Goal: Communication & Community: Share content

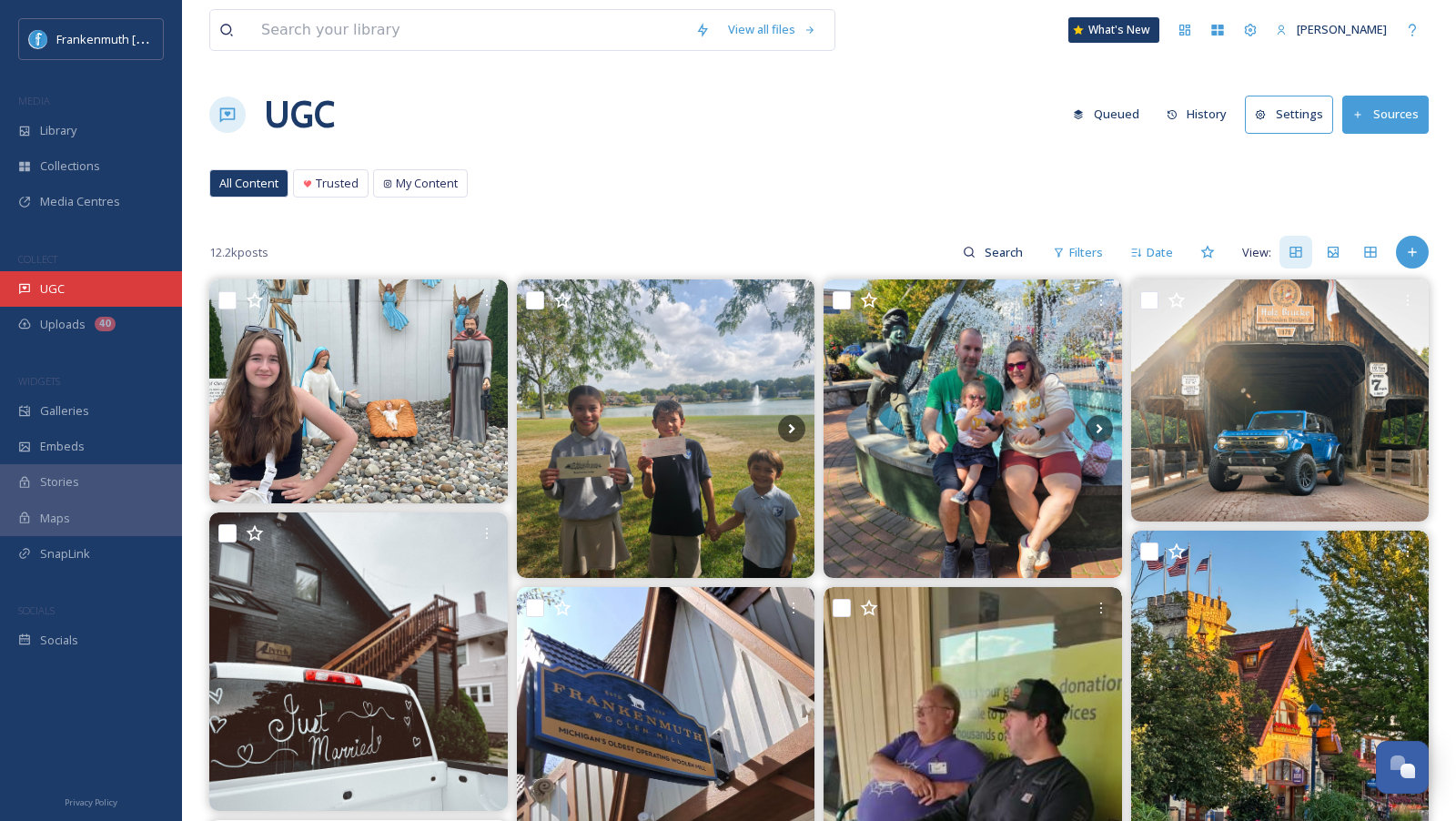
click at [76, 290] on div "UGC" at bounding box center [91, 288] width 182 height 35
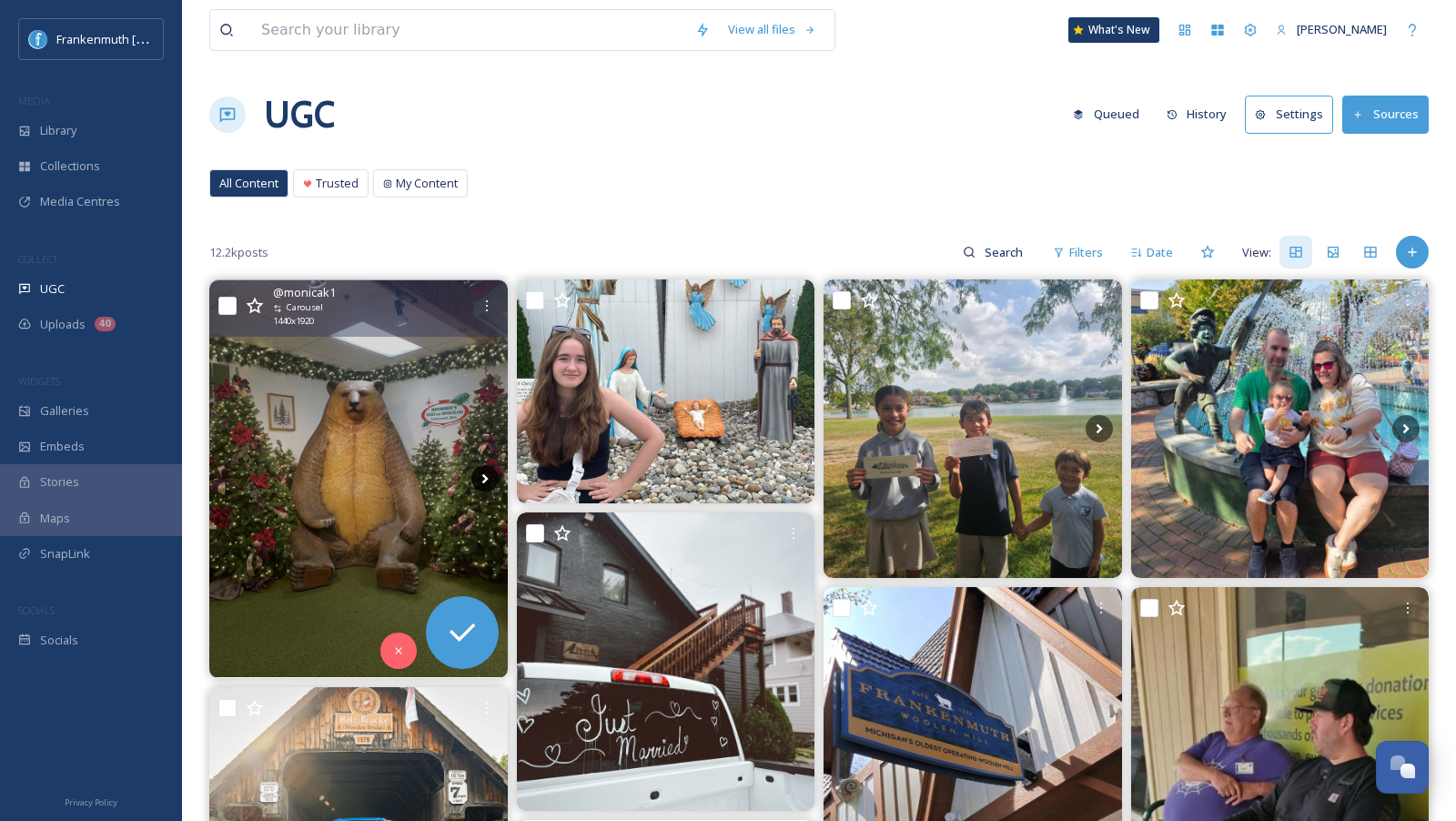
click at [480, 480] on icon at bounding box center [485, 478] width 28 height 28
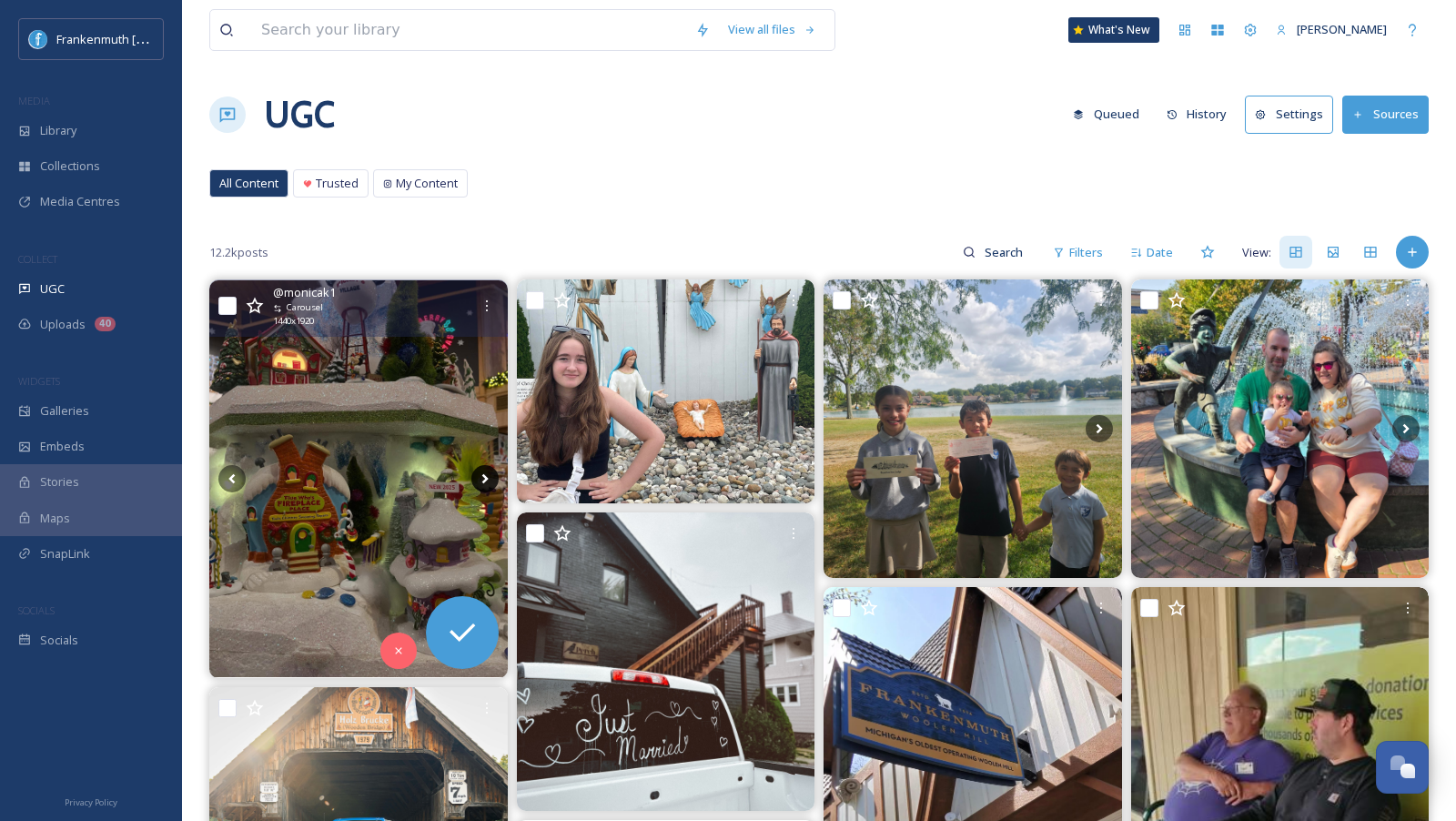
click at [480, 480] on icon at bounding box center [485, 478] width 28 height 28
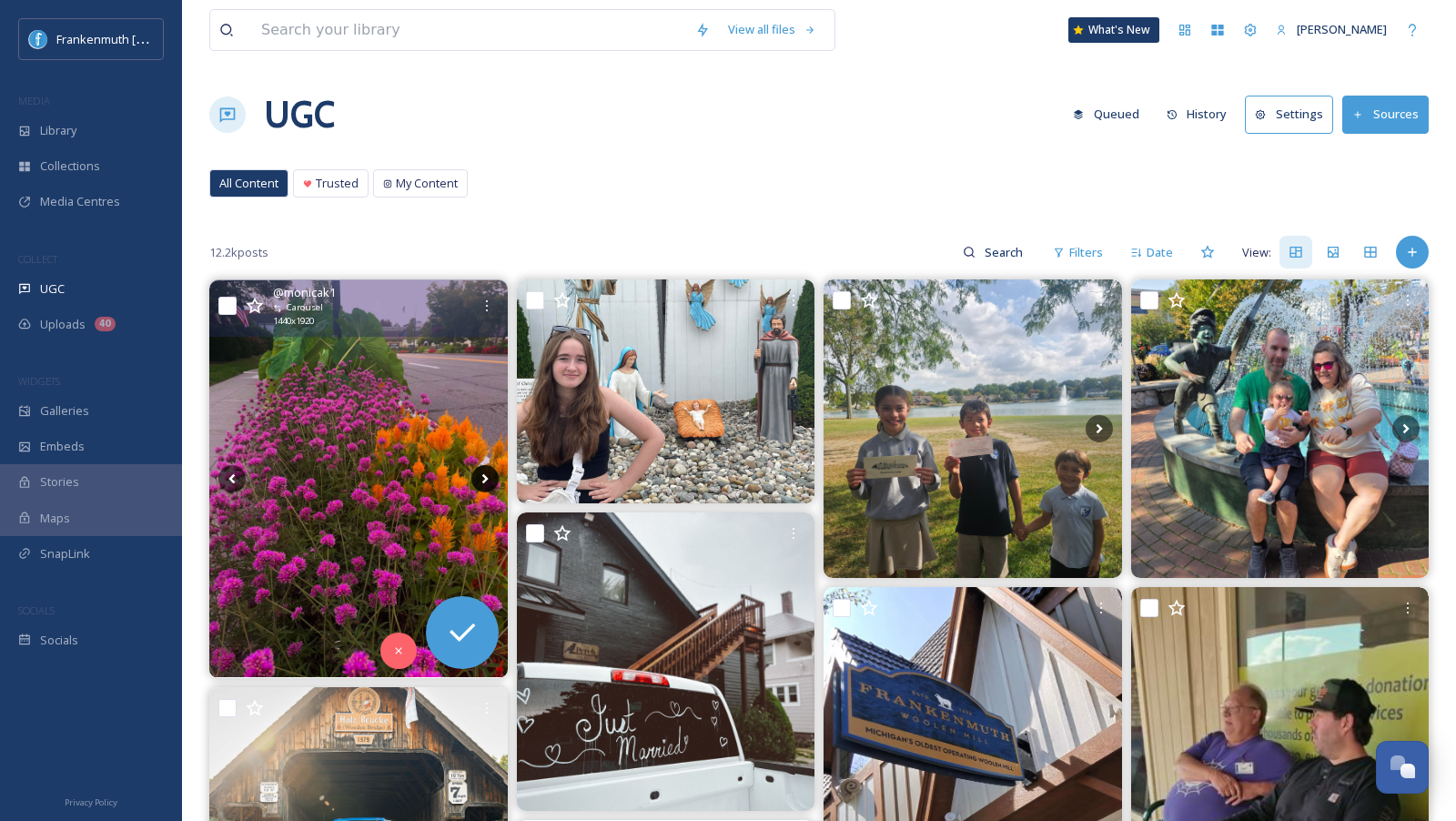
click at [481, 480] on icon at bounding box center [485, 478] width 28 height 28
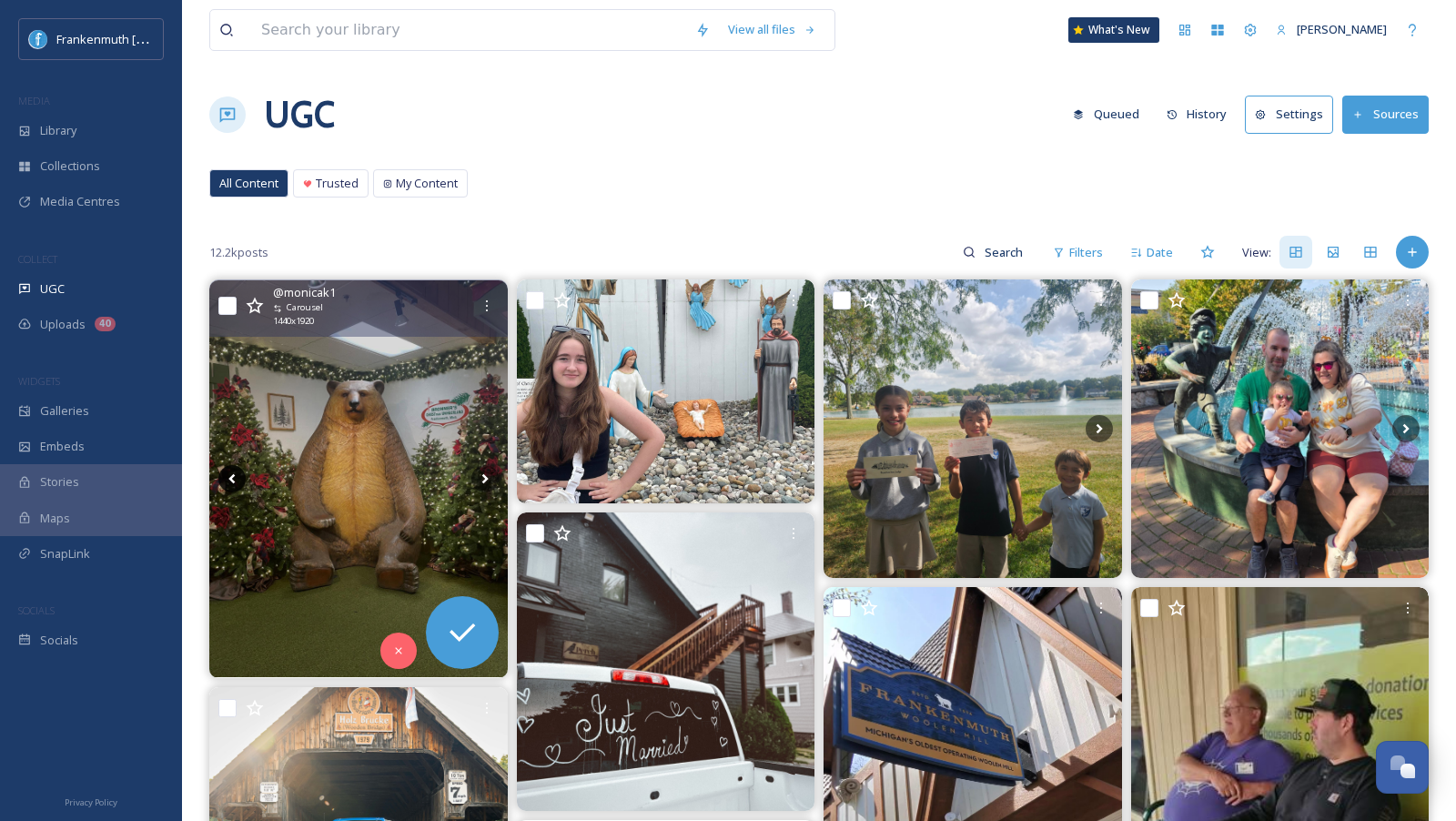
click at [234, 472] on icon at bounding box center [232, 478] width 28 height 28
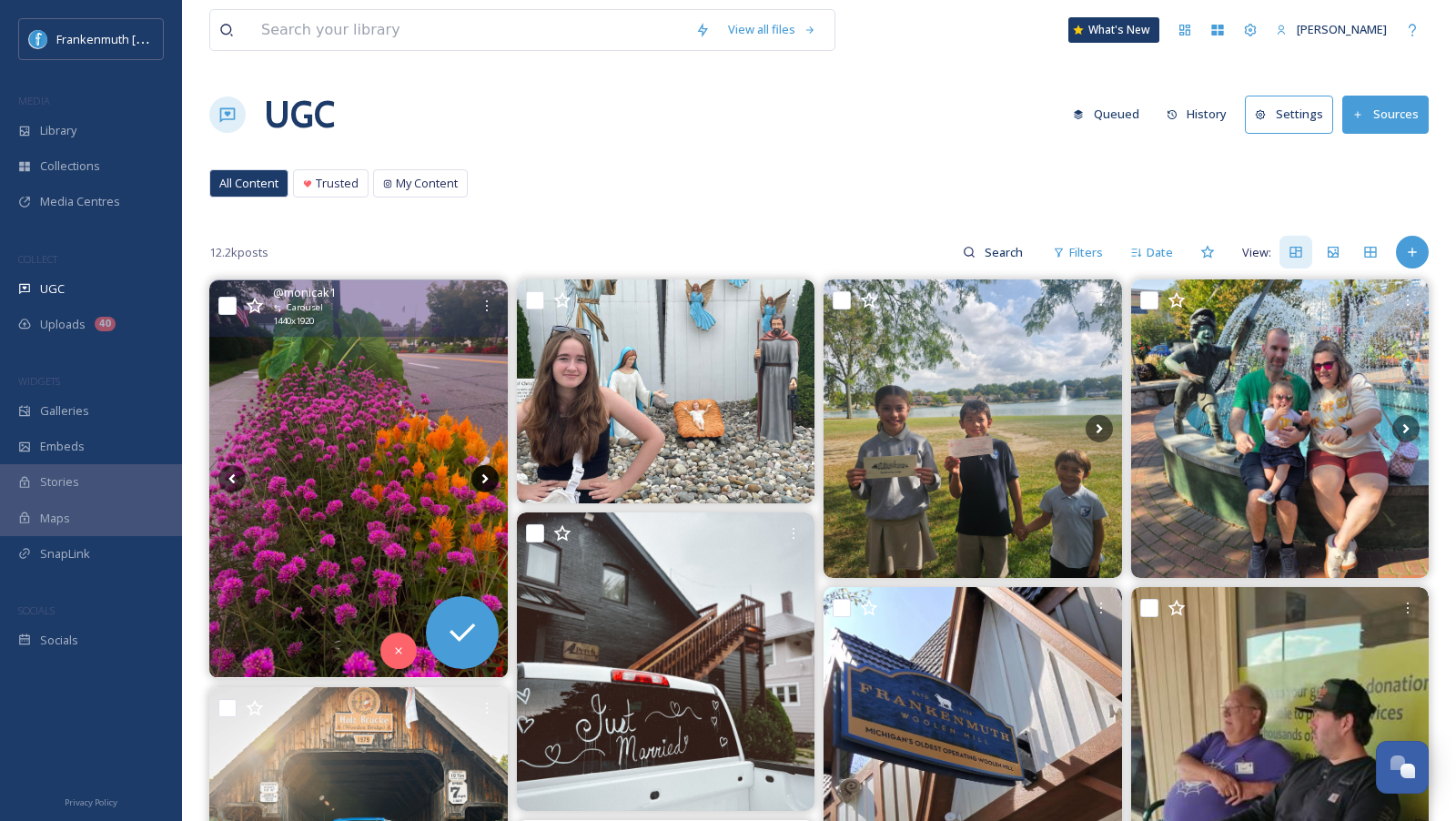
click at [486, 471] on icon at bounding box center [485, 478] width 28 height 28
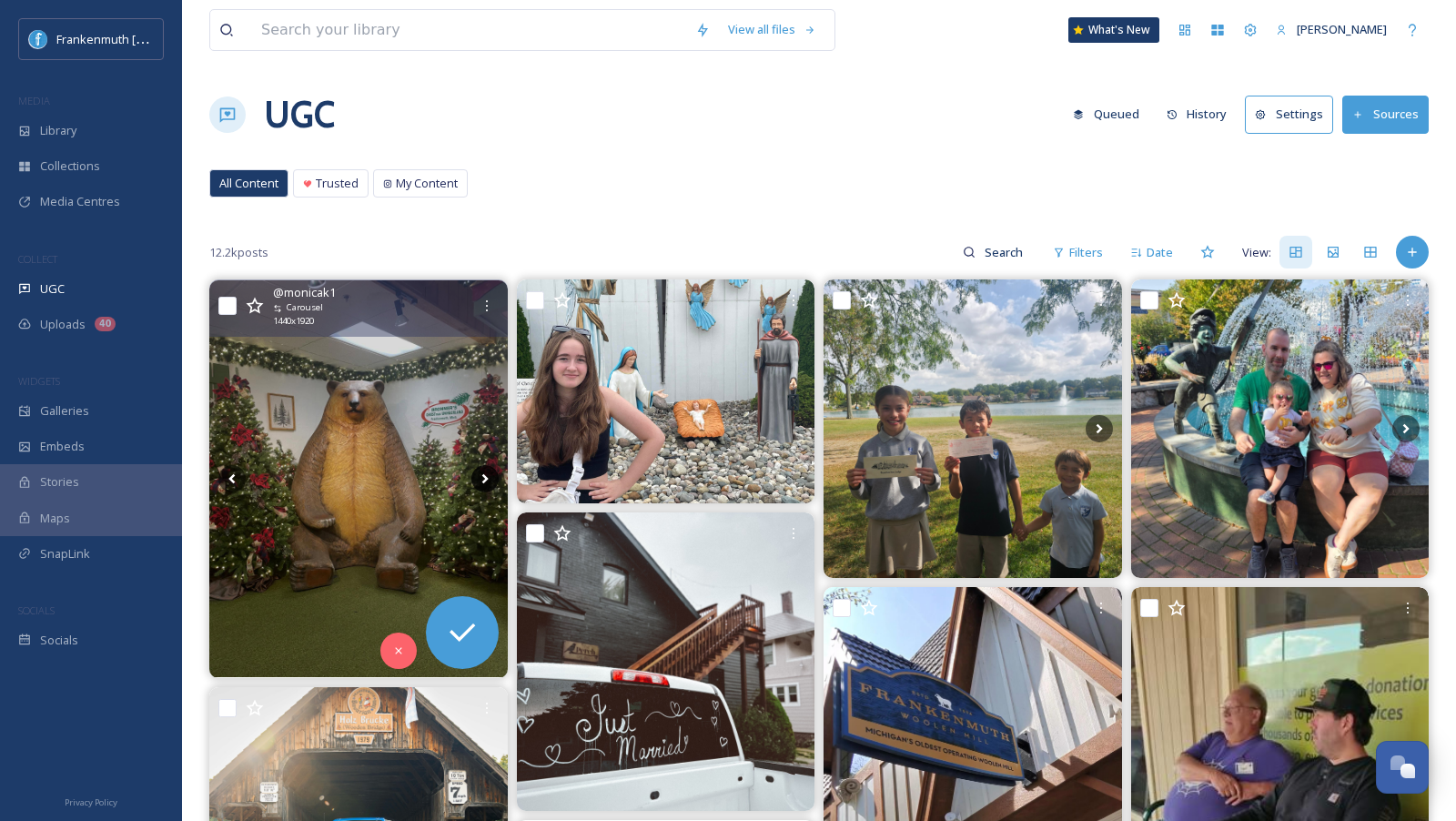
click at [486, 471] on icon at bounding box center [485, 478] width 28 height 28
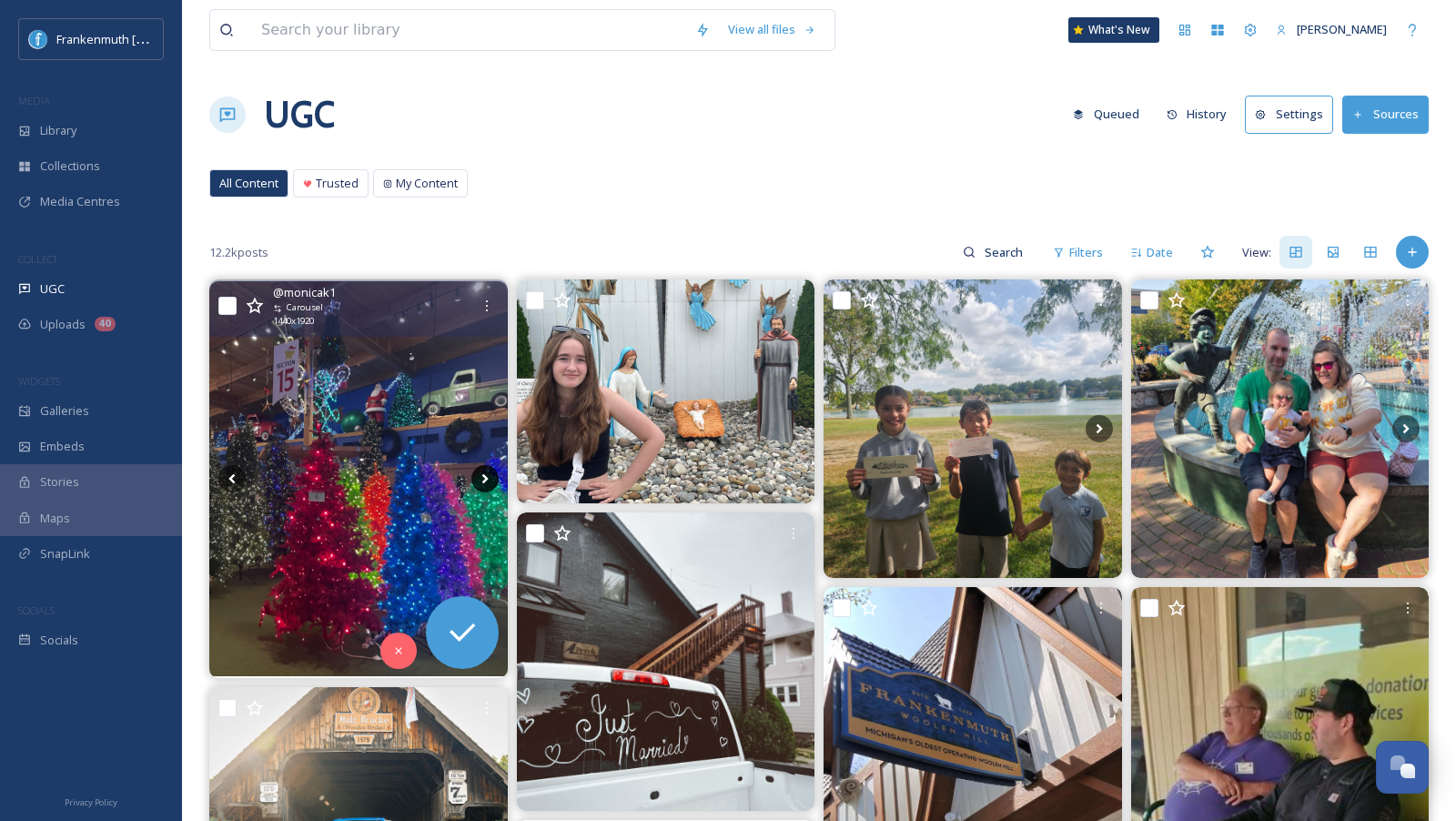
click at [486, 473] on icon at bounding box center [485, 478] width 28 height 28
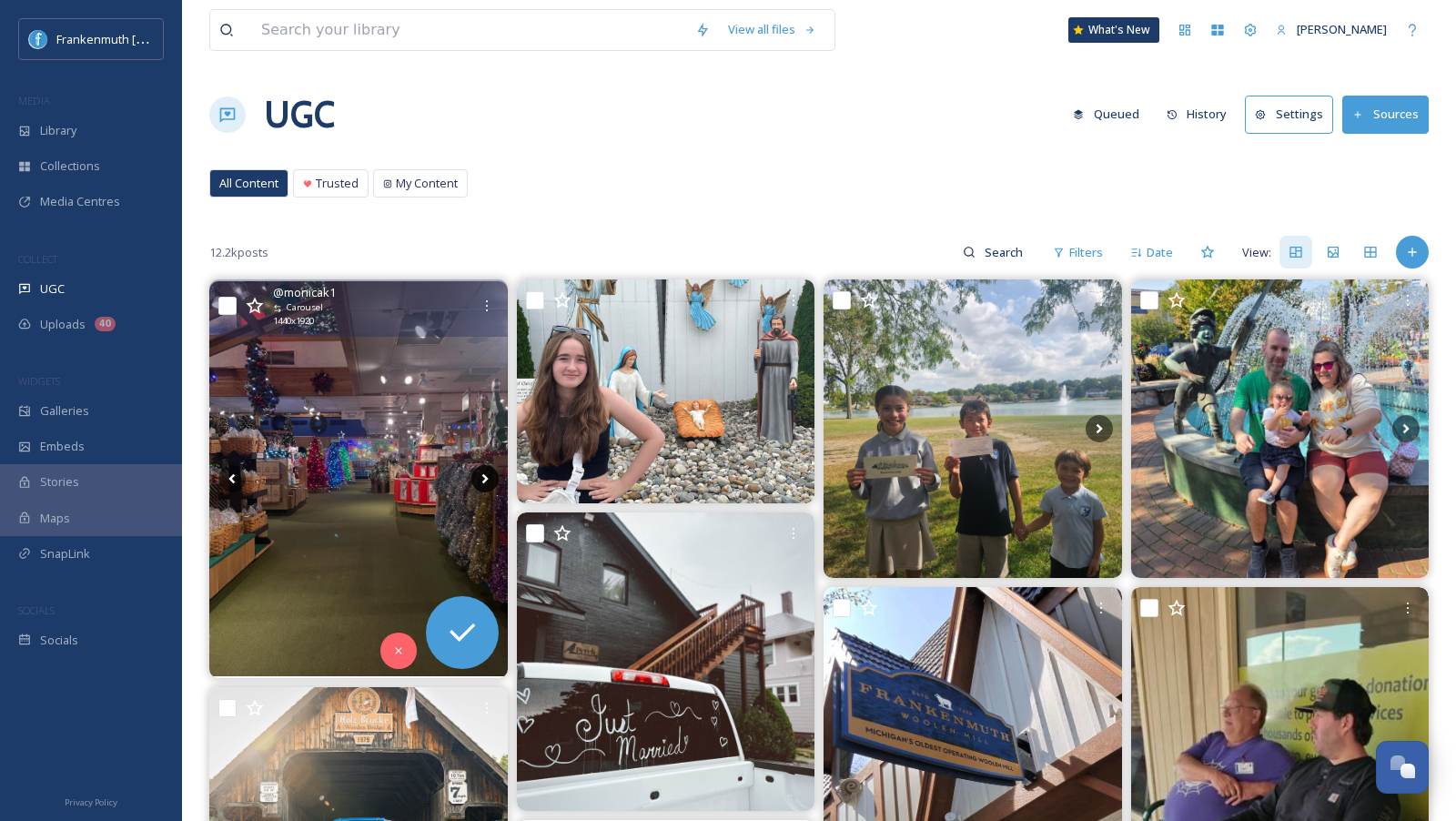
click at [486, 474] on icon at bounding box center [485, 478] width 28 height 28
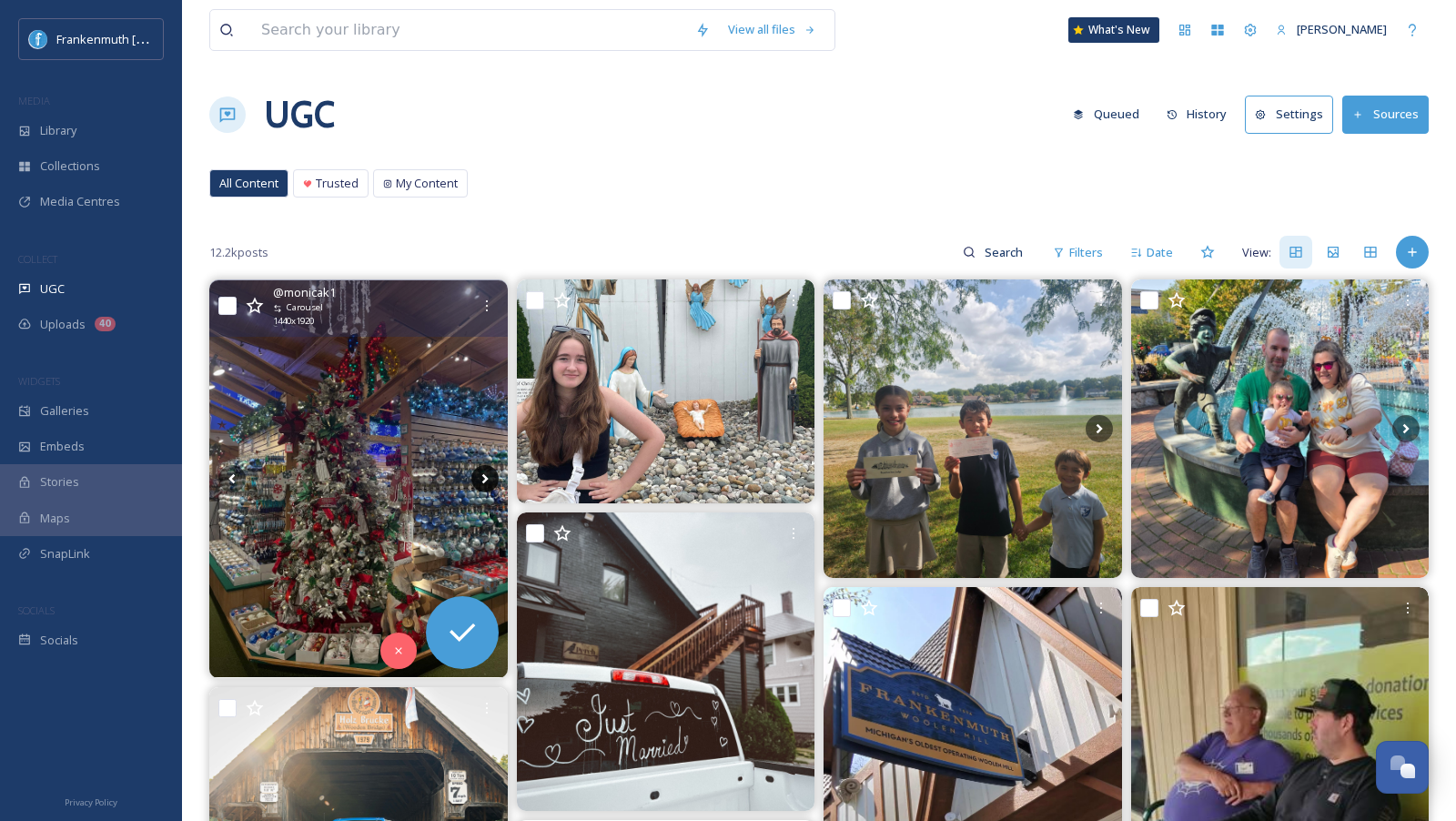
click at [487, 474] on icon at bounding box center [485, 478] width 28 height 28
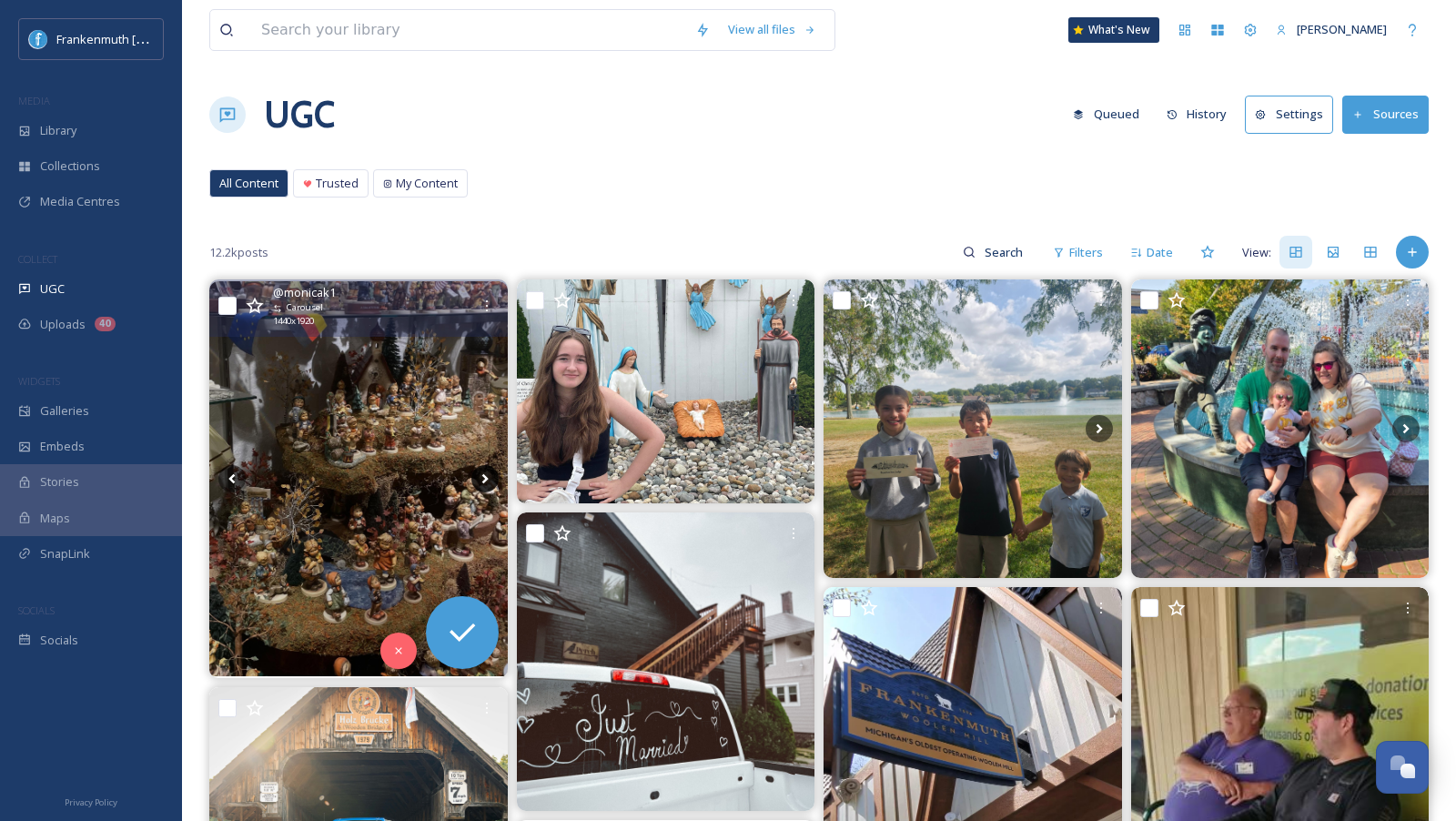
click at [487, 474] on icon at bounding box center [485, 478] width 28 height 28
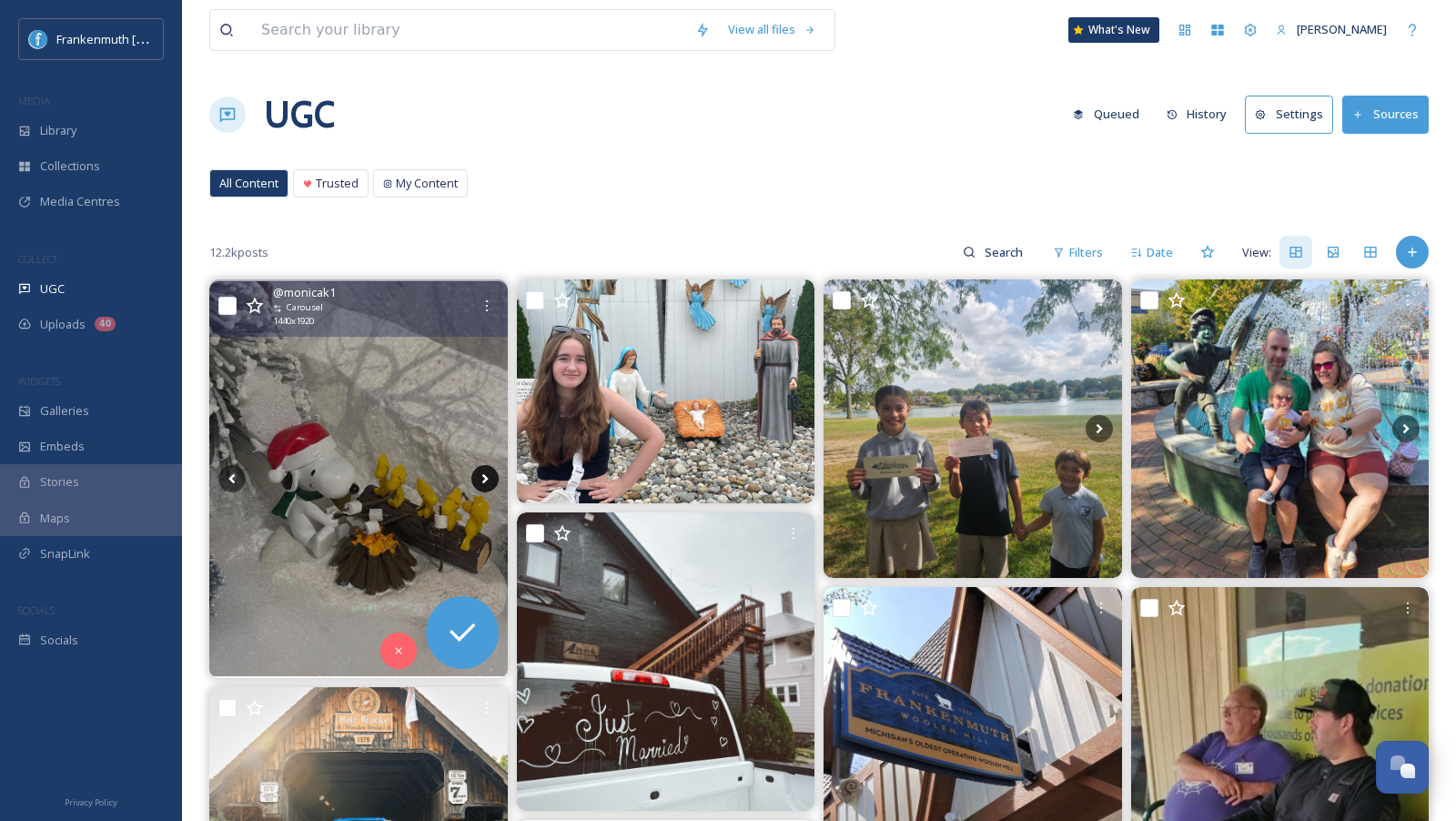
click at [487, 473] on icon at bounding box center [485, 478] width 28 height 28
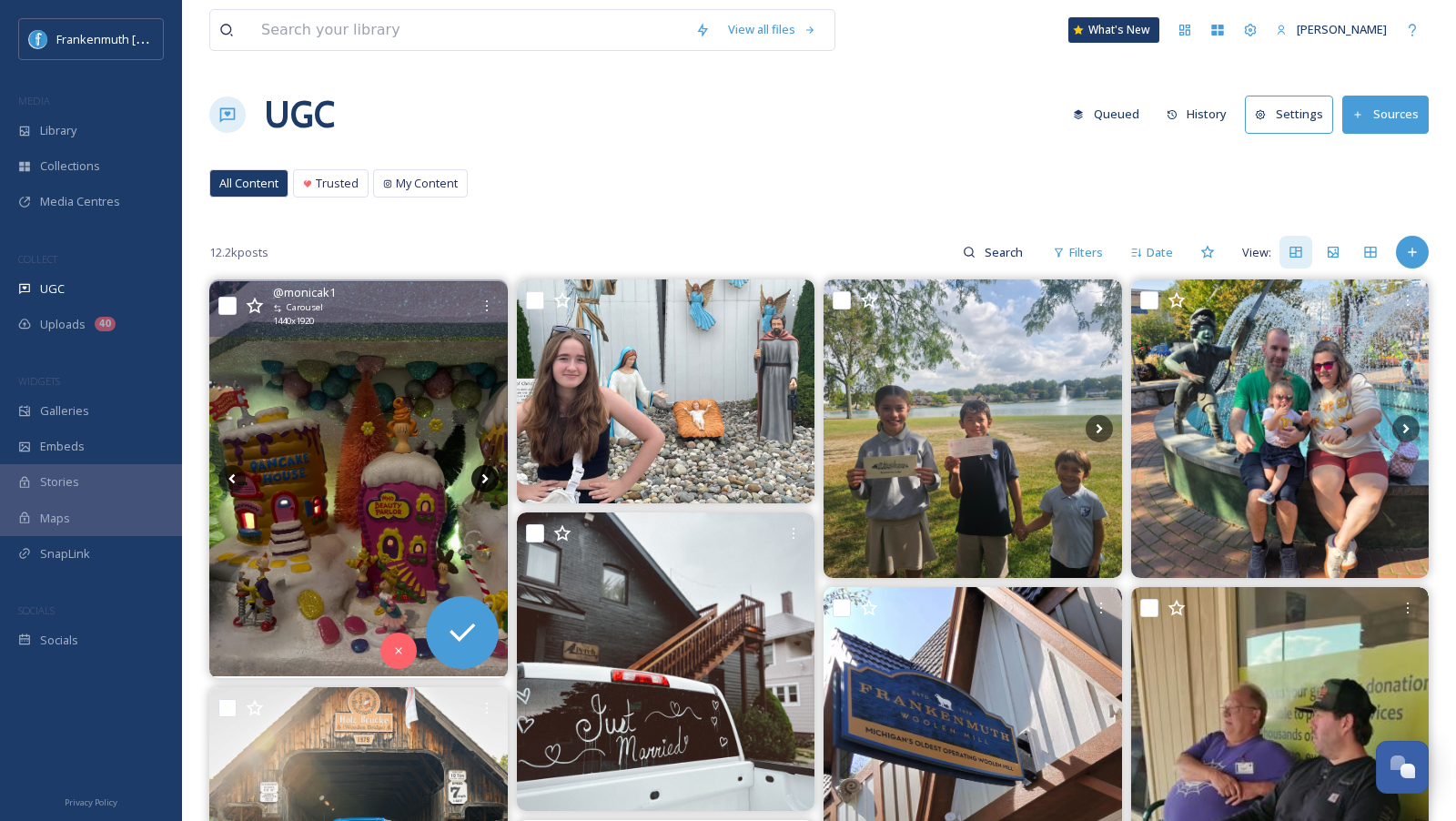
click at [487, 474] on icon at bounding box center [485, 478] width 28 height 28
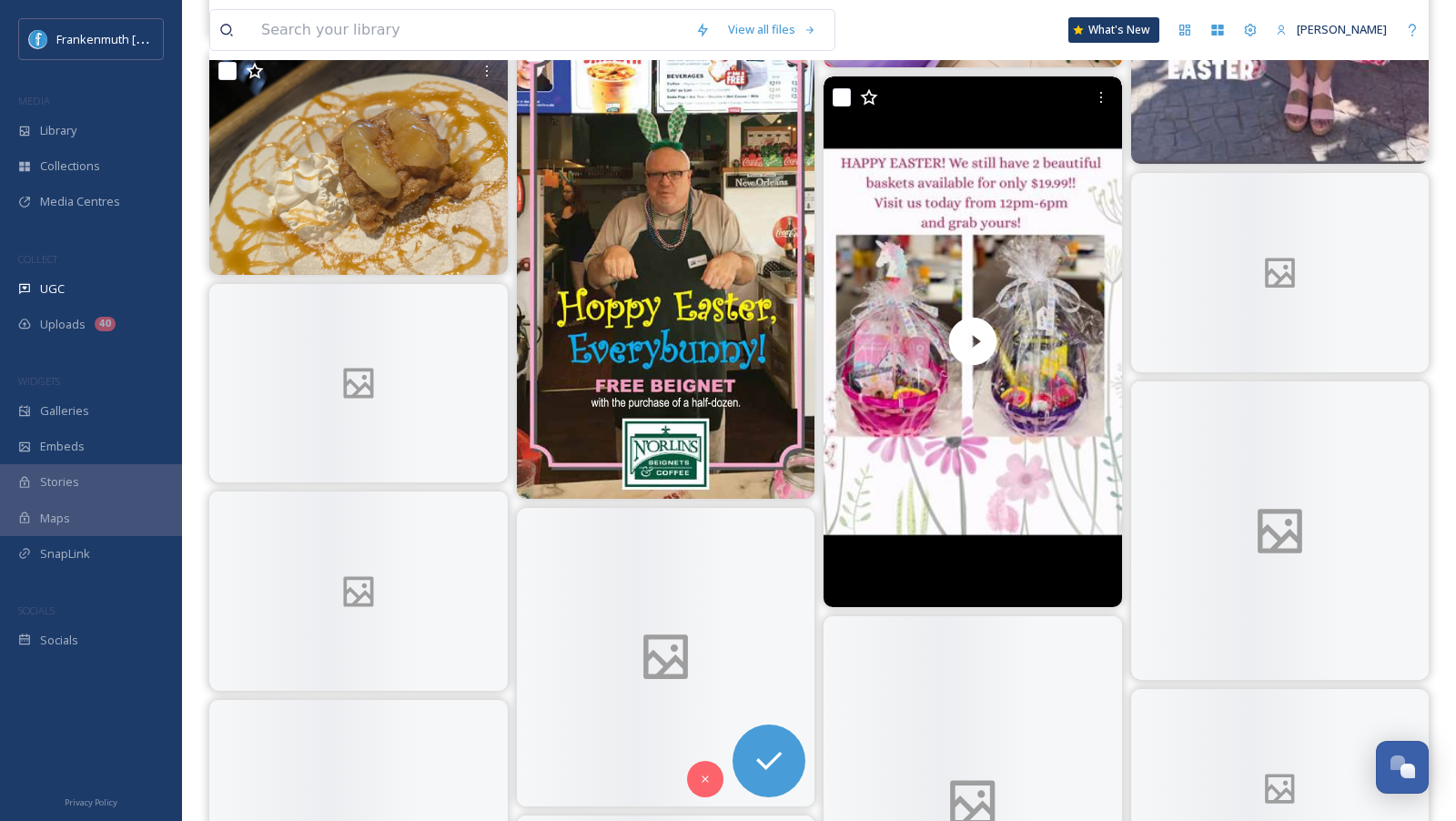
scroll to position [2394, 0]
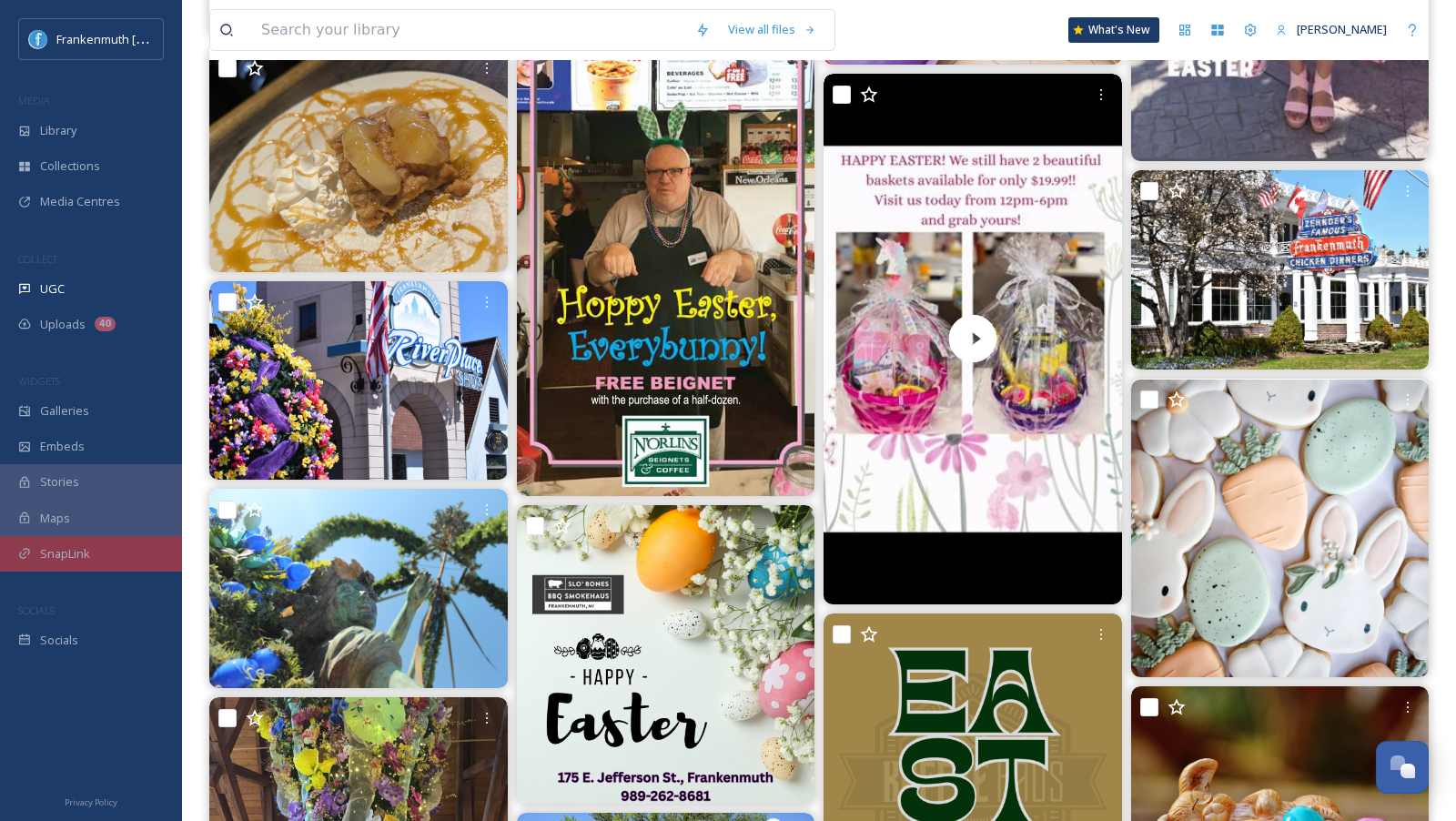
click at [122, 558] on div "SnapLink" at bounding box center [91, 553] width 182 height 35
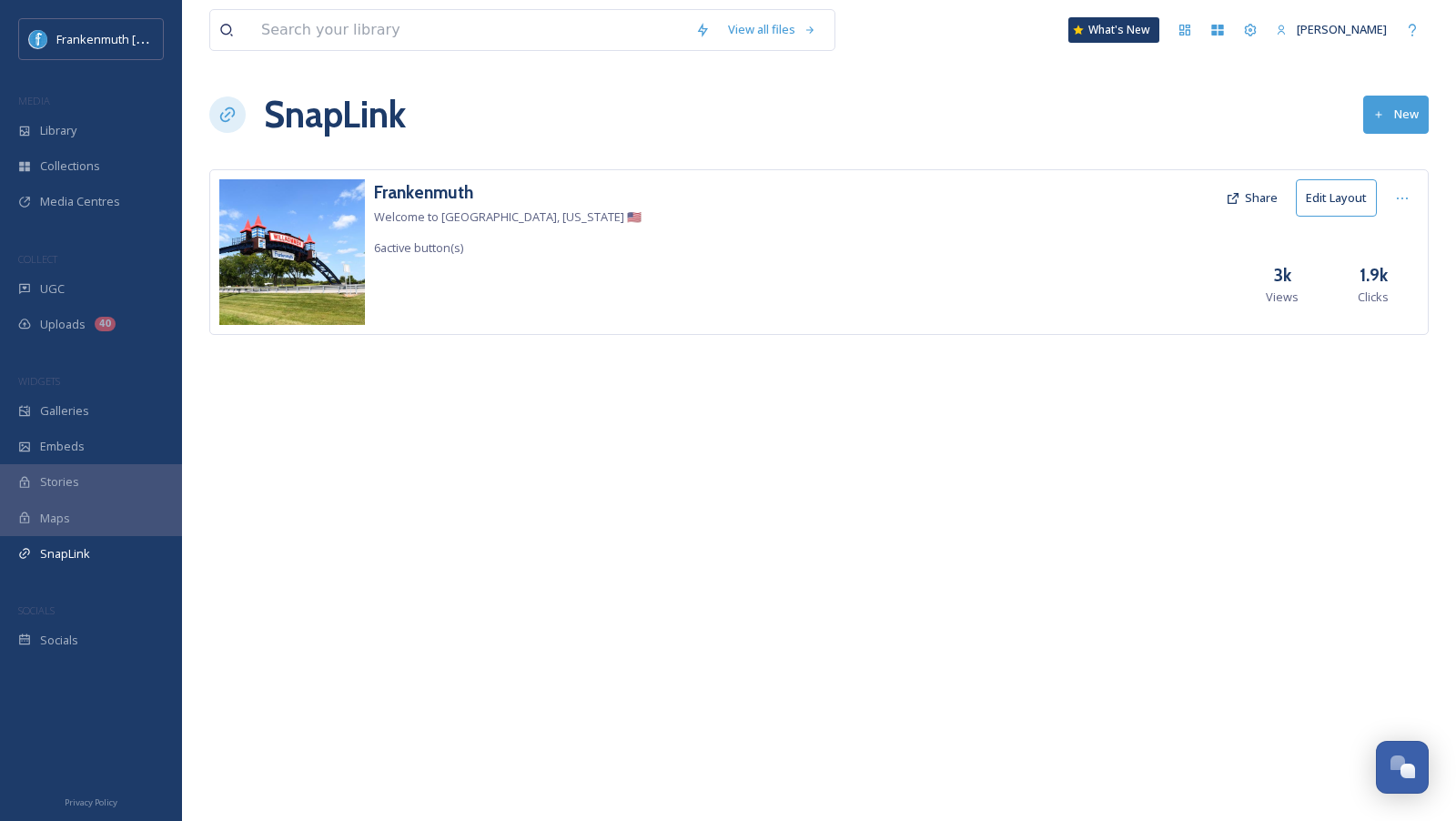
click at [1255, 193] on button "Share" at bounding box center [1251, 198] width 70 height 35
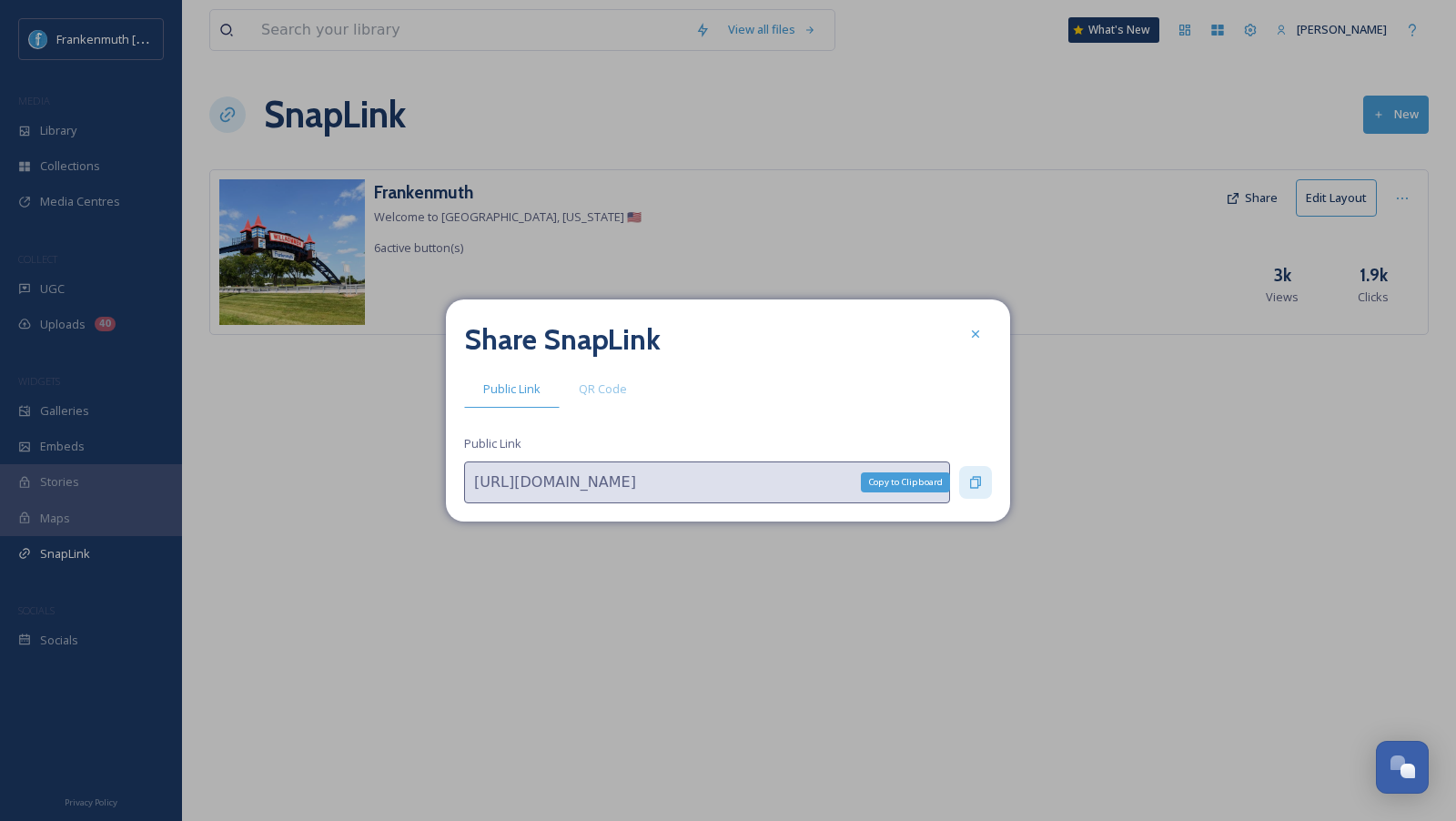
click at [975, 486] on icon at bounding box center [975, 482] width 11 height 12
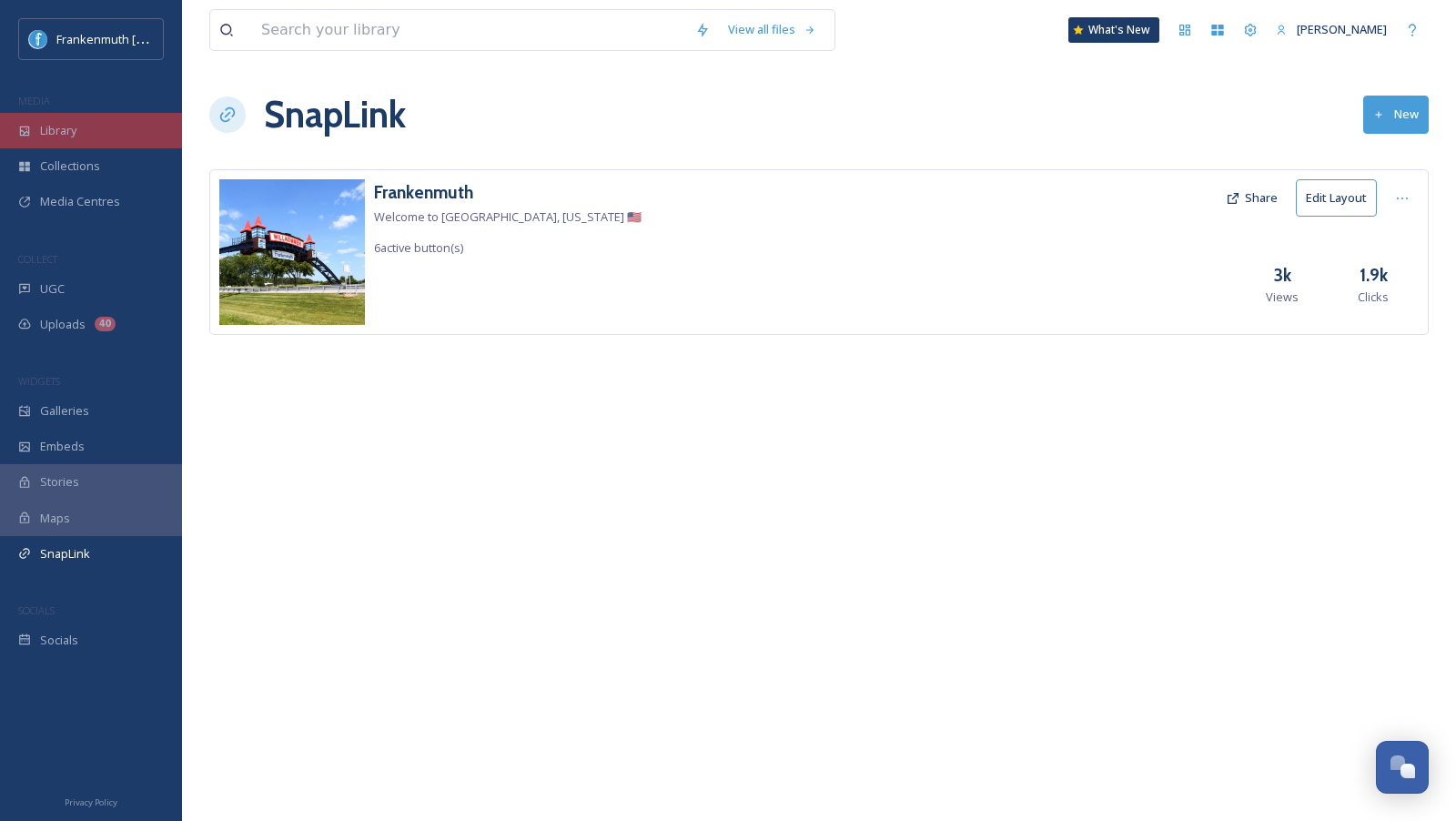
click at [91, 129] on div "Library" at bounding box center [91, 131] width 182 height 35
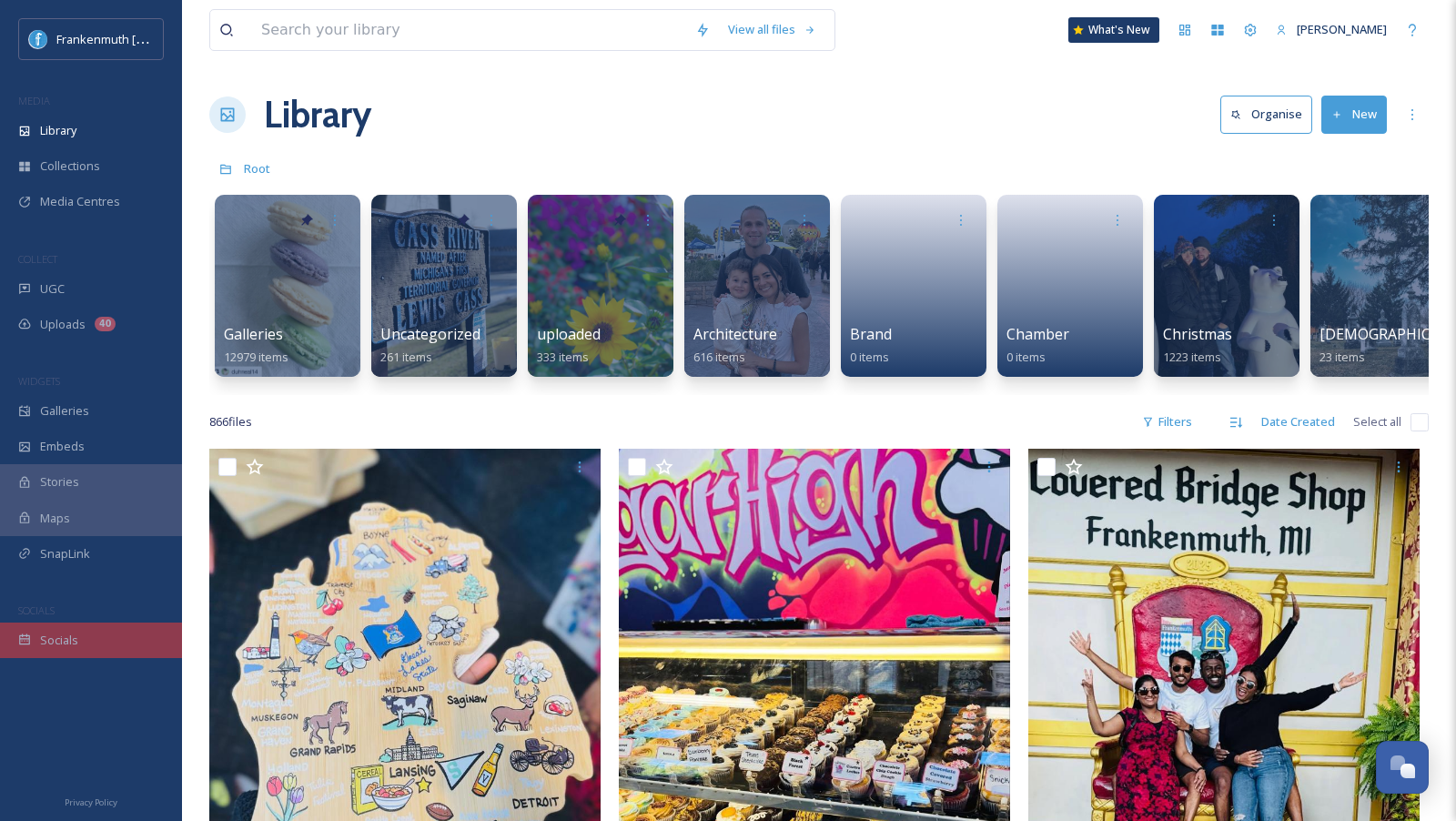
click at [77, 630] on div "Socials" at bounding box center [91, 640] width 182 height 35
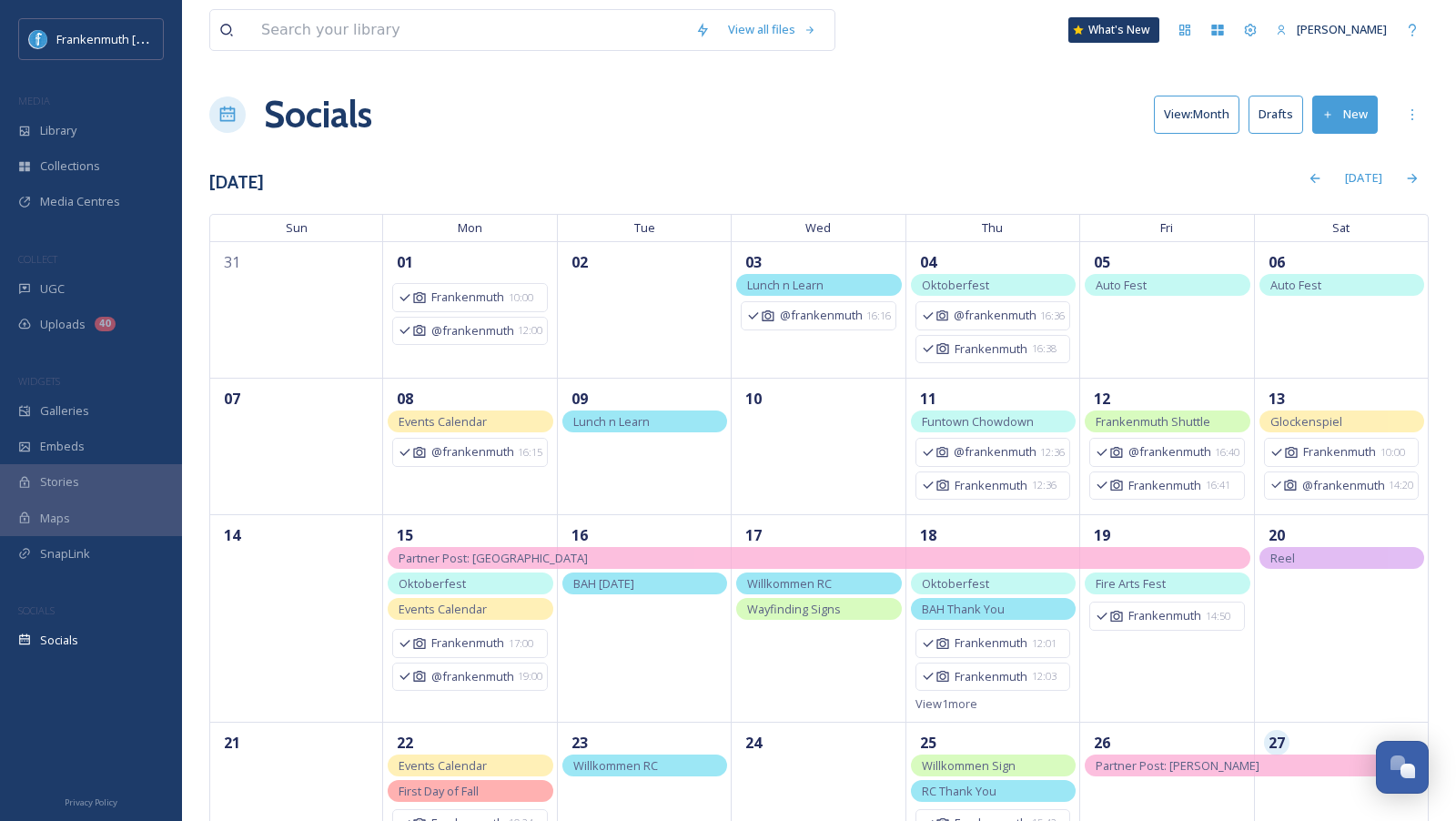
click at [1348, 122] on button "New" at bounding box center [1345, 114] width 66 height 37
click at [1346, 145] on div "Post" at bounding box center [1341, 157] width 70 height 35
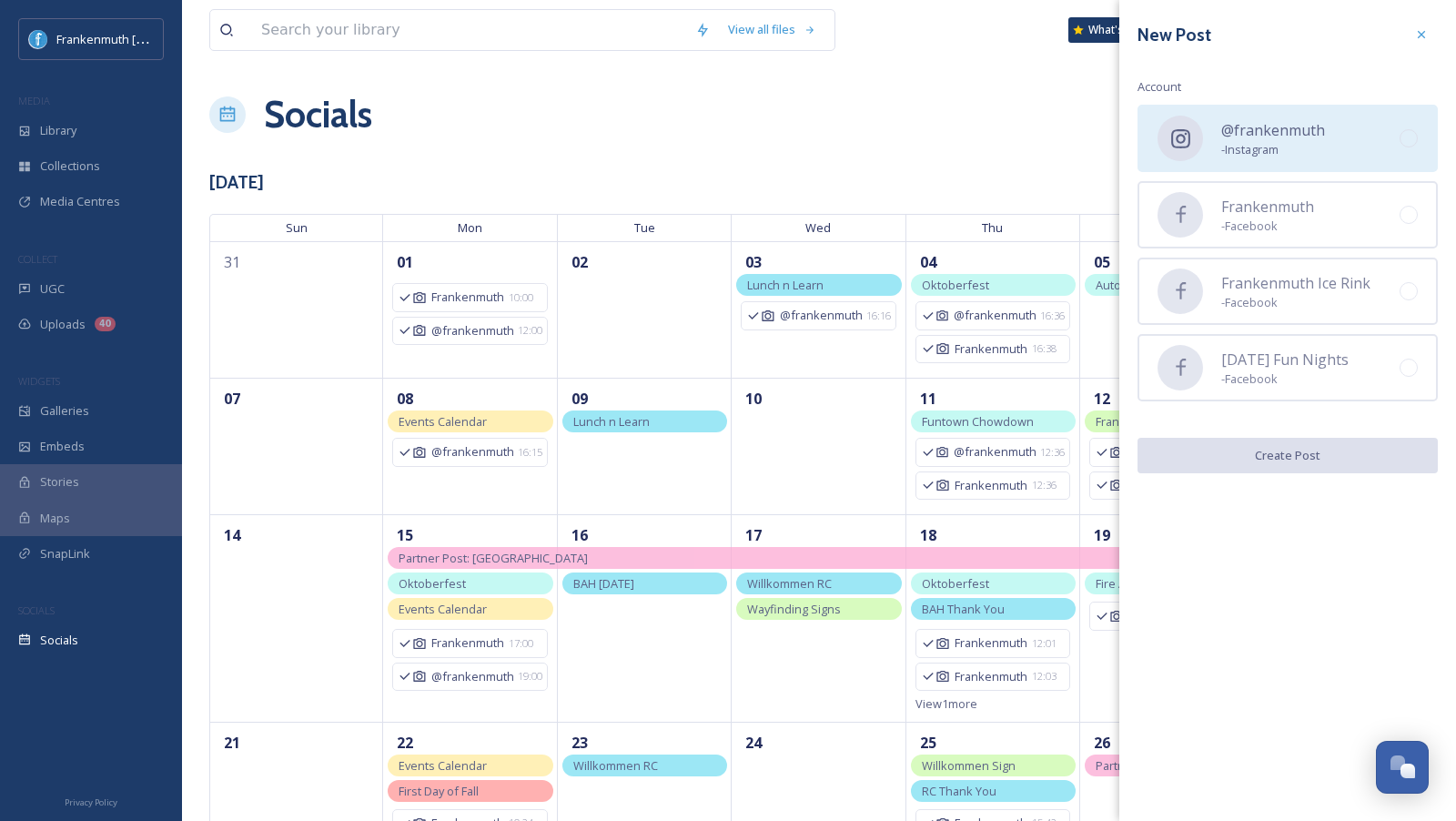
click at [1327, 147] on div "@frankenmuth - Instagram" at bounding box center [1287, 138] width 300 height 67
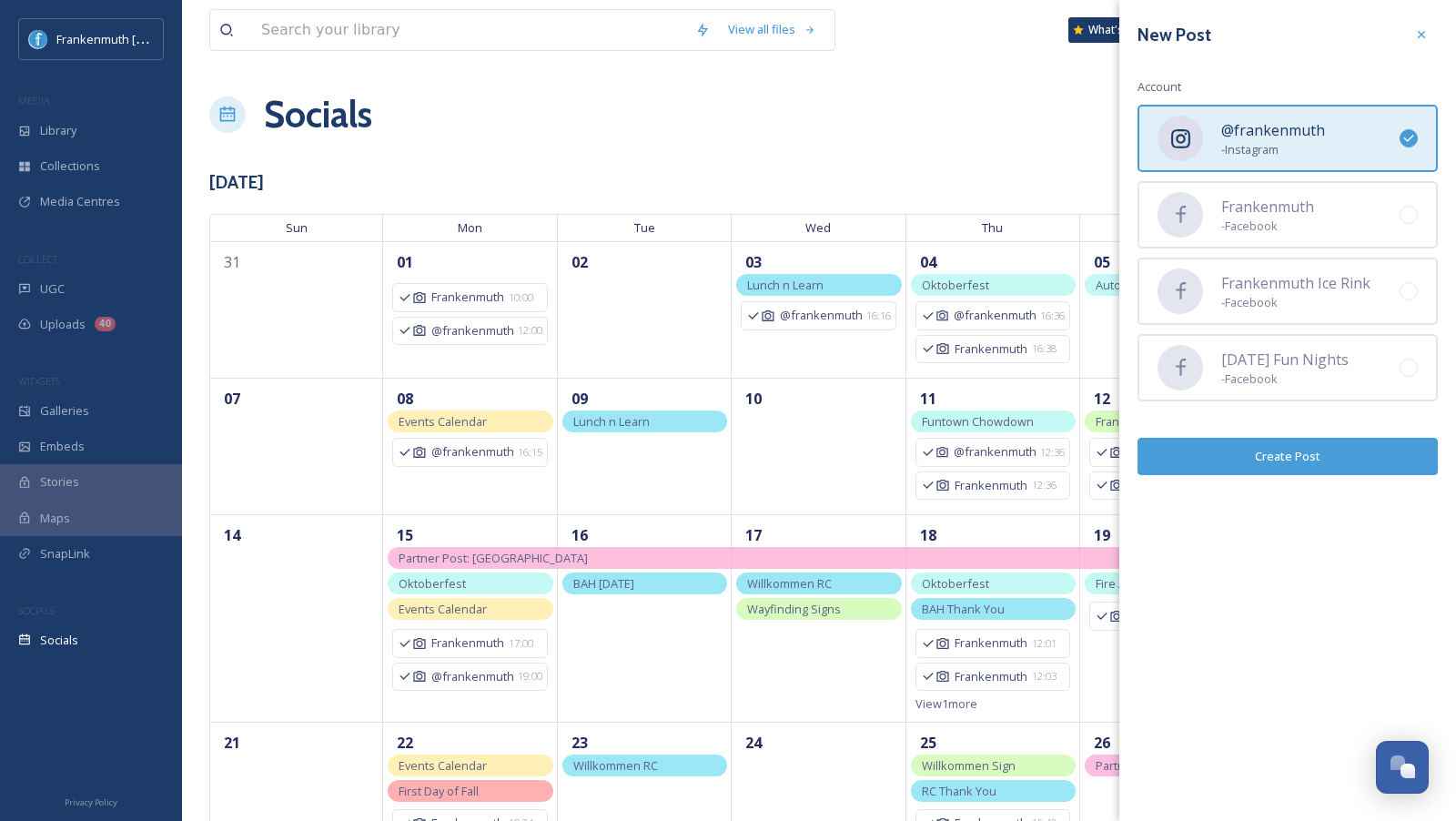
click at [1325, 456] on button "Create Post" at bounding box center [1287, 457] width 300 height 37
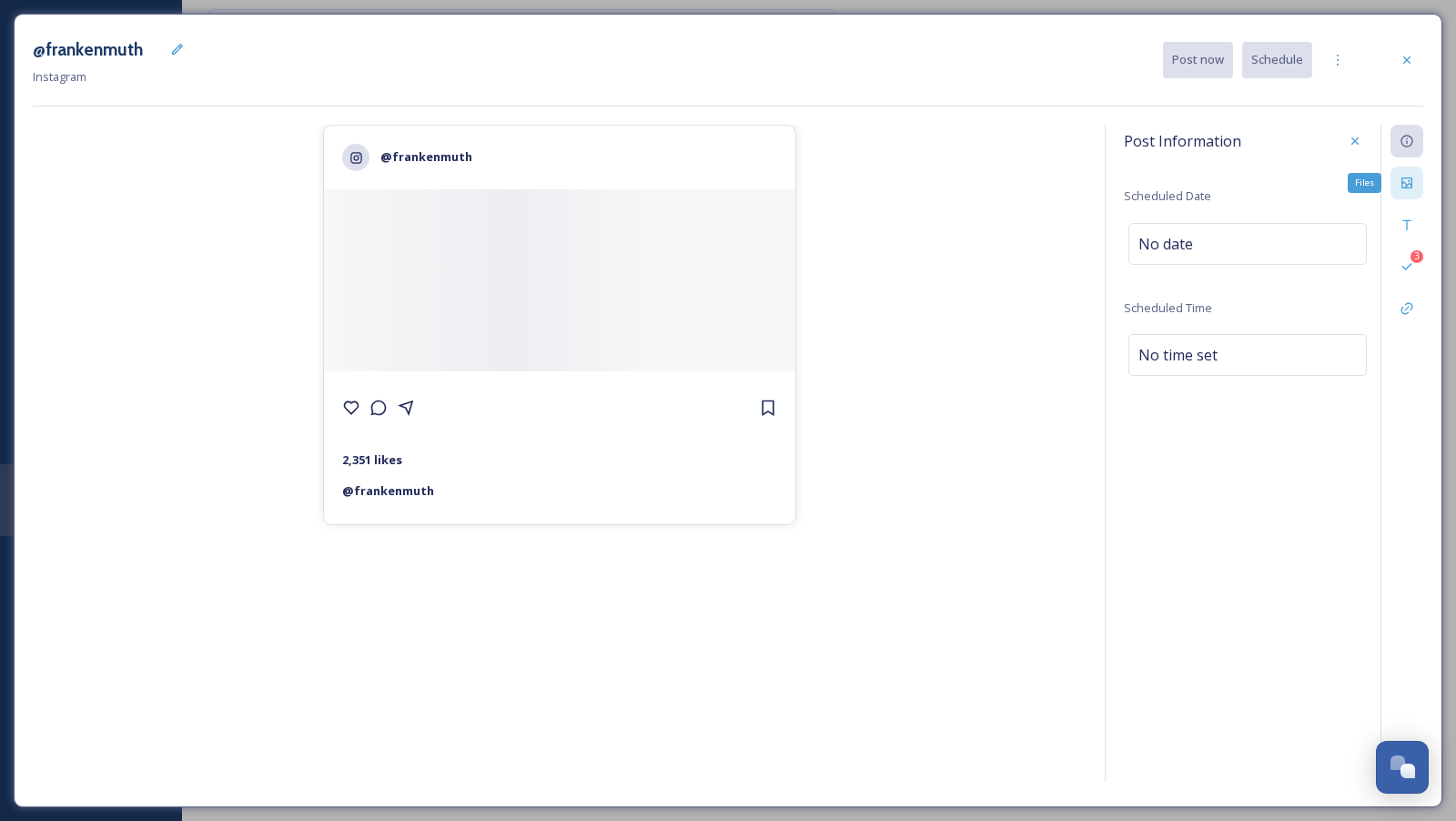
click at [1407, 185] on icon at bounding box center [1406, 182] width 11 height 11
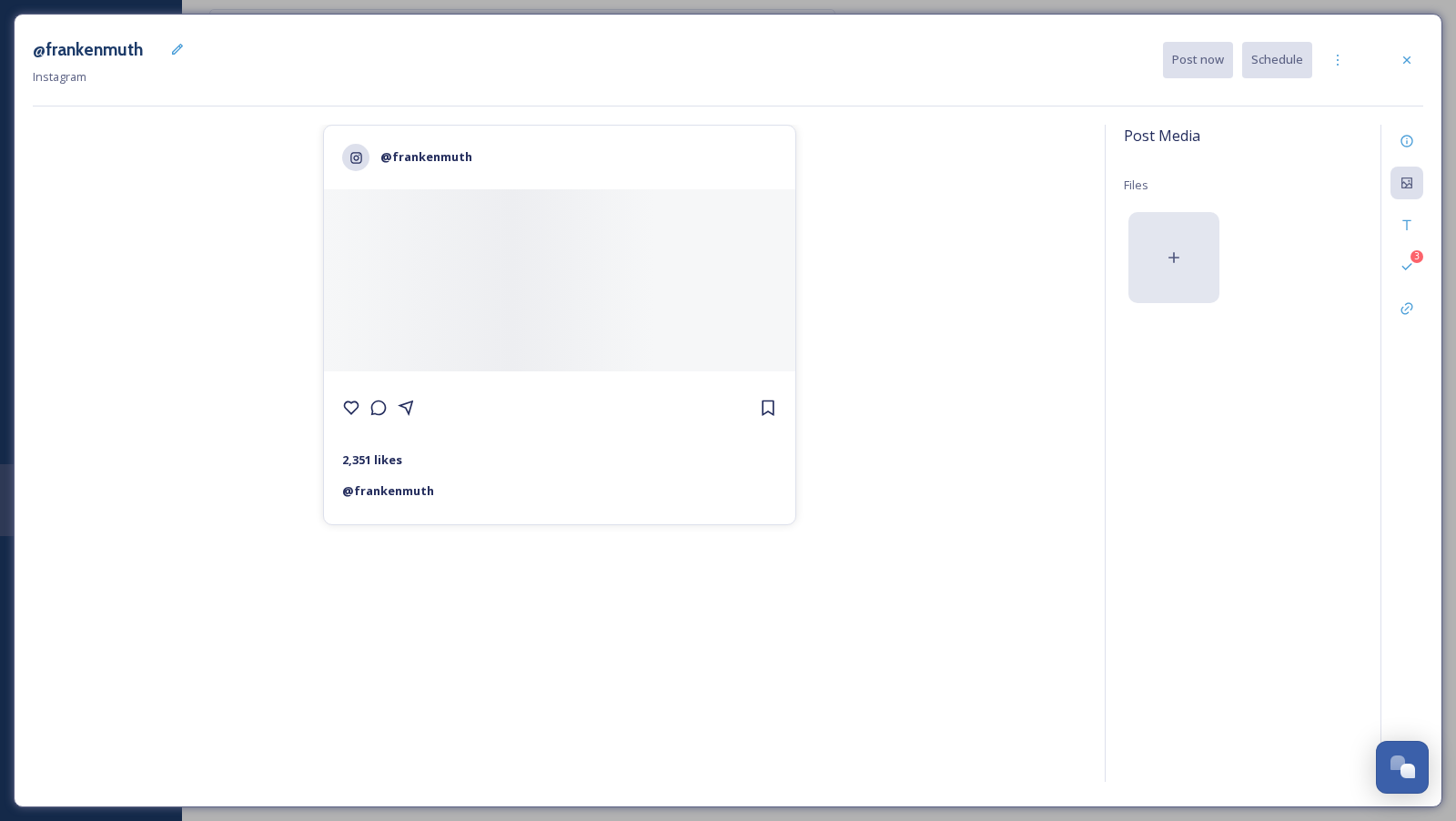
click at [1205, 245] on div at bounding box center [1173, 257] width 91 height 91
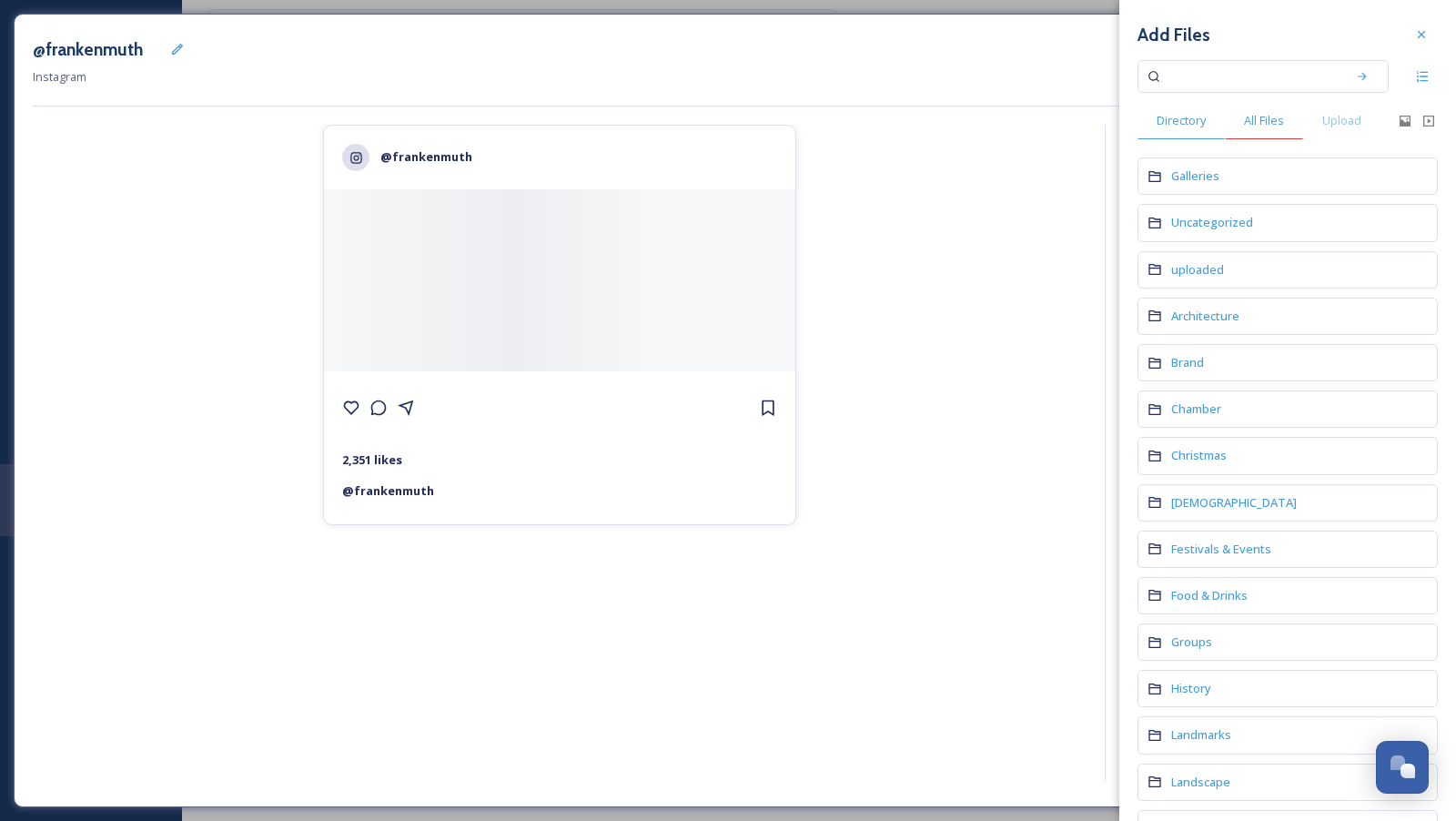
click at [1280, 126] on span "All Files" at bounding box center [1263, 121] width 40 height 18
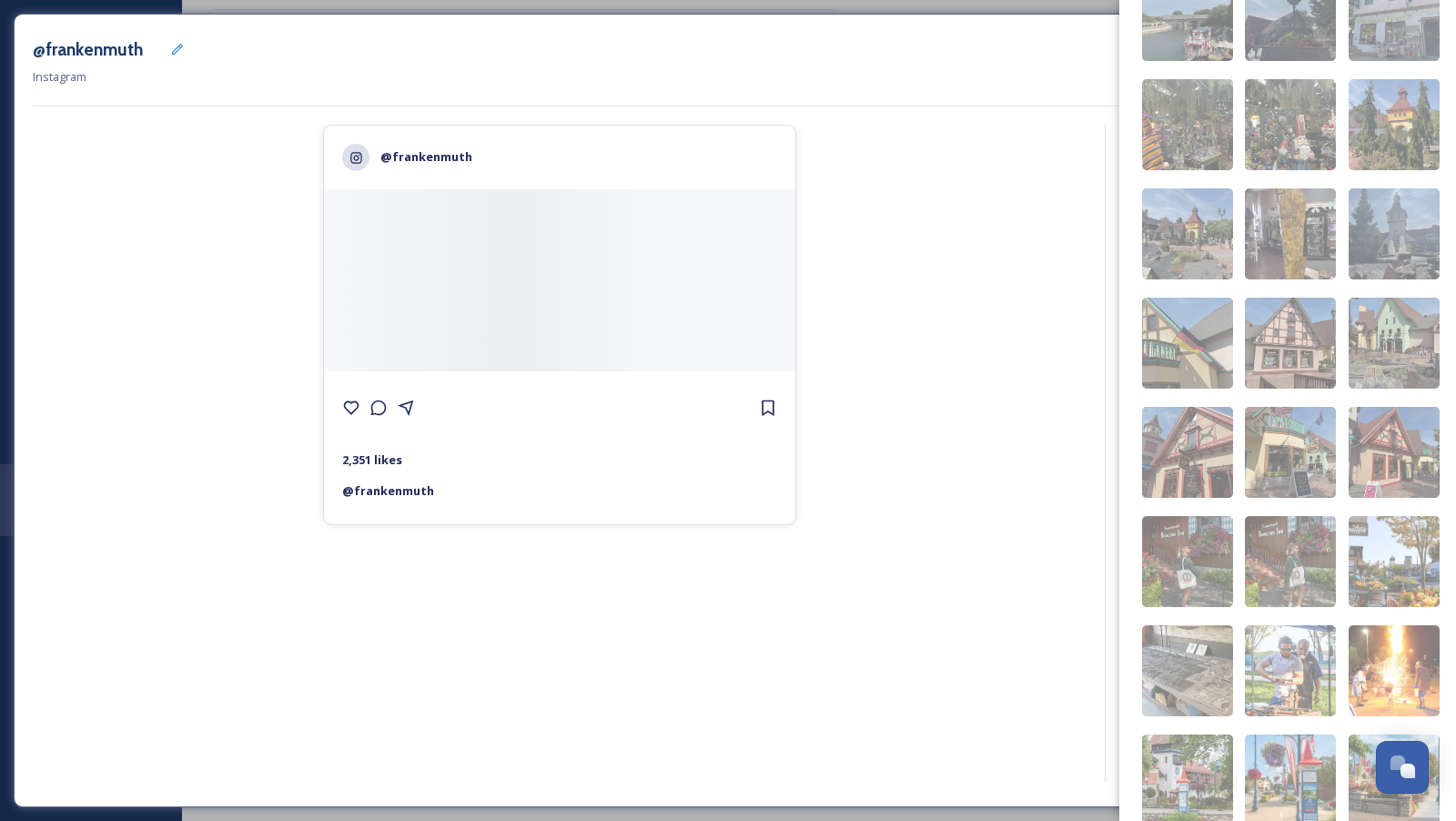
scroll to position [1395, 0]
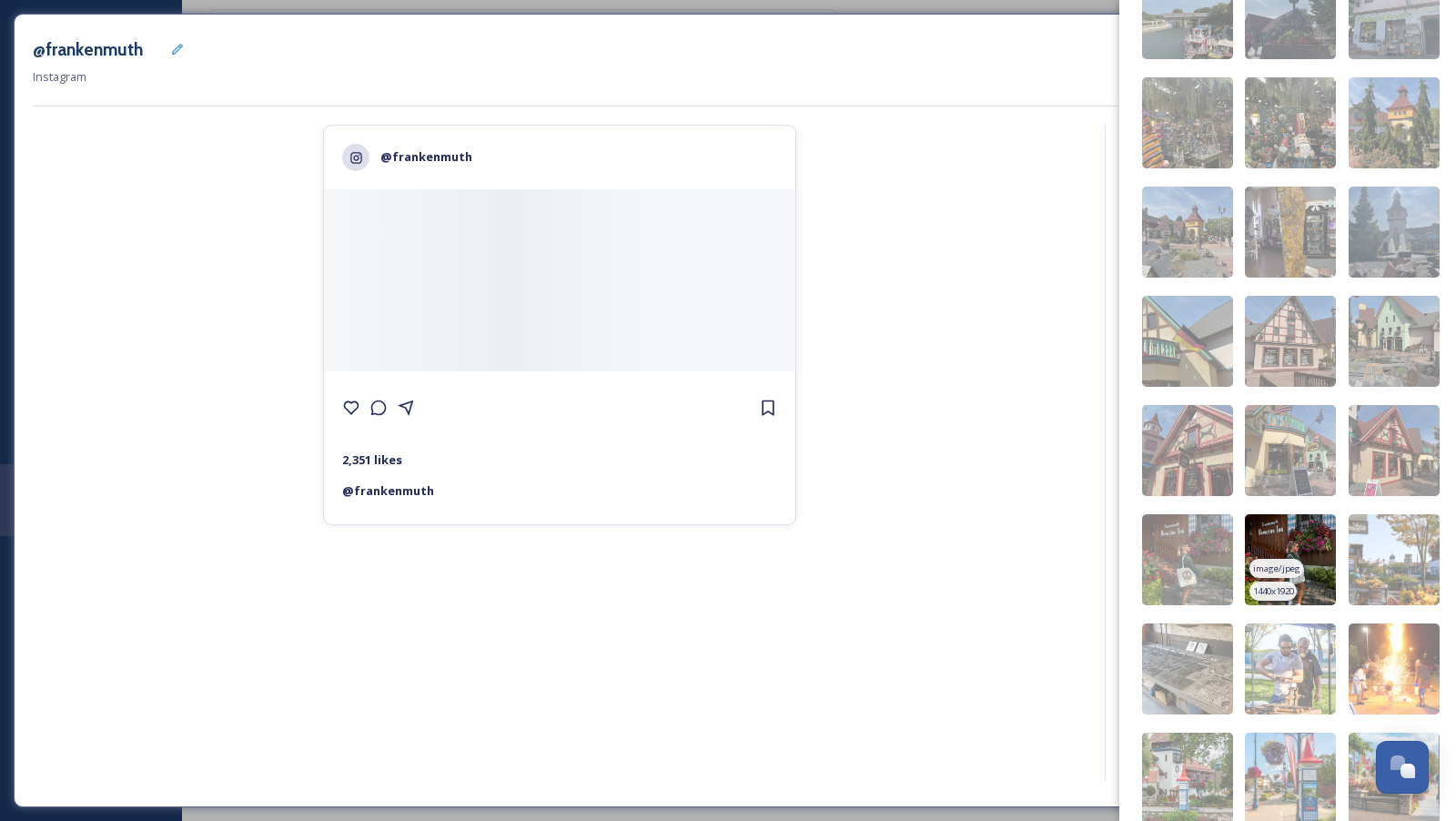
click at [1312, 537] on img at bounding box center [1290, 559] width 91 height 91
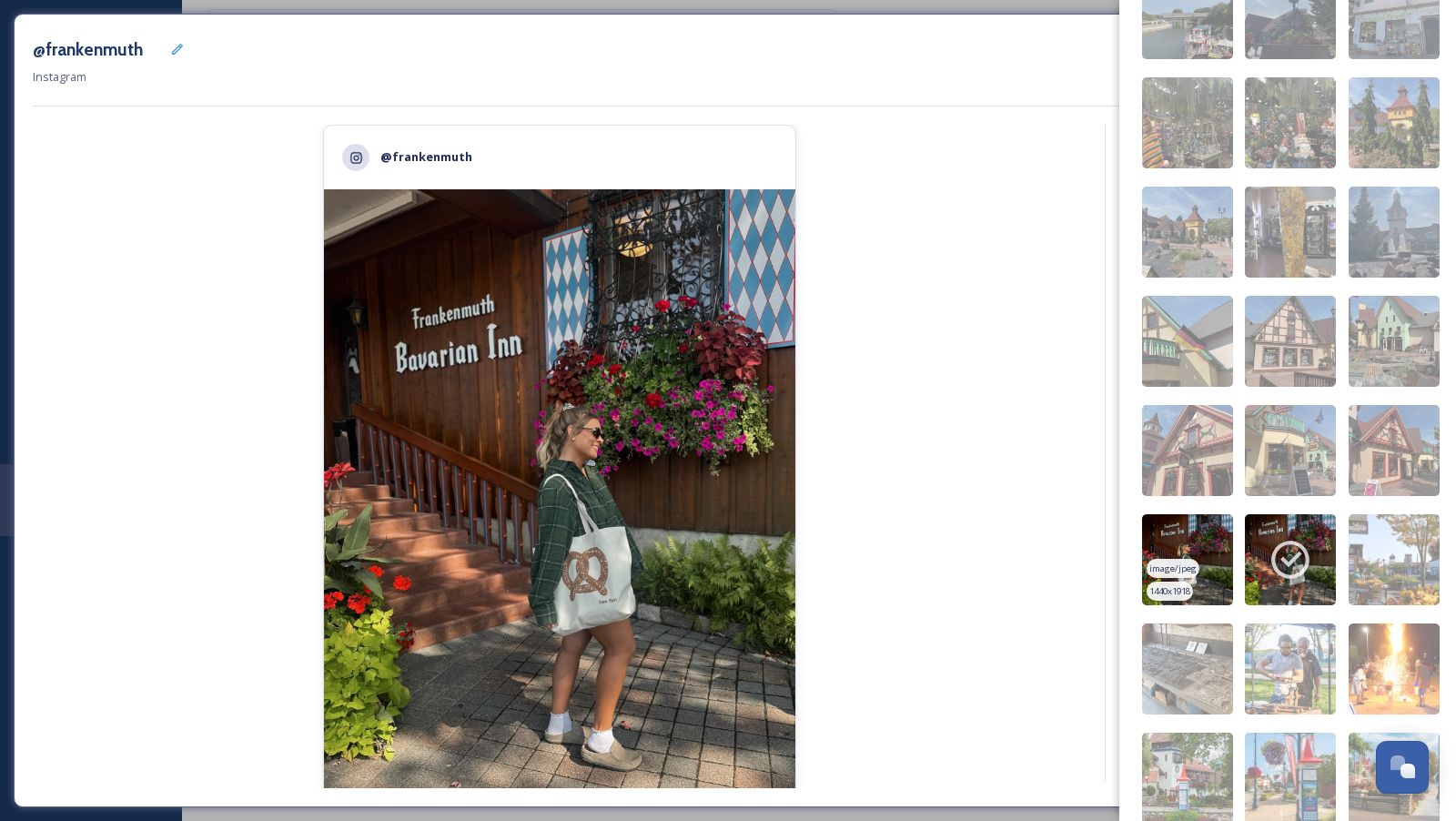
click at [1210, 542] on img at bounding box center [1187, 559] width 91 height 91
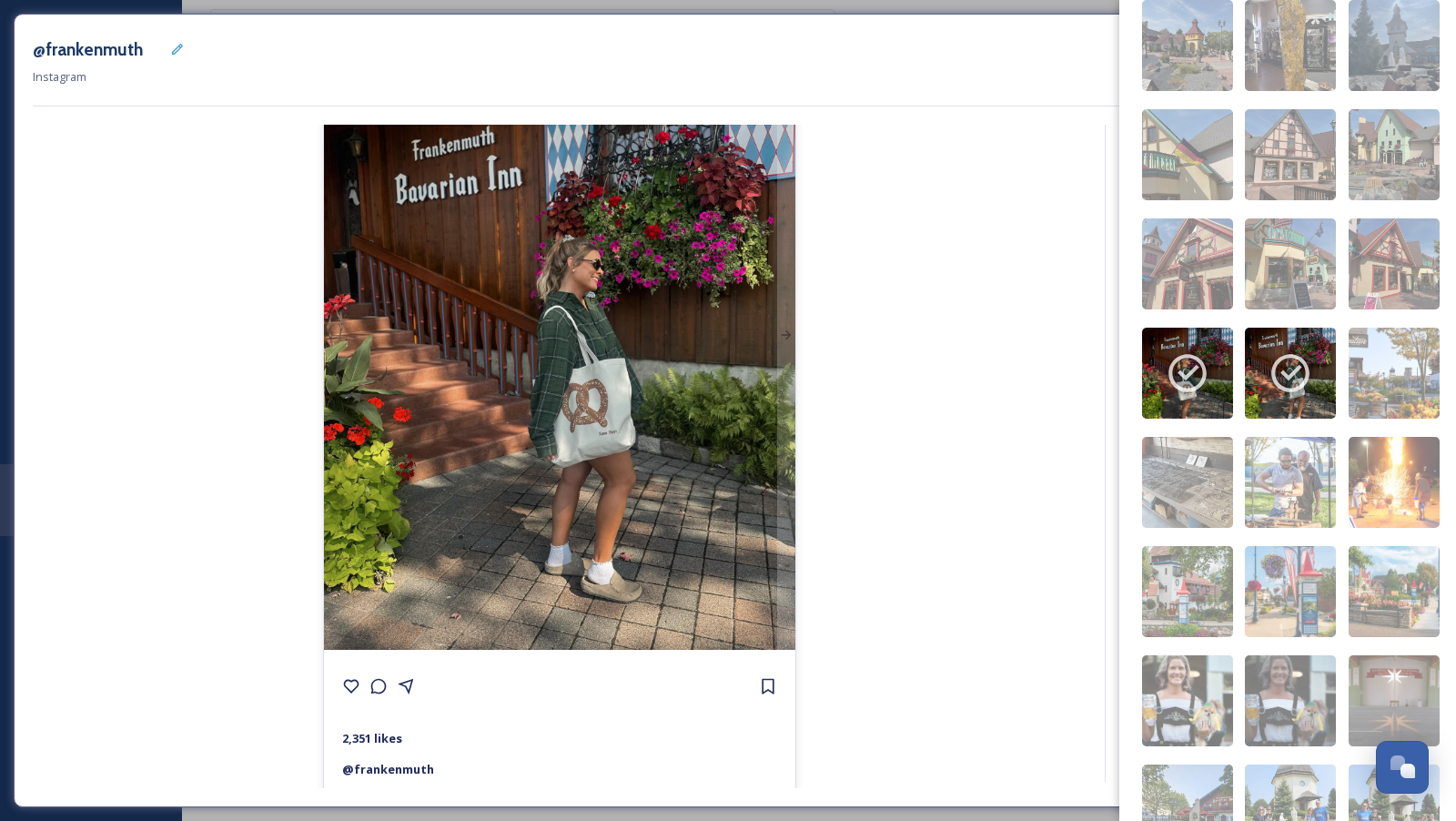
scroll to position [182, 0]
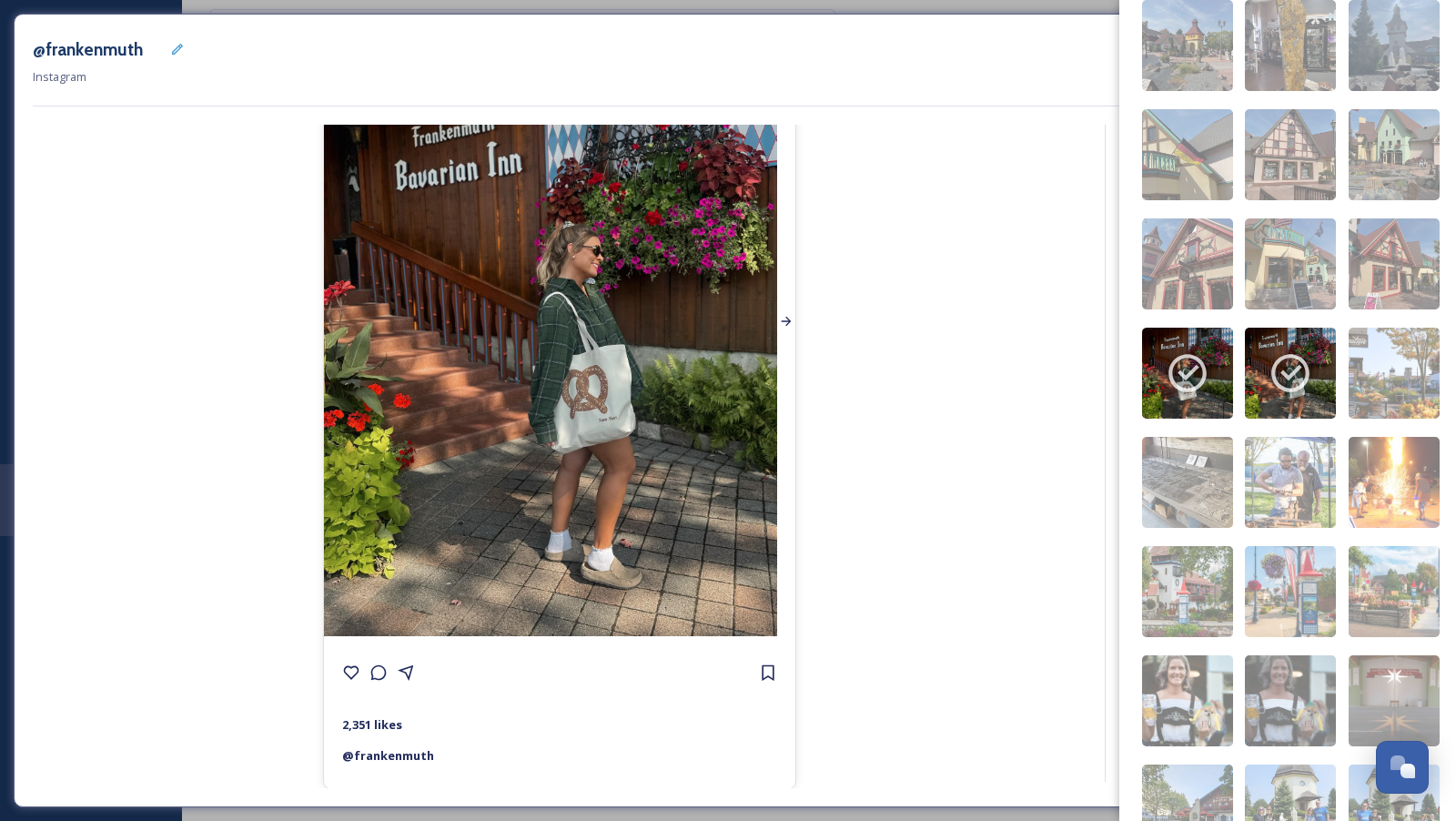
click at [784, 415] on div at bounding box center [786, 321] width 18 height 629
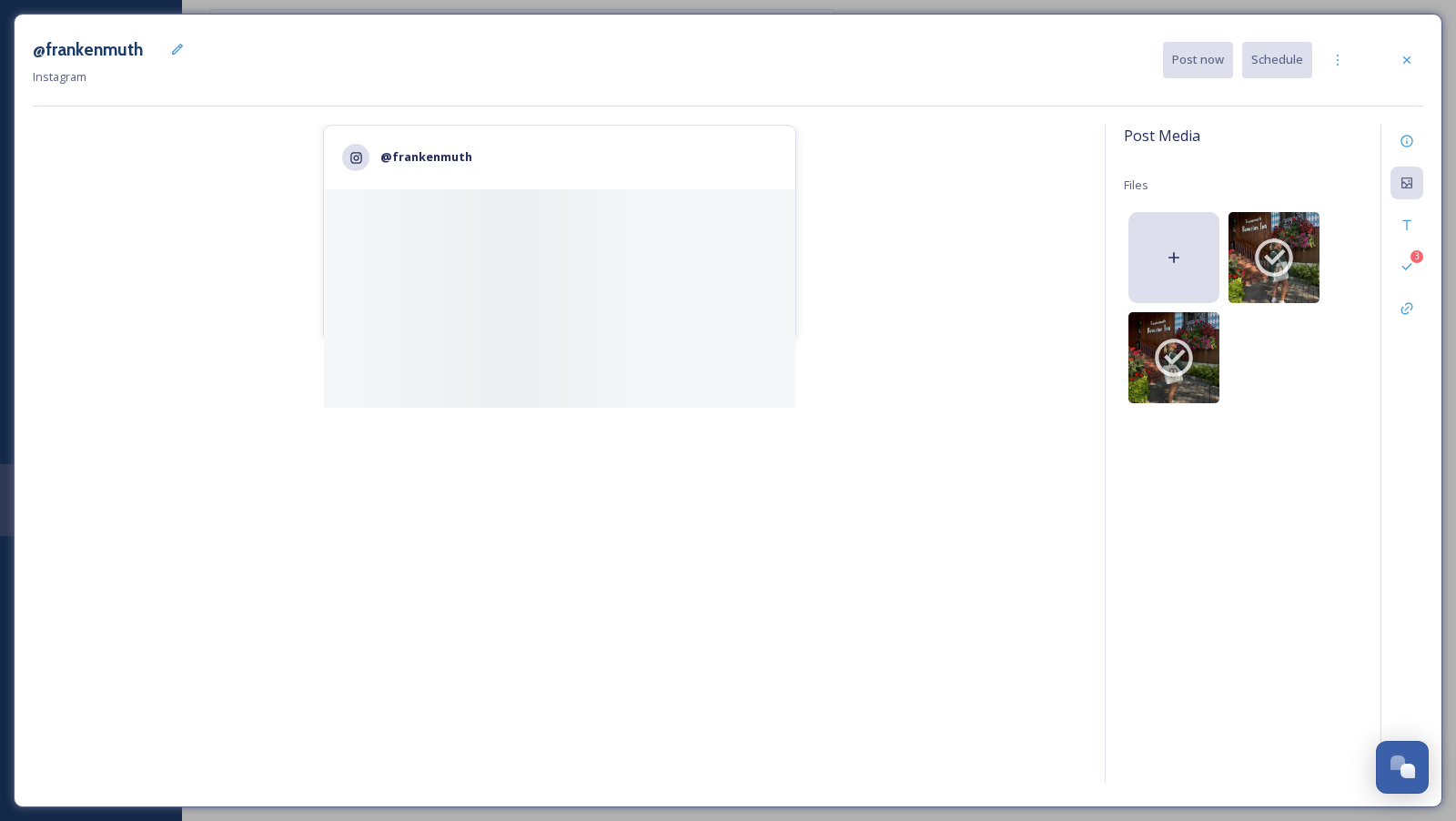
scroll to position [0, 0]
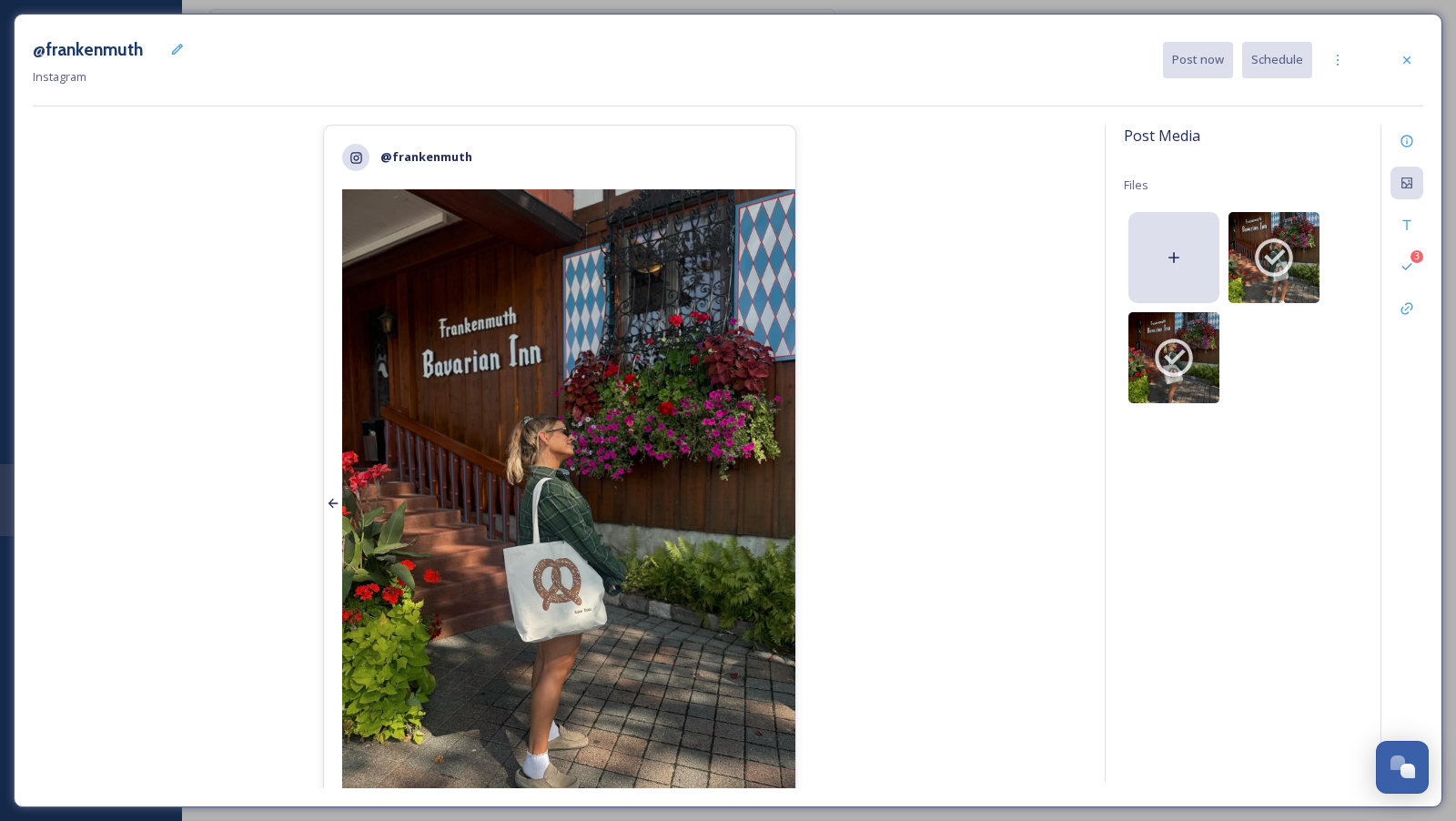
click at [340, 490] on div at bounding box center [333, 503] width 18 height 628
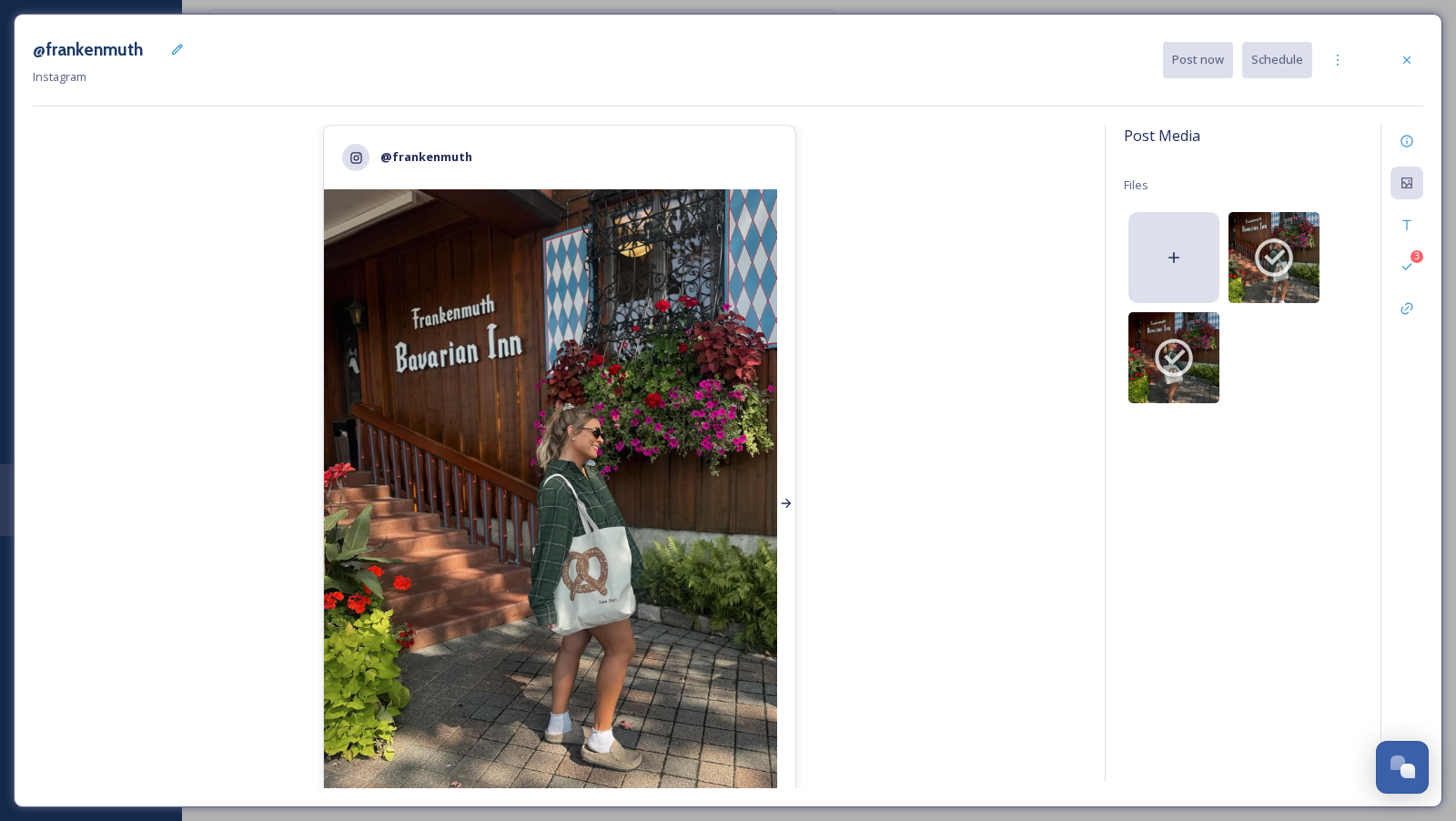
click at [781, 485] on div at bounding box center [786, 503] width 18 height 629
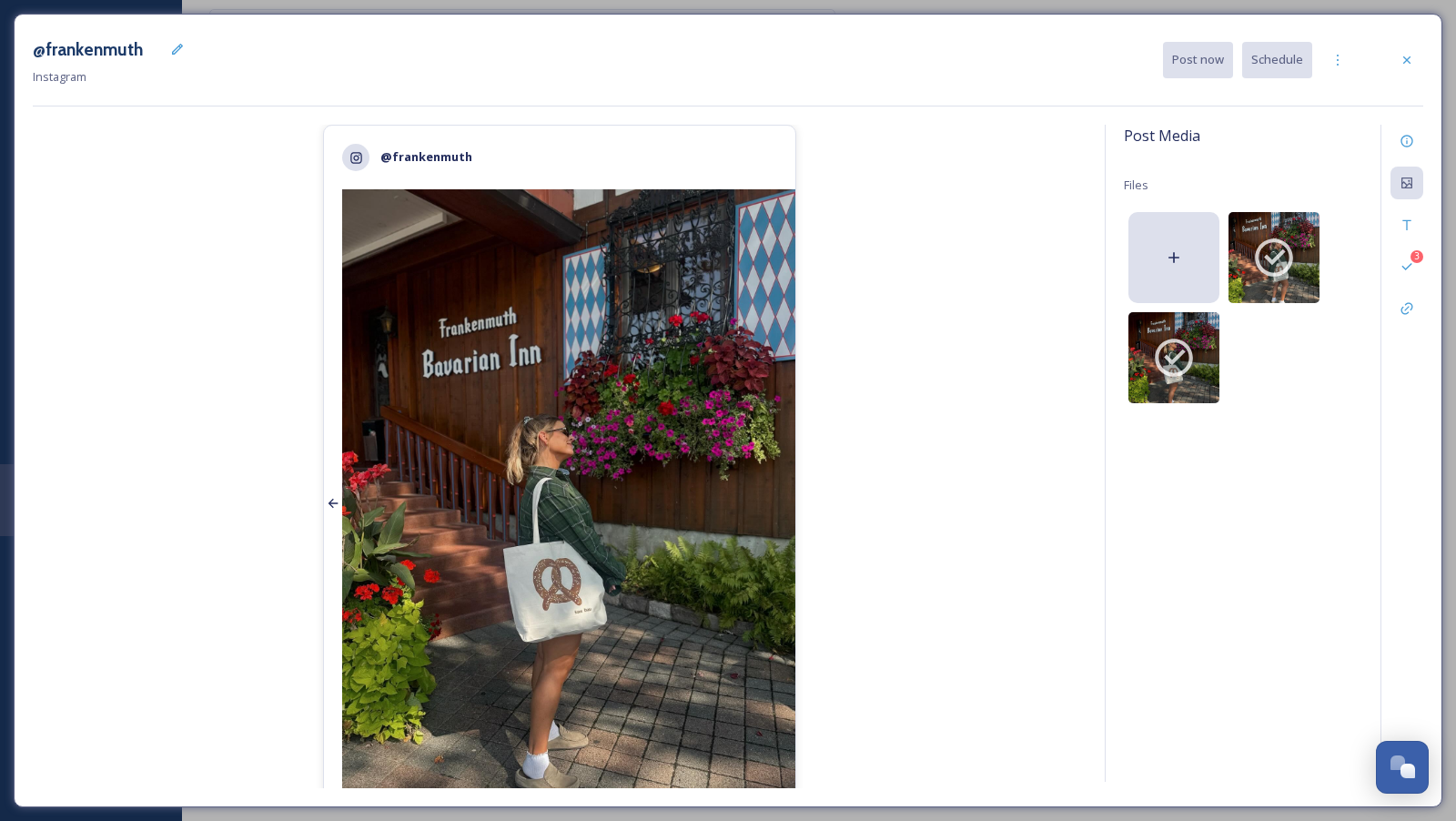
click at [331, 473] on div at bounding box center [333, 503] width 18 height 628
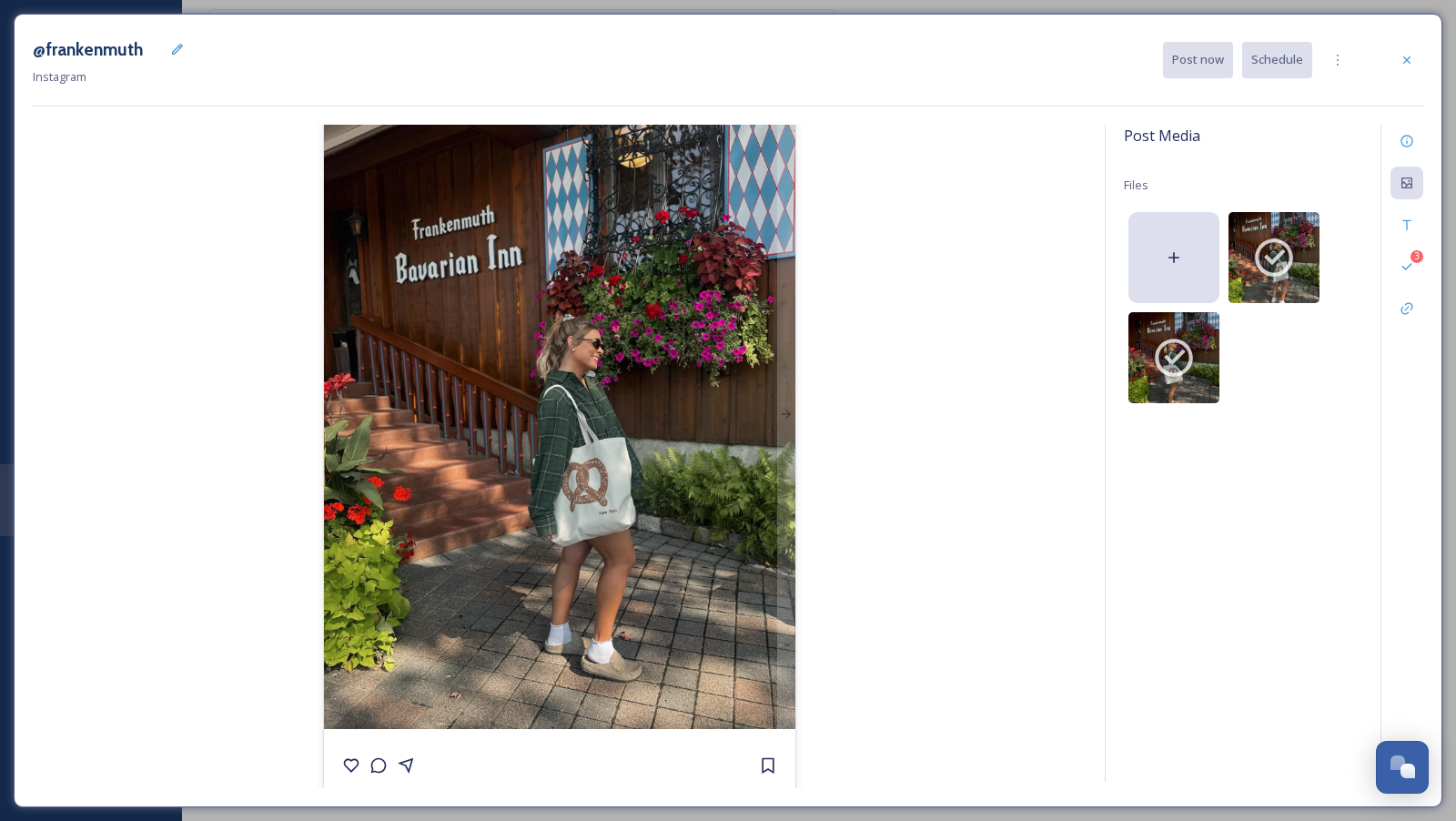
scroll to position [97, 0]
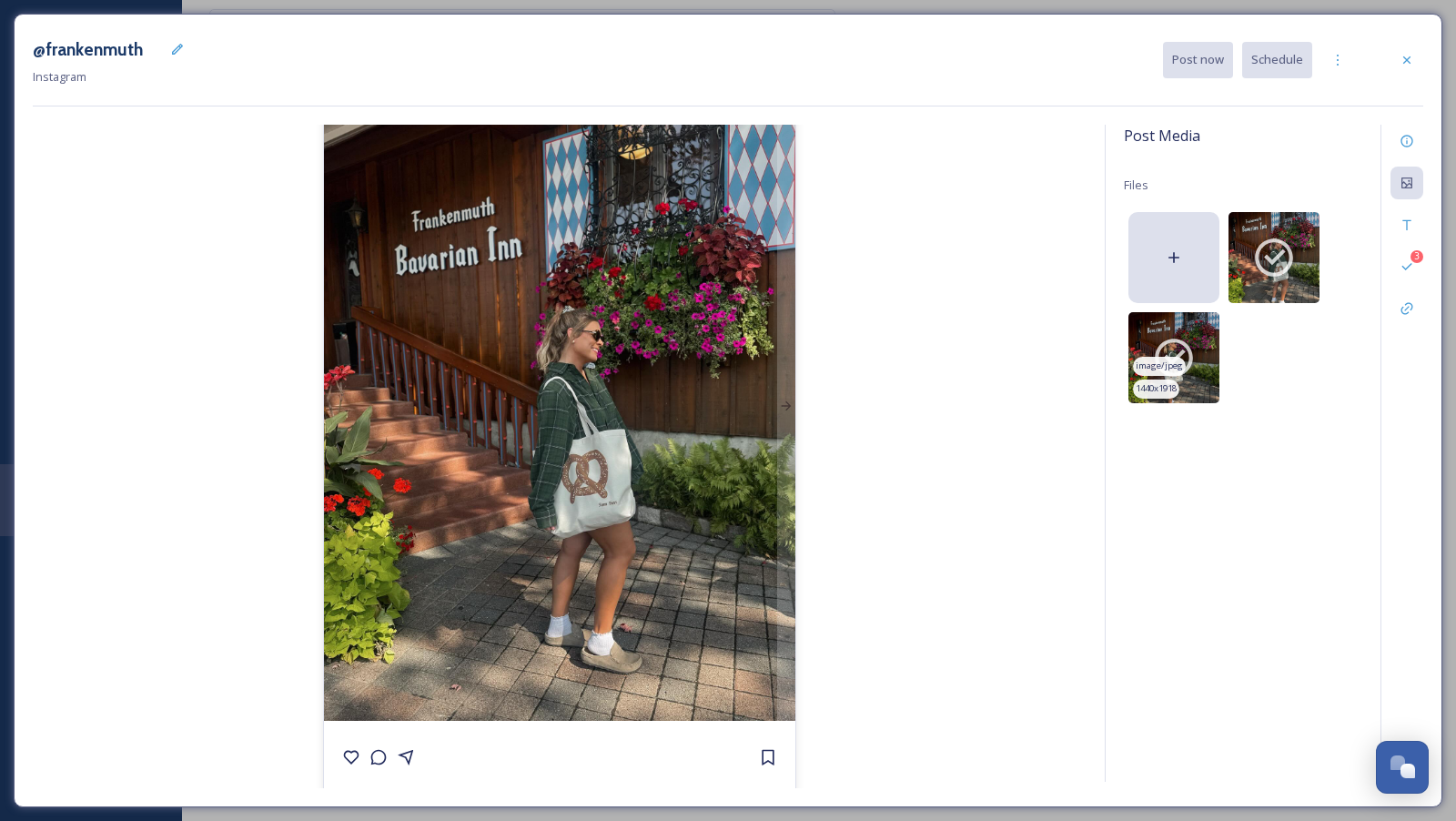
click at [1188, 357] on icon at bounding box center [1173, 357] width 38 height 38
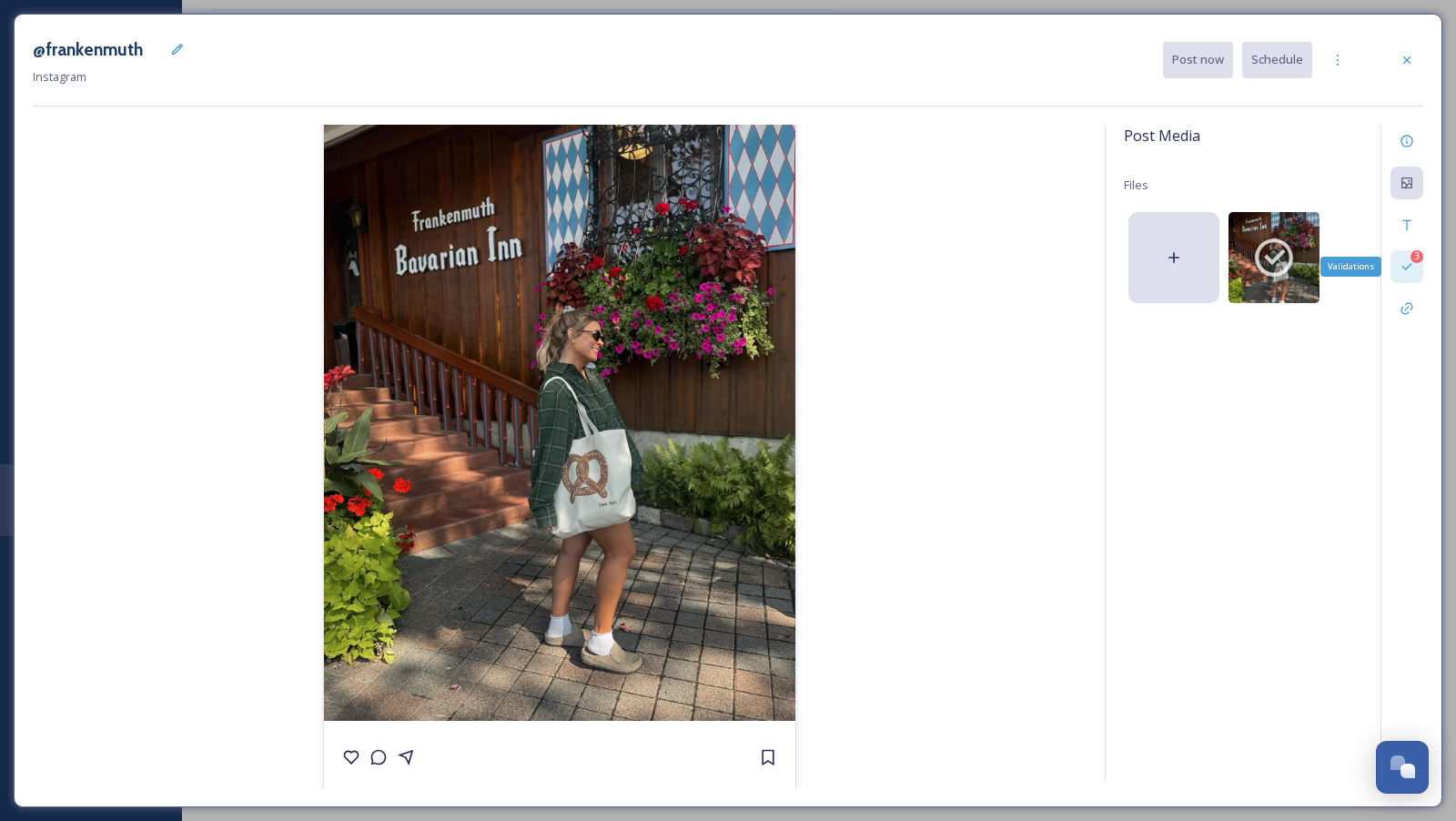
click at [1407, 259] on icon at bounding box center [1406, 266] width 15 height 15
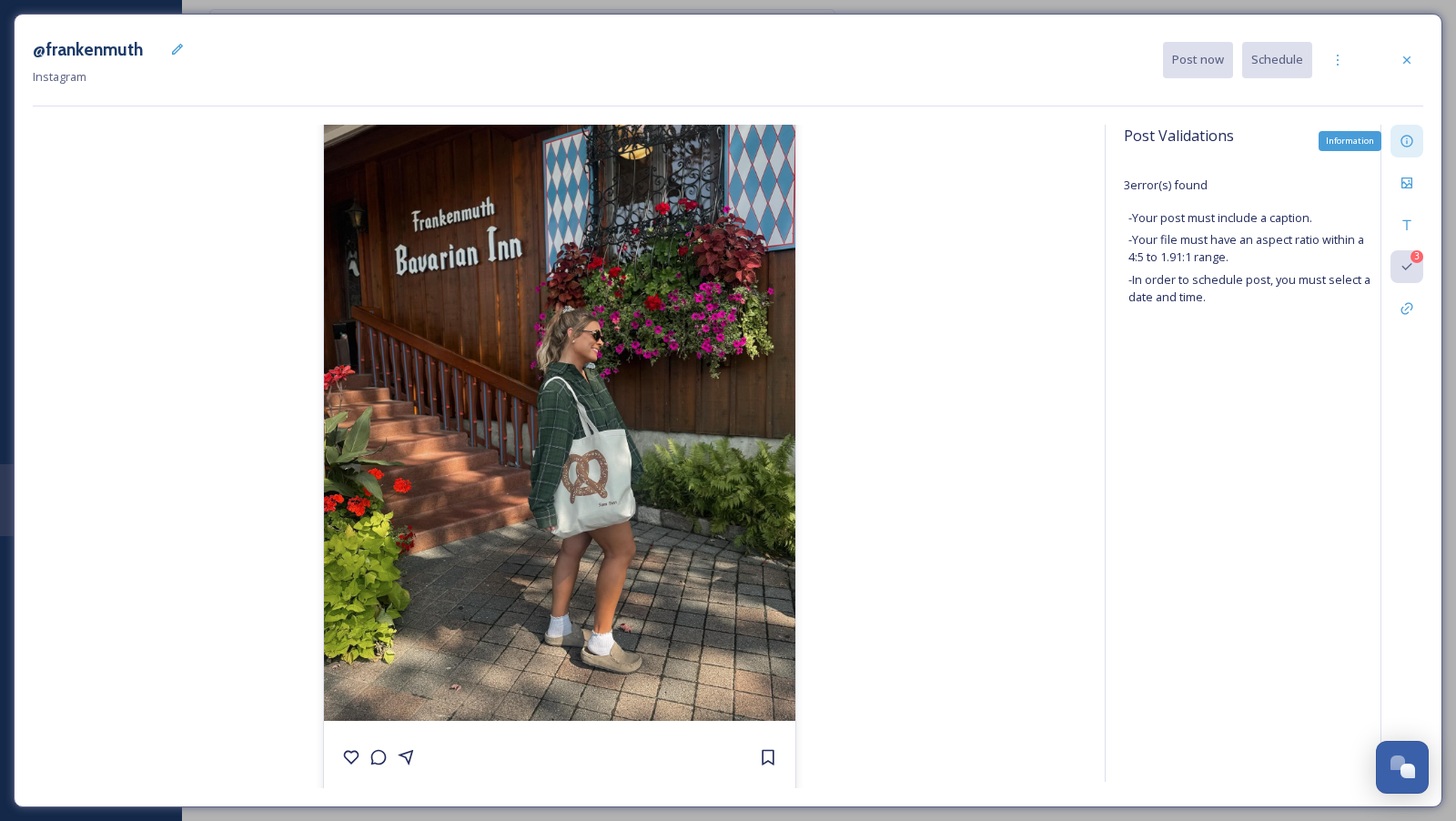
click at [1408, 154] on div "Information" at bounding box center [1406, 141] width 32 height 32
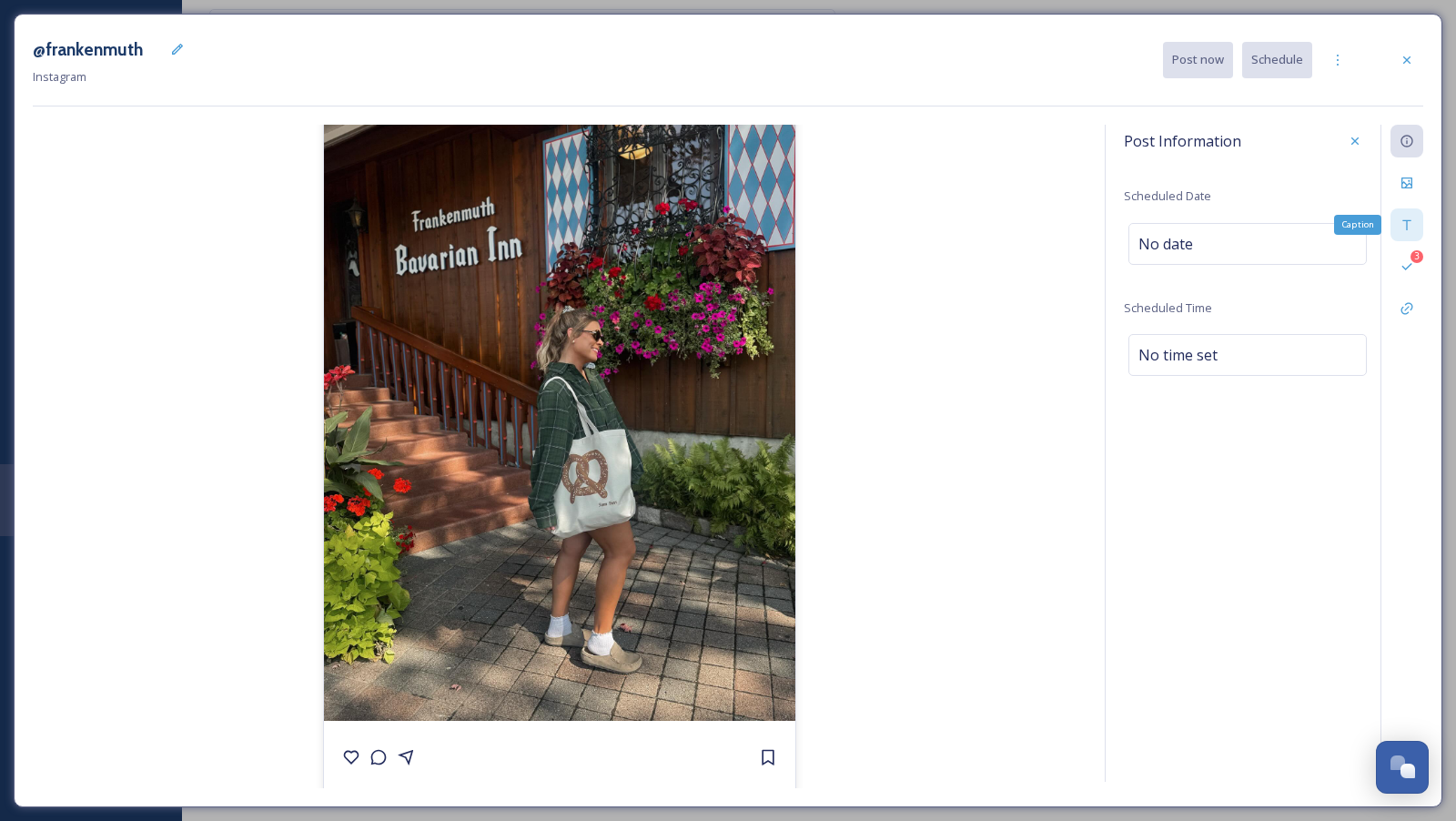
click at [1411, 221] on icon at bounding box center [1406, 224] width 15 height 15
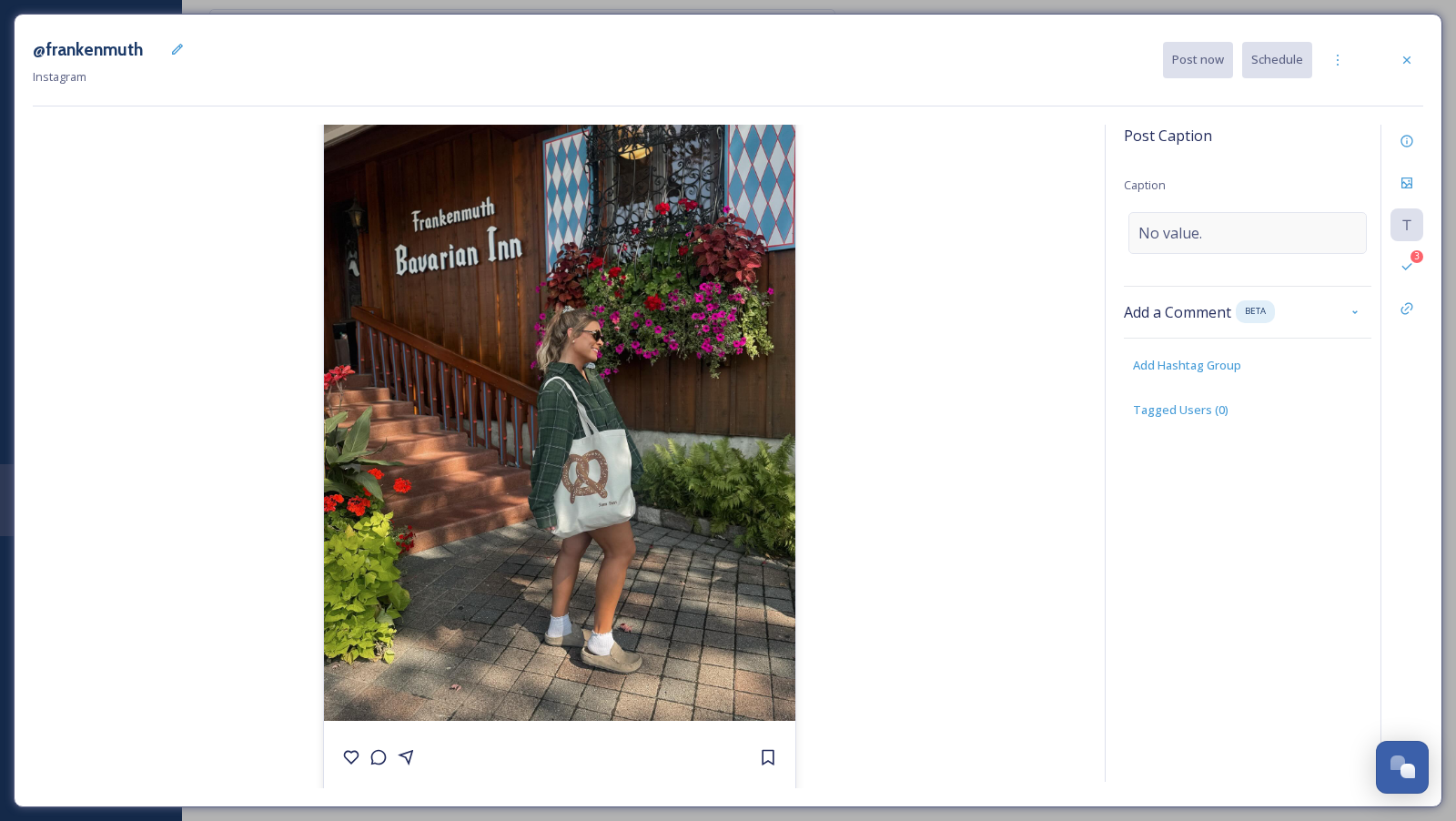
click at [1304, 242] on div "No value." at bounding box center [1247, 232] width 238 height 42
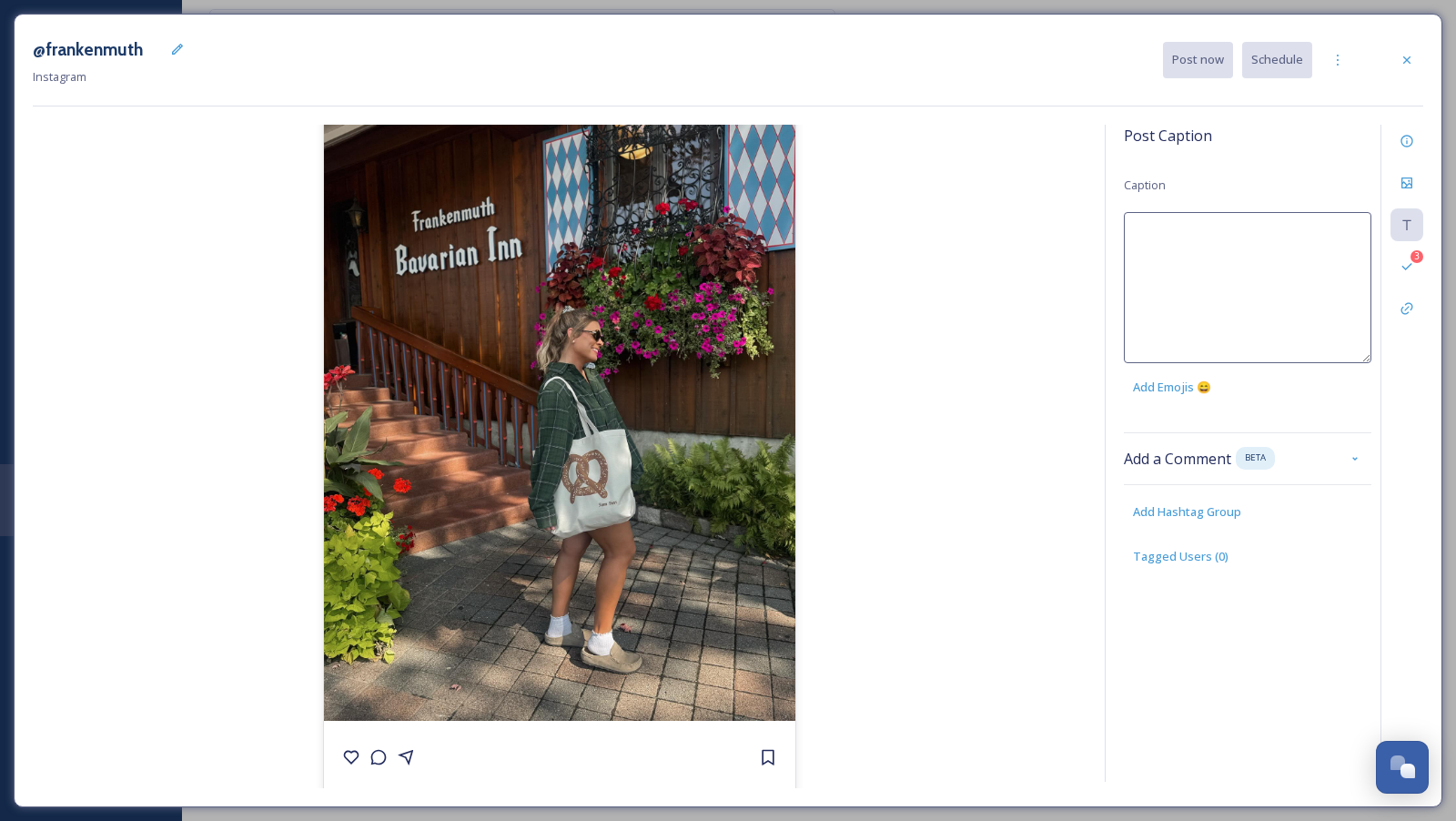
click at [1299, 226] on textarea at bounding box center [1246, 286] width 247 height 151
type textarea "All smiles, all the time in [US_STATE]'s [GEOGRAPHIC_DATA]! ✨🥨 📸:"
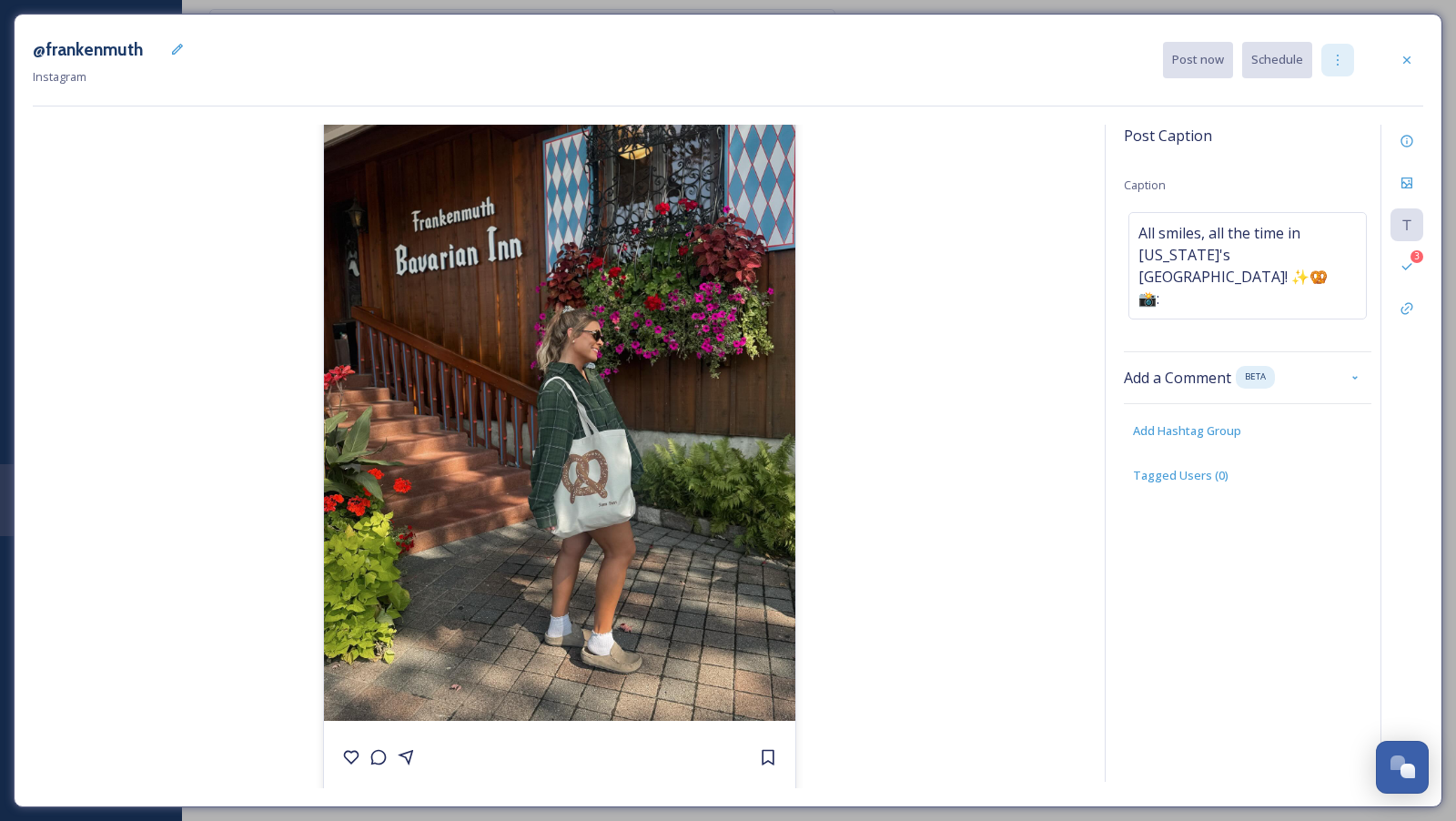
click at [1341, 68] on div at bounding box center [1337, 59] width 32 height 32
click at [1311, 111] on div "Duplicate Post" at bounding box center [1304, 99] width 96 height 35
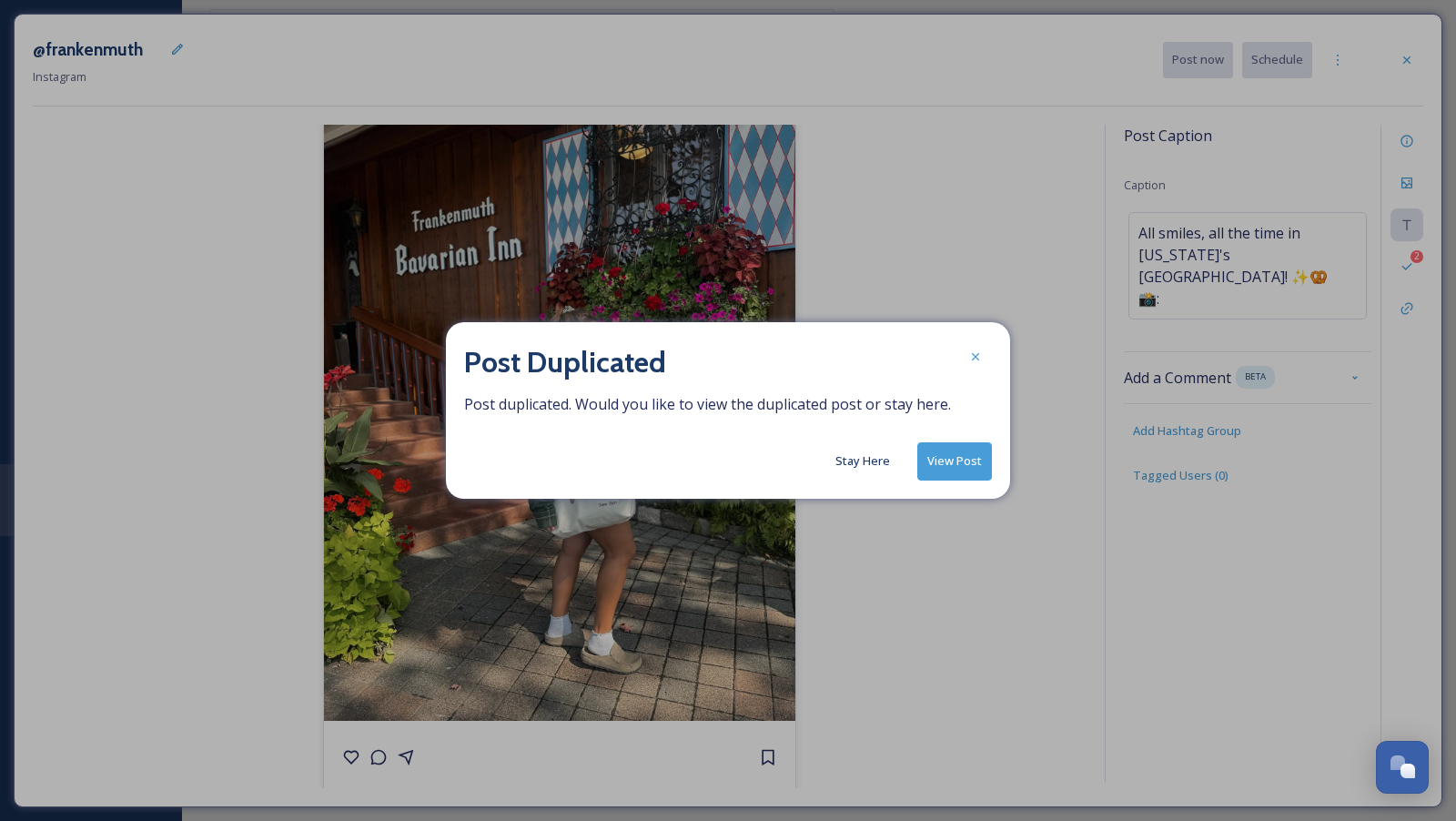
click at [880, 458] on button "Stay Here" at bounding box center [862, 461] width 73 height 35
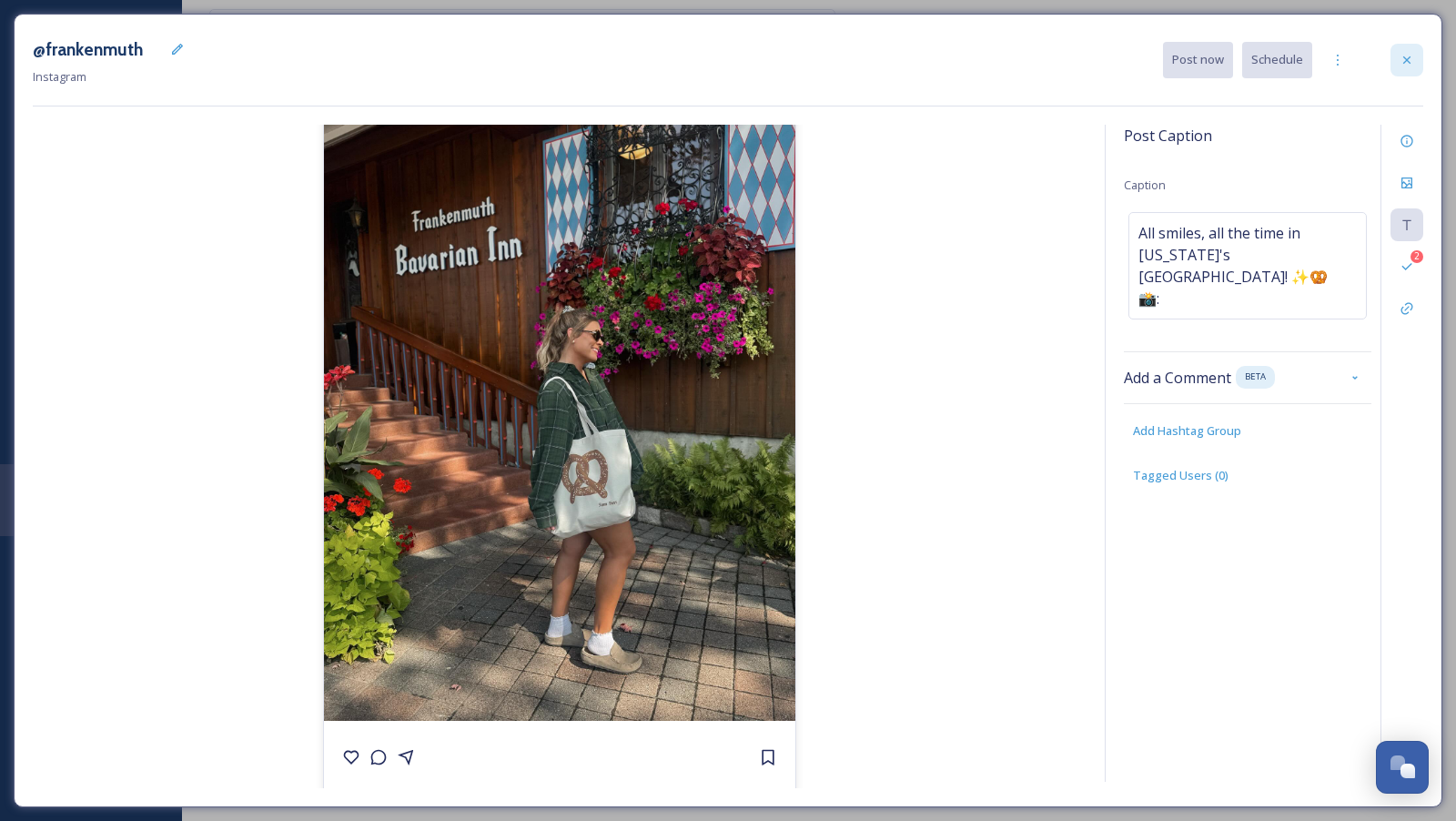
click at [1415, 53] on div at bounding box center [1406, 59] width 32 height 32
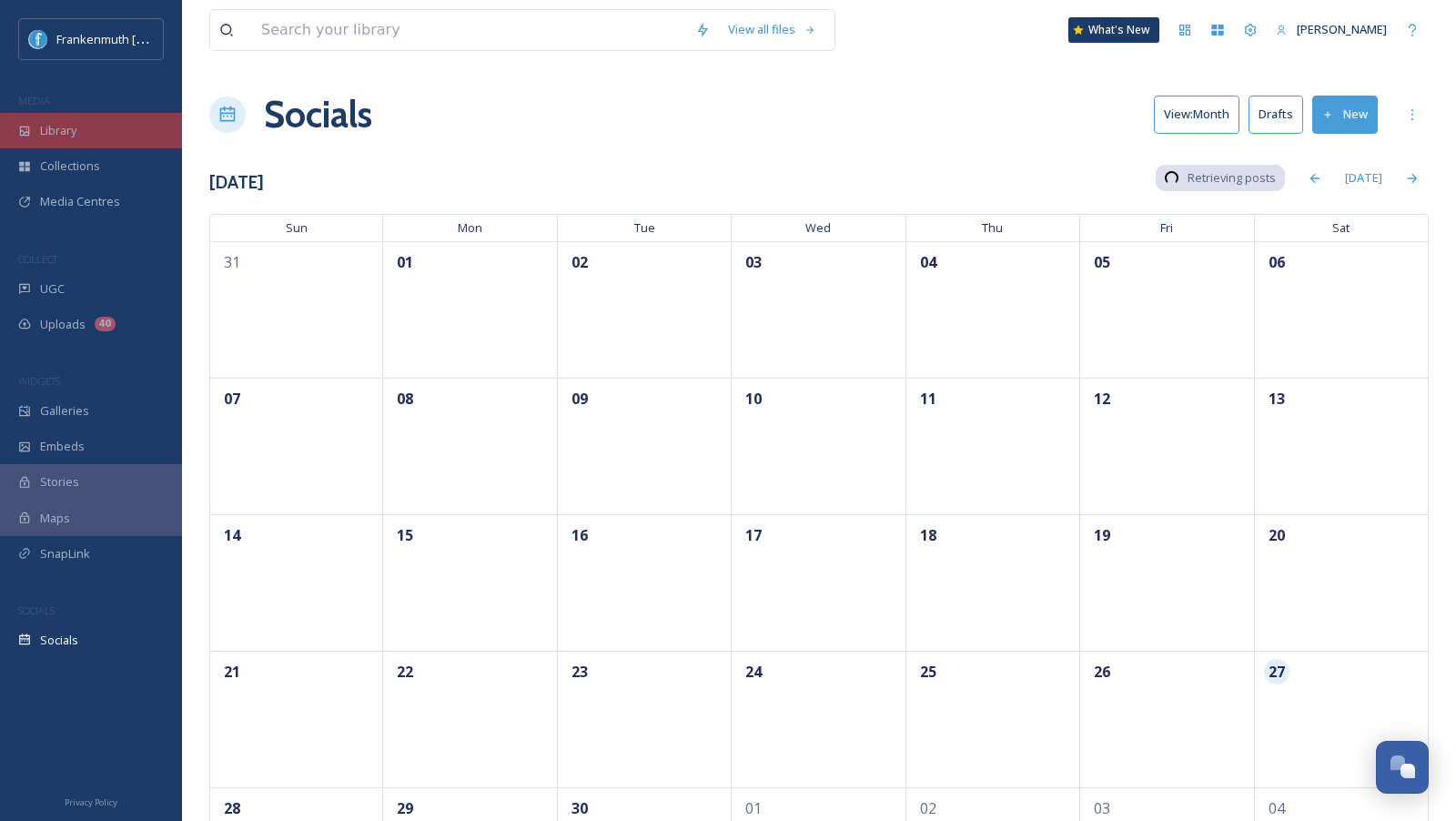
click at [82, 135] on div "Library" at bounding box center [91, 131] width 182 height 35
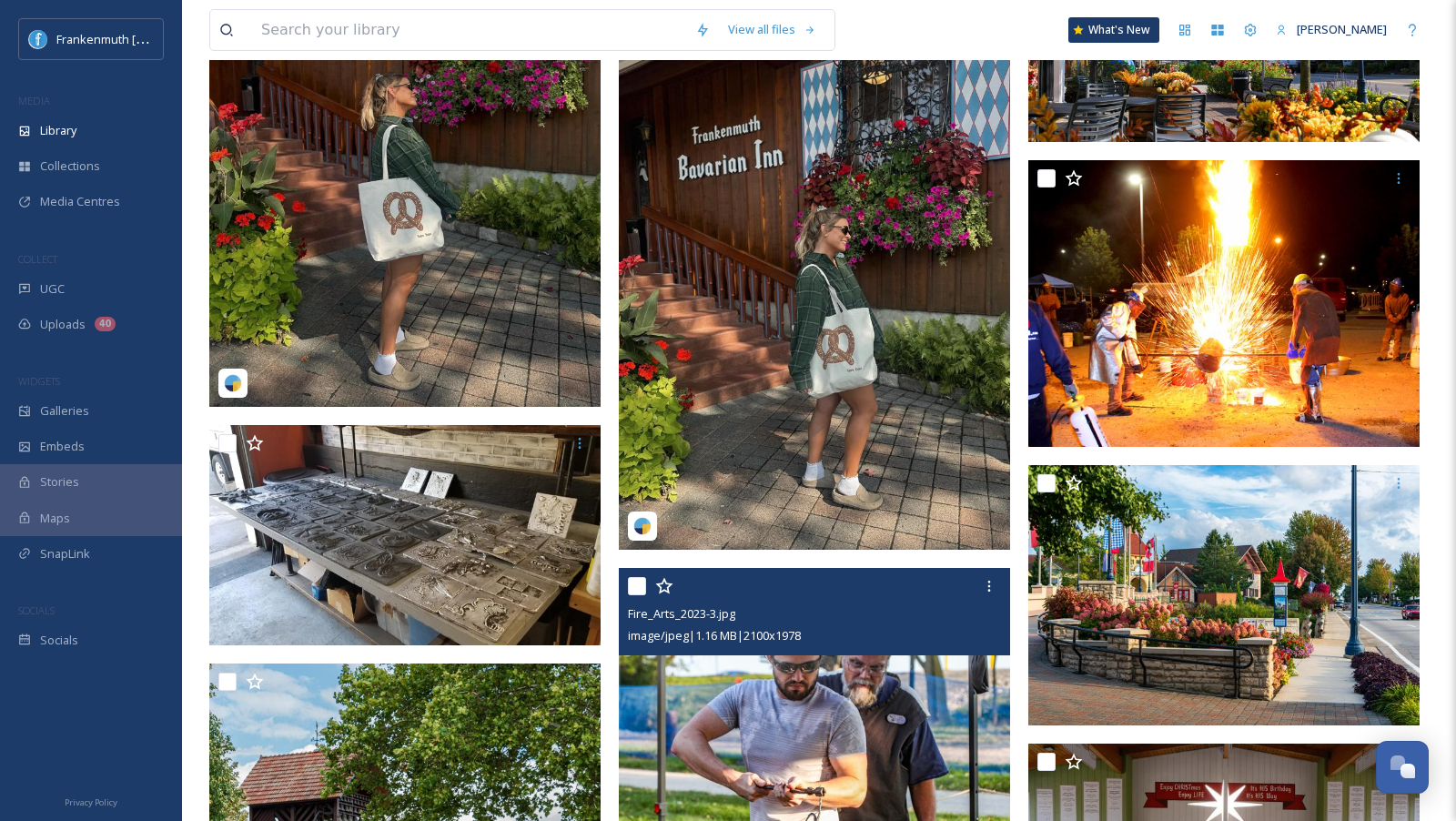
scroll to position [8457, 0]
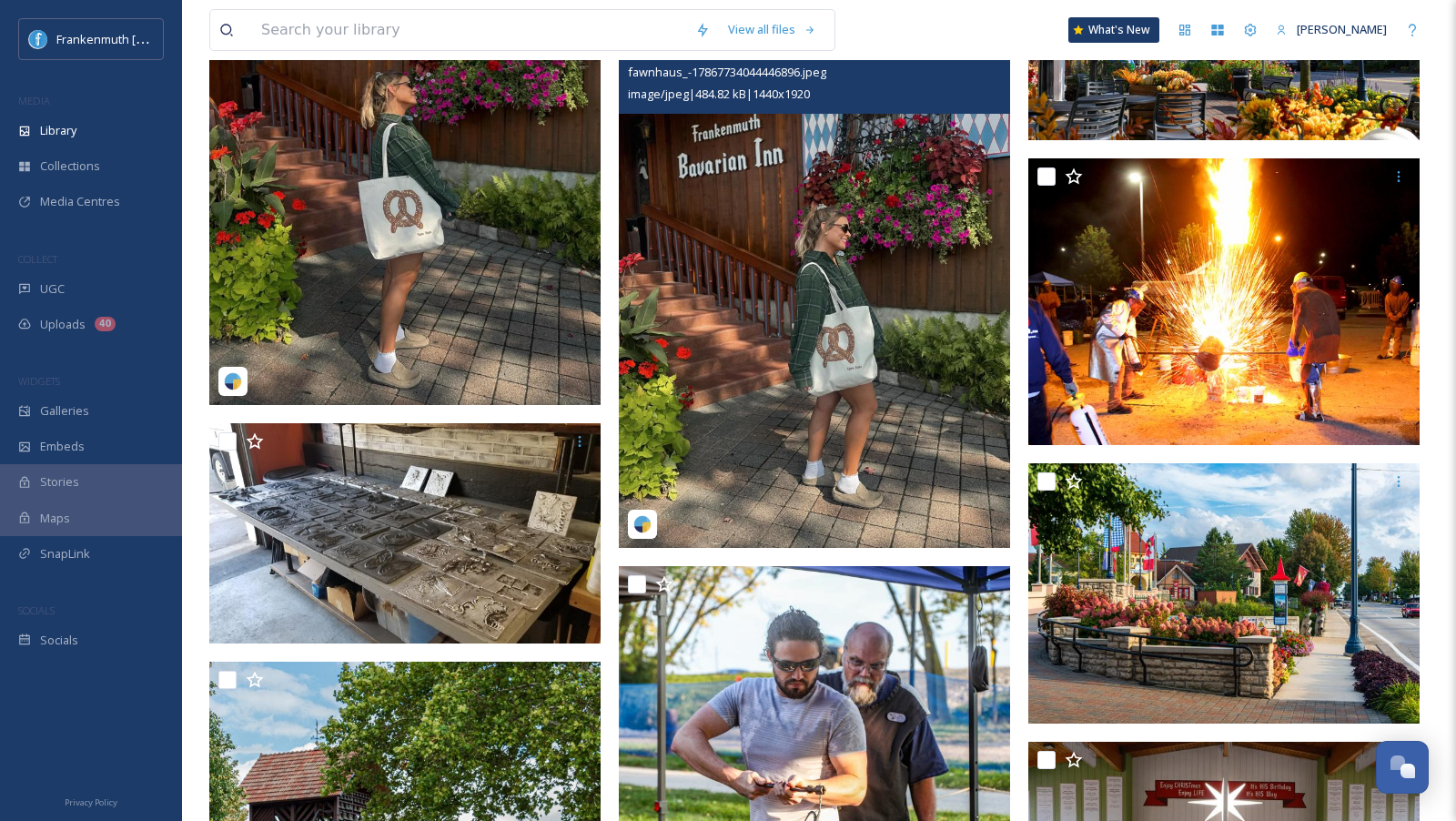
click at [834, 382] on img at bounding box center [813, 287] width 391 height 522
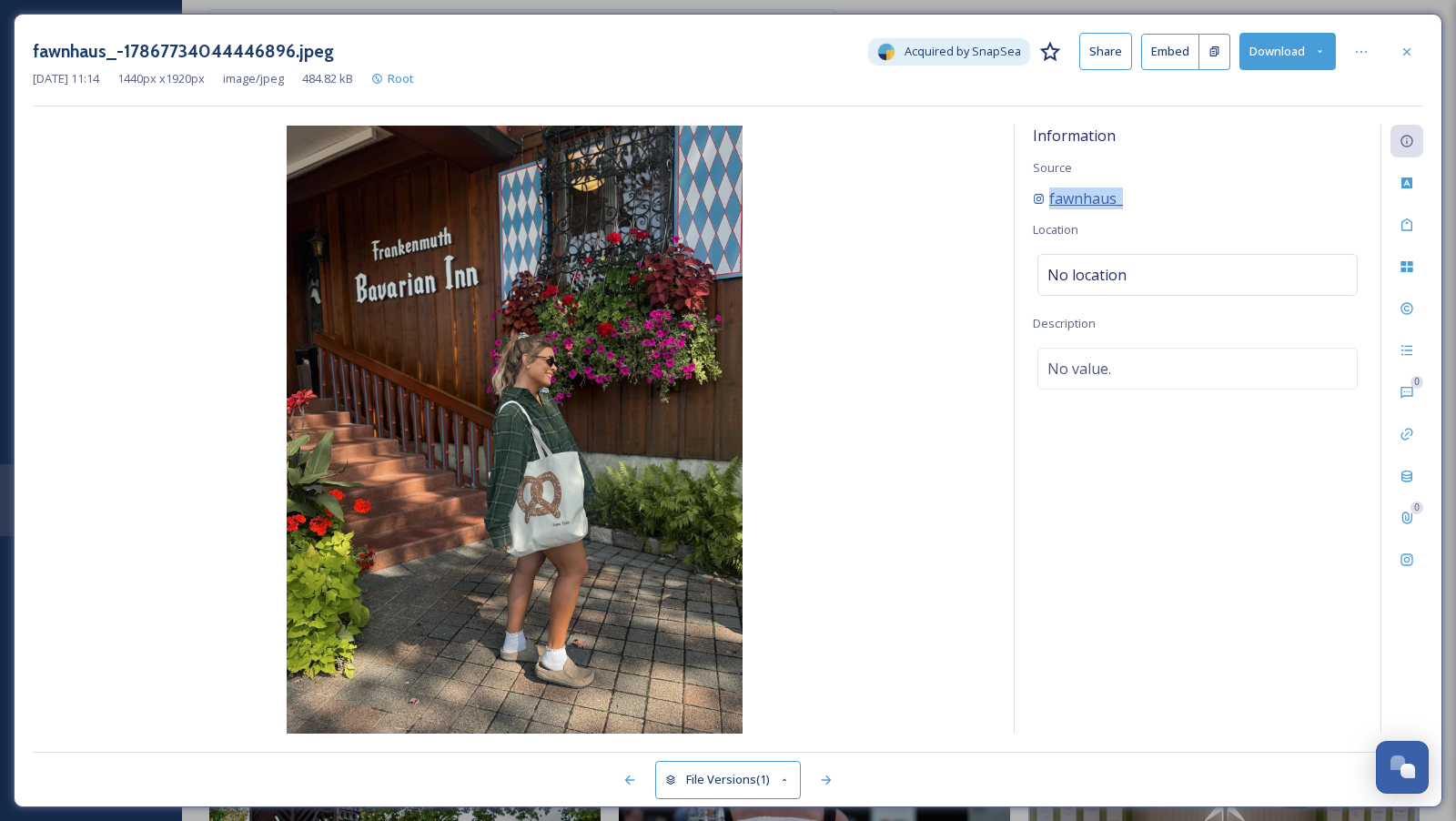
drag, startPoint x: 1171, startPoint y: 196, endPoint x: 1049, endPoint y: 206, distance: 122.4
click at [1049, 206] on div "fawnhaus_" at bounding box center [1197, 198] width 330 height 22
copy span "fawnhaus_"
click at [1274, 167] on div "Information Source fawnhaus_ Location No location Description No value." at bounding box center [1198, 429] width 366 height 608
click at [1405, 46] on icon at bounding box center [1406, 51] width 15 height 15
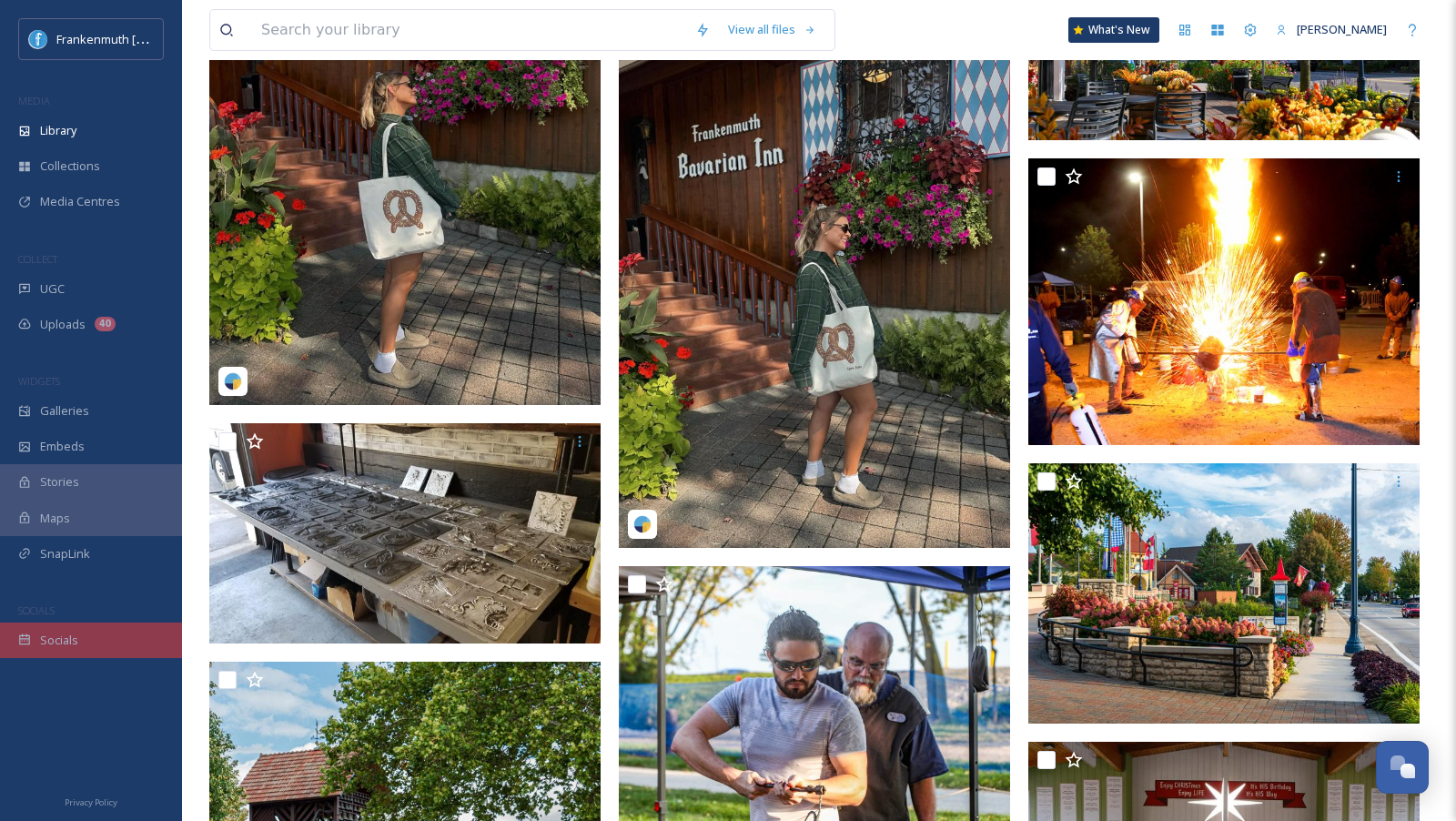
click at [38, 644] on div "Socials" at bounding box center [91, 640] width 182 height 35
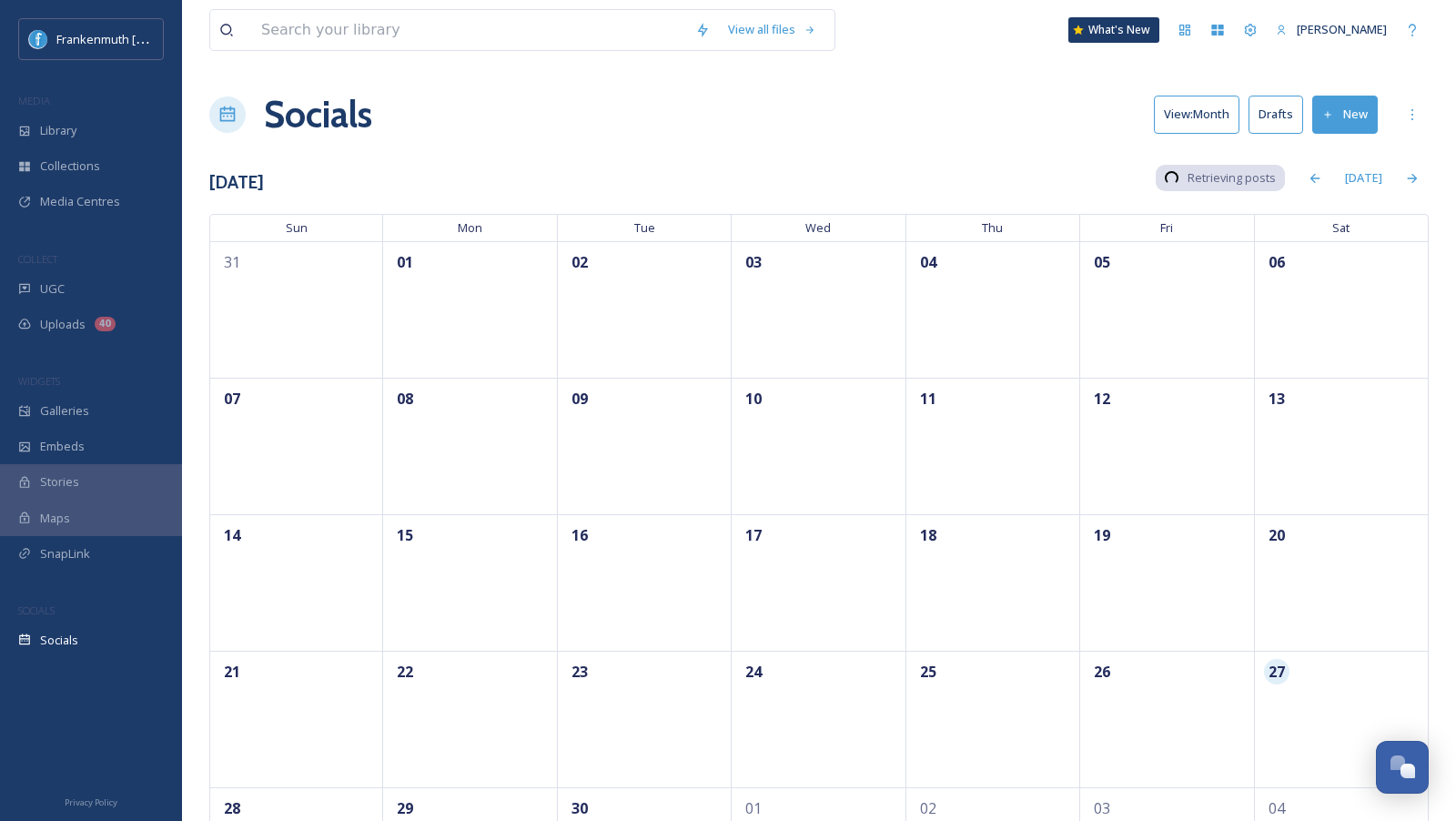
click at [1285, 118] on button "Drafts" at bounding box center [1275, 114] width 54 height 37
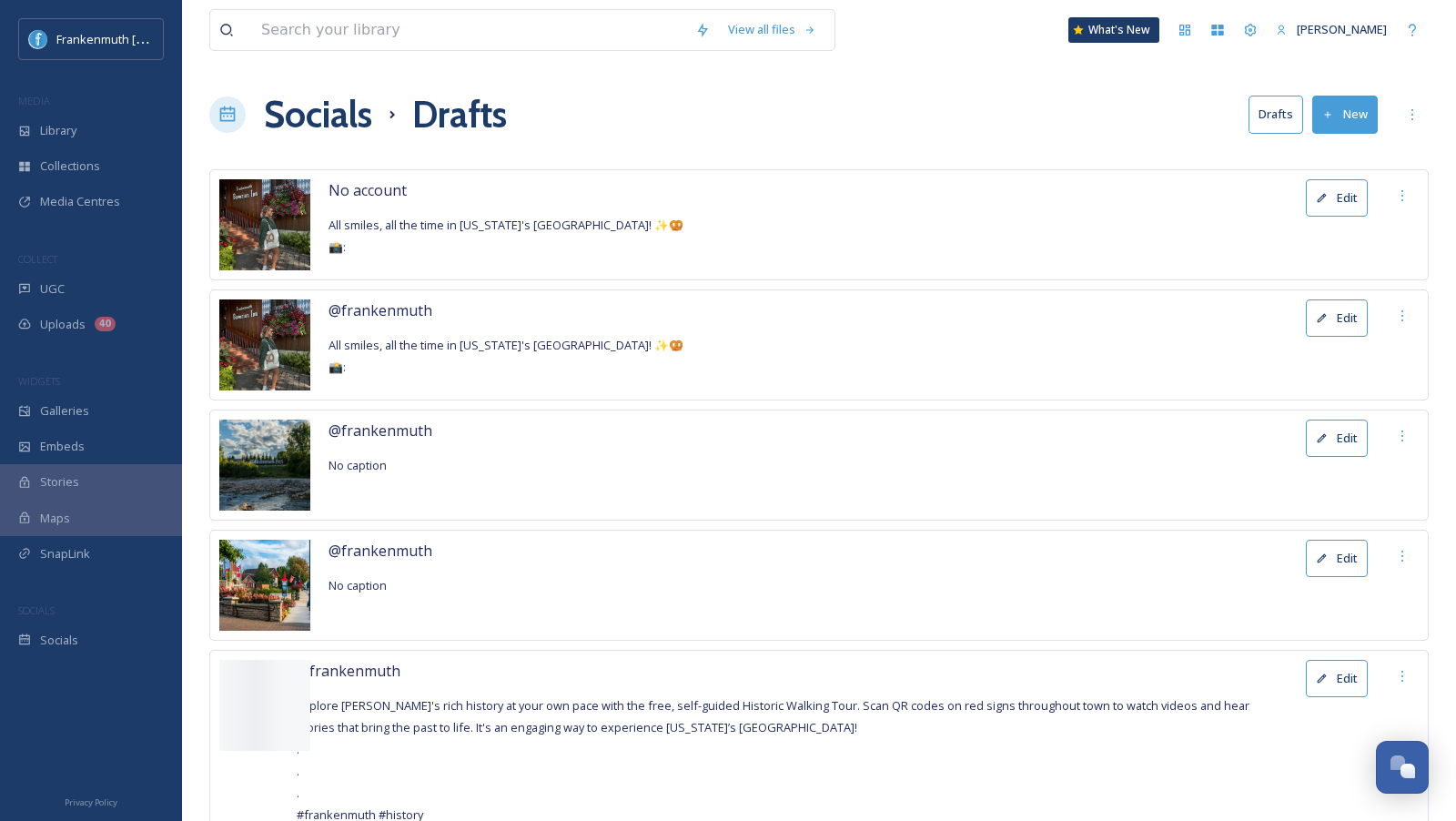
click at [1358, 307] on button "Edit" at bounding box center [1336, 318] width 62 height 37
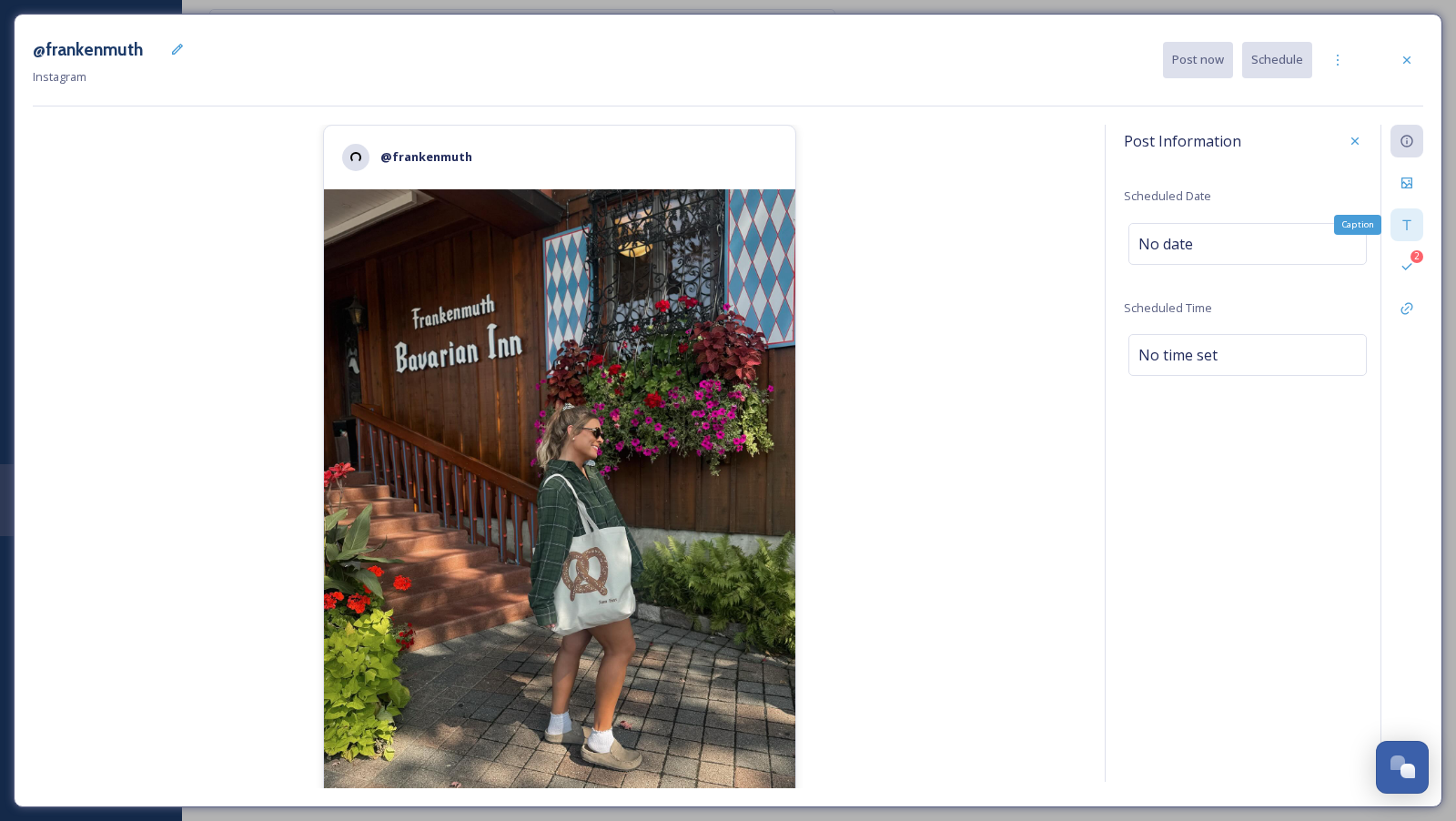
click at [1402, 231] on div "Caption" at bounding box center [1406, 224] width 32 height 32
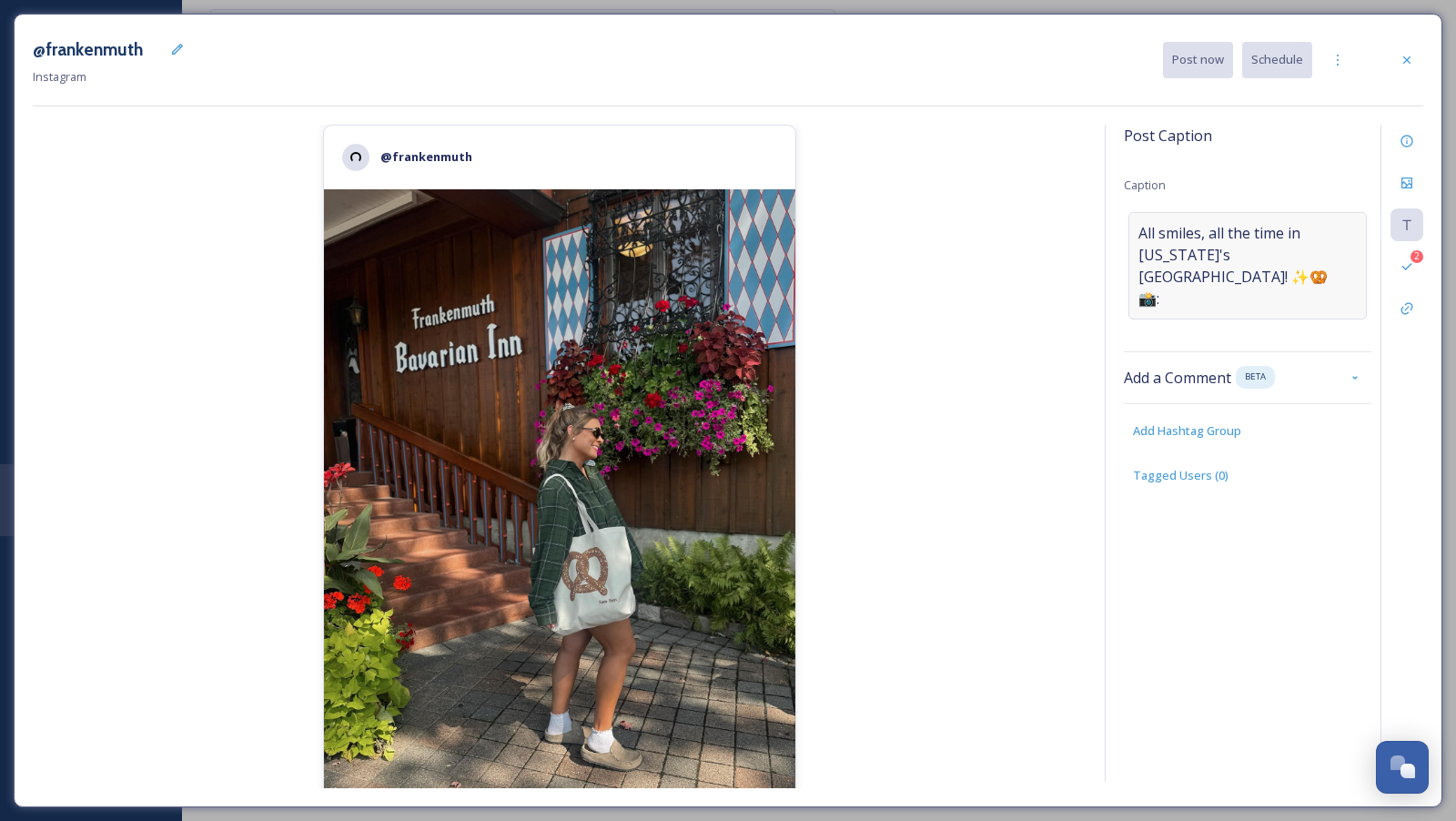
click at [1271, 275] on span "All smiles, all the time in [US_STATE]'s [GEOGRAPHIC_DATA]! ✨🥨 📸:" at bounding box center [1247, 266] width 219 height 88
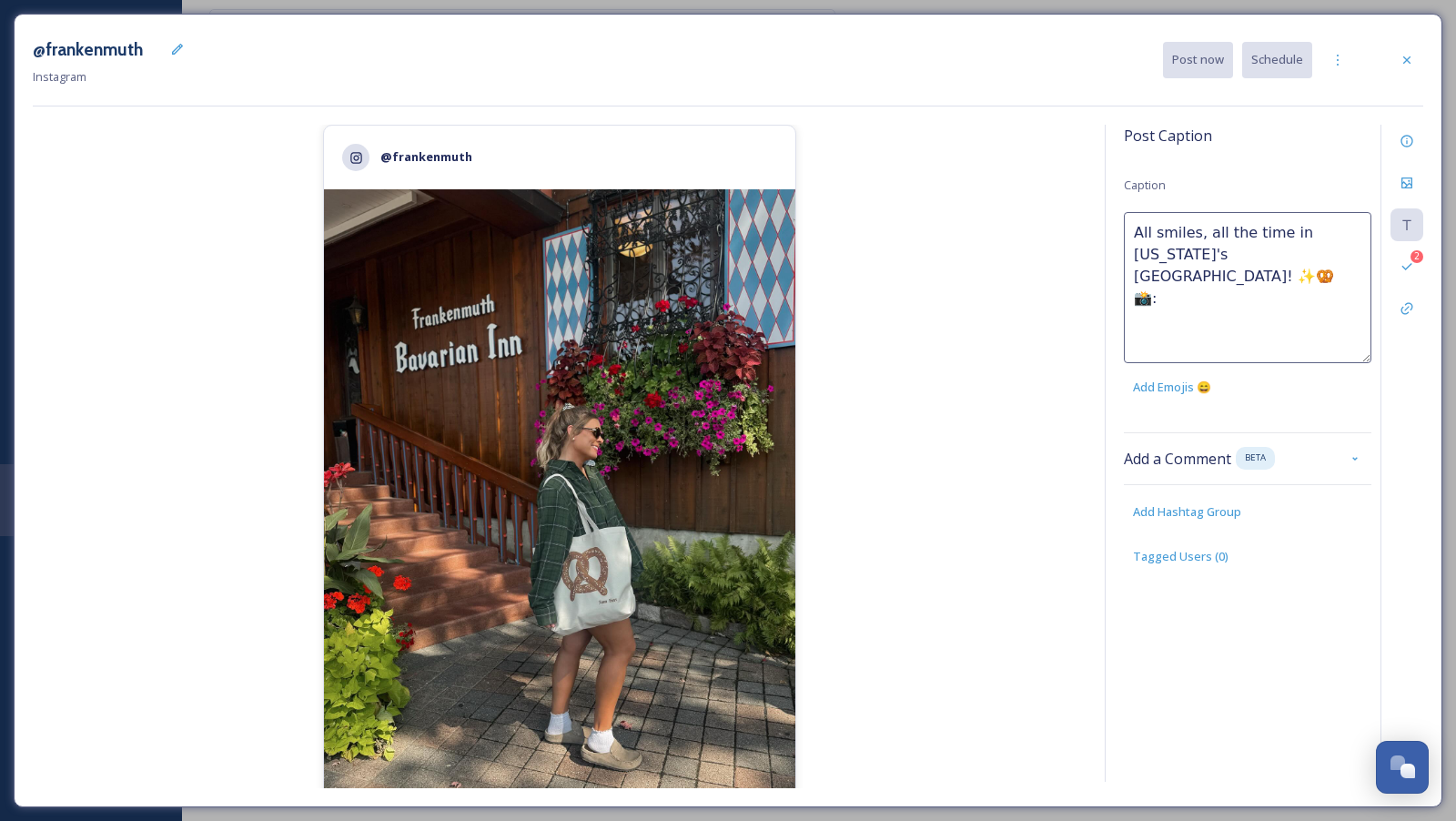
click at [1260, 275] on textarea "All smiles, all the time in [US_STATE]'s [GEOGRAPHIC_DATA]! ✨🥨 📸:" at bounding box center [1246, 286] width 247 height 151
paste textarea "fawnhaus_"
type textarea "All smiles, all the time in [US_STATE]'s [GEOGRAPHIC_DATA]! ✨🥨 📸: @fawnhaus_"
click at [951, 336] on div "@frankenmuth 2,351 likes @ frankenmuth All smiles, all the time in [US_STATE]'s…" at bounding box center [559, 457] width 1053 height 663
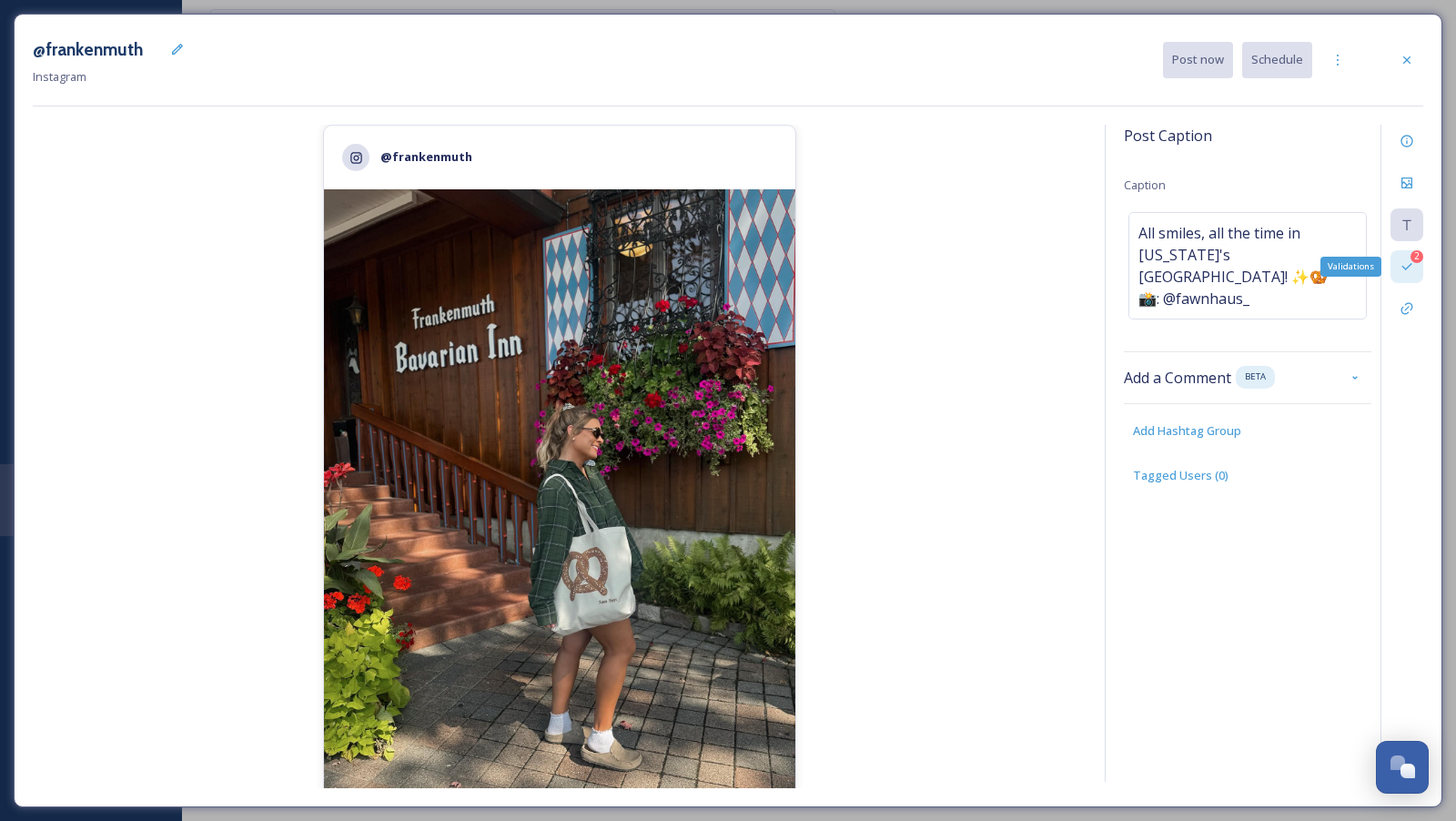
click at [1413, 270] on icon at bounding box center [1406, 266] width 15 height 15
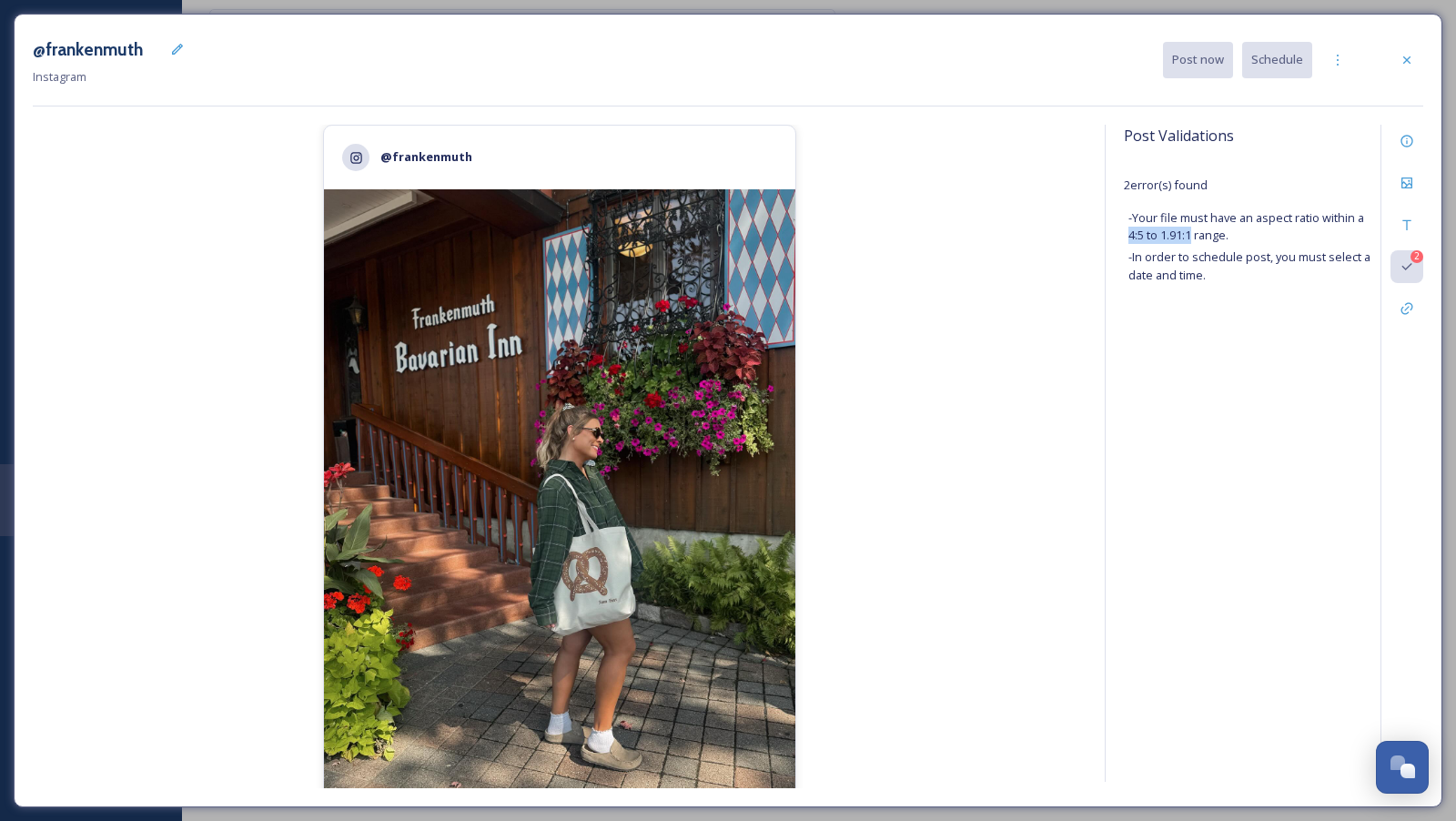
drag, startPoint x: 1130, startPoint y: 236, endPoint x: 1193, endPoint y: 238, distance: 63.0
click at [1193, 238] on span "- Your file must have an aspect ratio within a 4:5 to 1.91:1 range." at bounding box center [1251, 226] width 247 height 34
copy span "4:5 to 1.91:1"
click at [1422, 54] on div at bounding box center [1406, 59] width 32 height 32
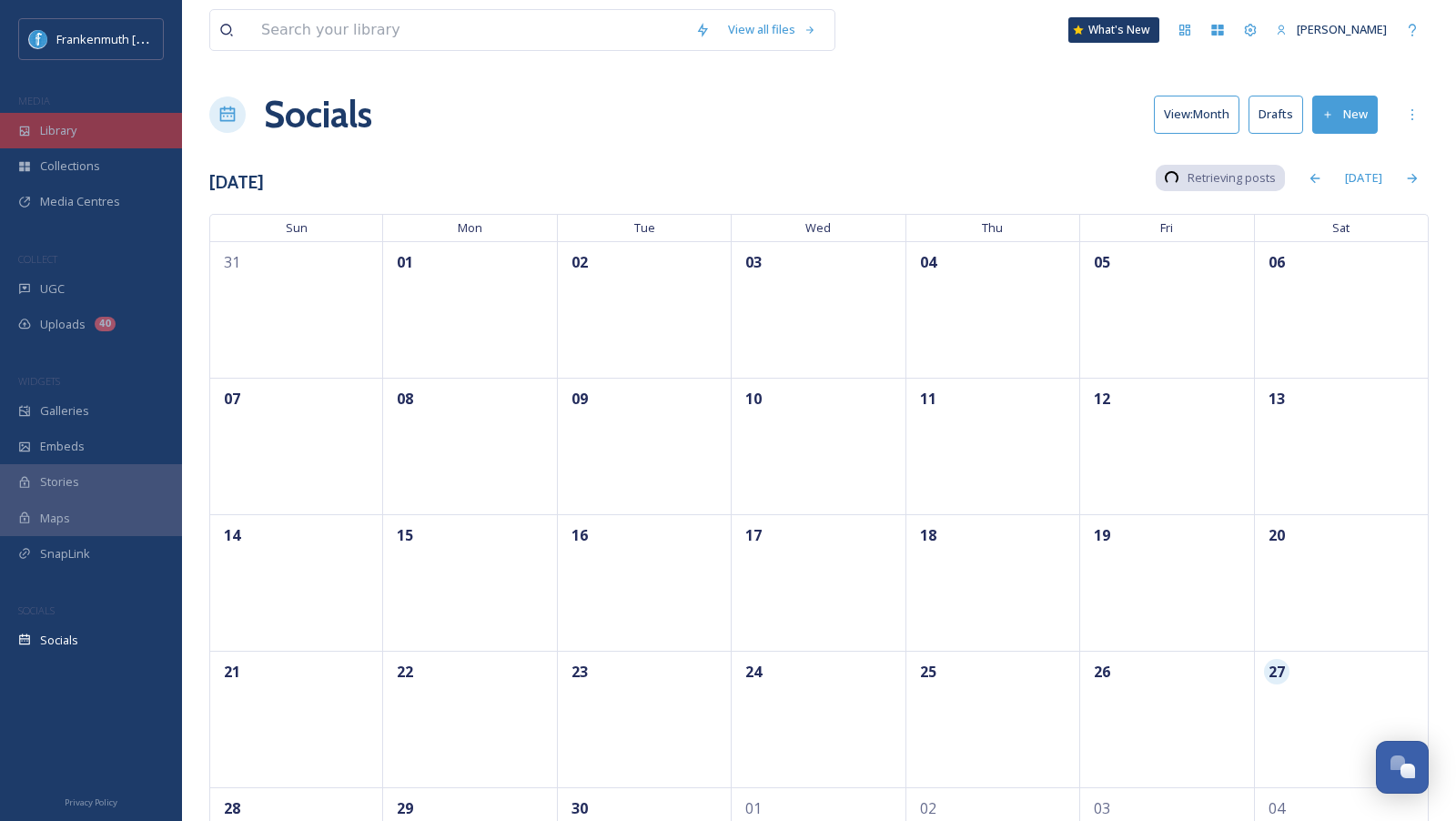
click at [91, 139] on div "Library" at bounding box center [91, 131] width 182 height 35
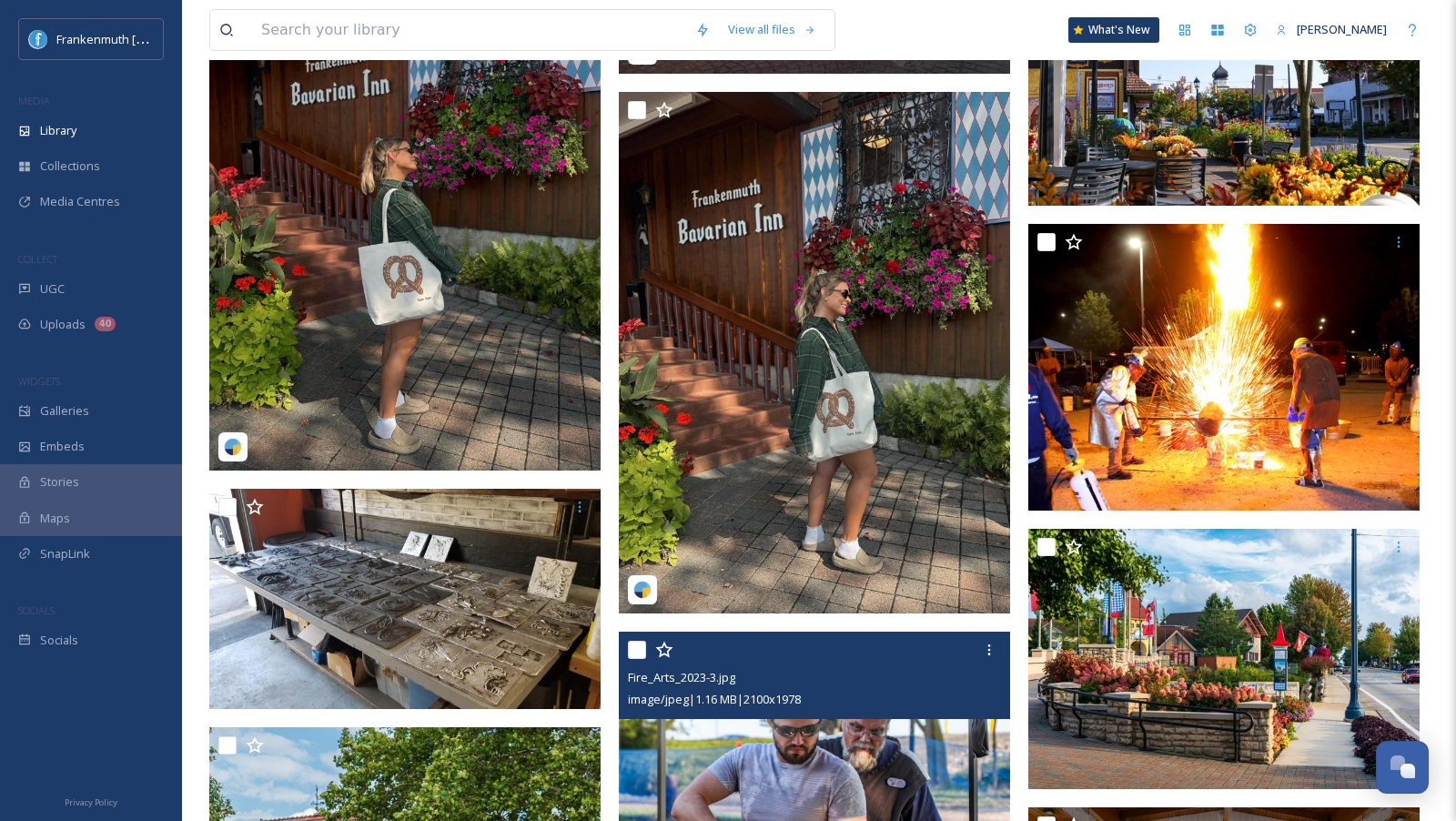
scroll to position [8668, 0]
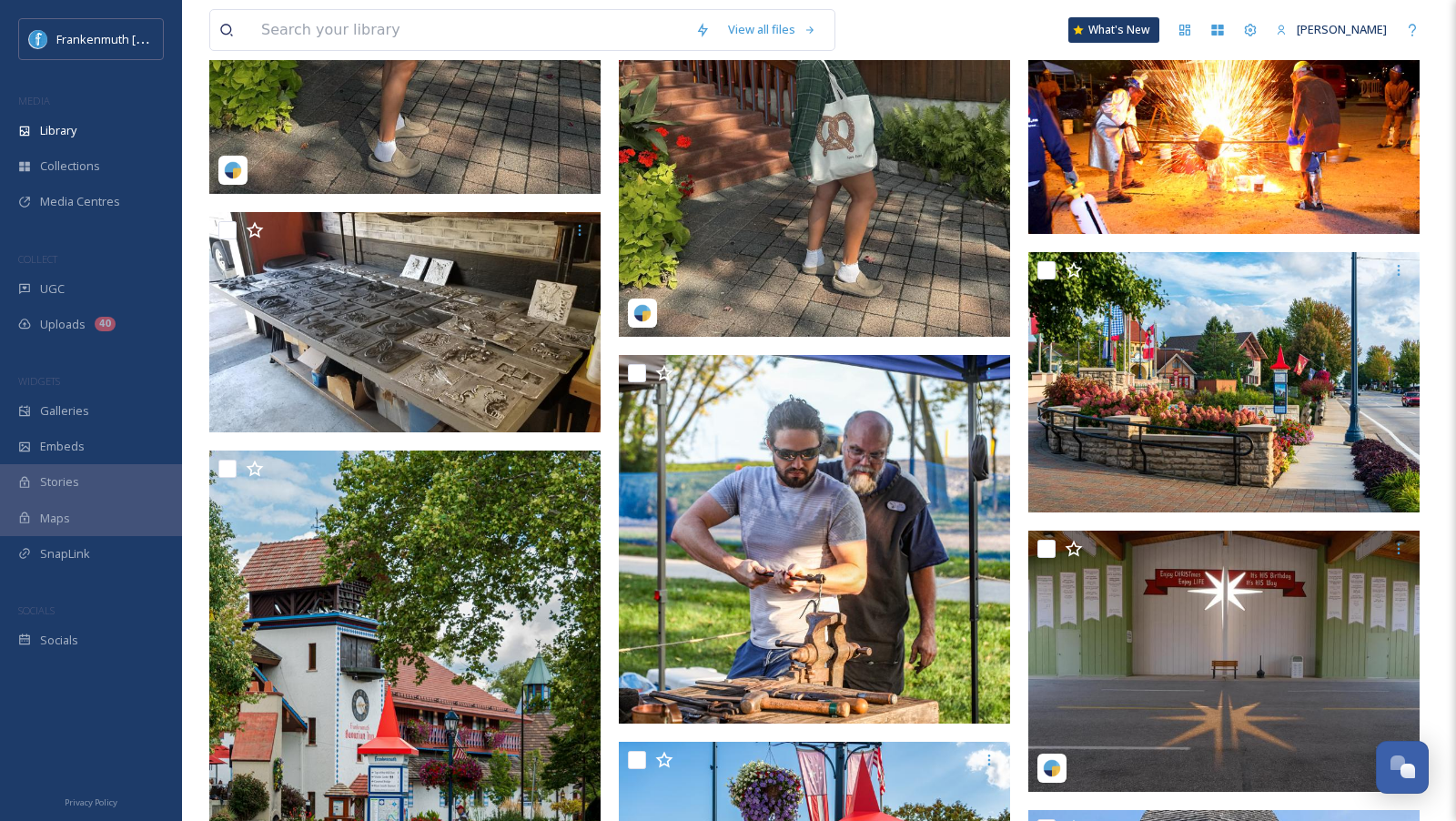
click at [855, 248] on img at bounding box center [813, 76] width 391 height 522
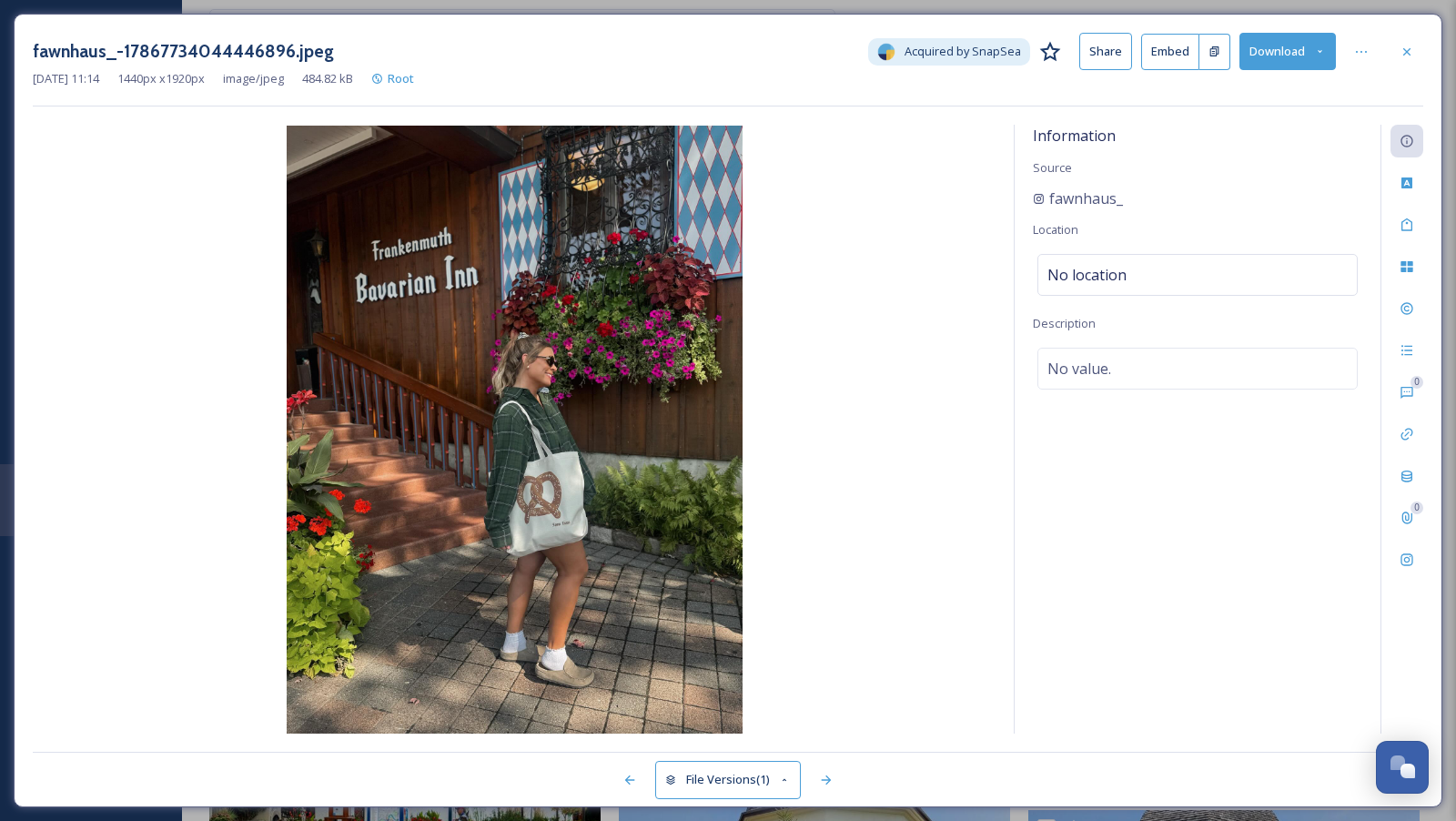
click at [1256, 57] on button "Download" at bounding box center [1288, 51] width 96 height 37
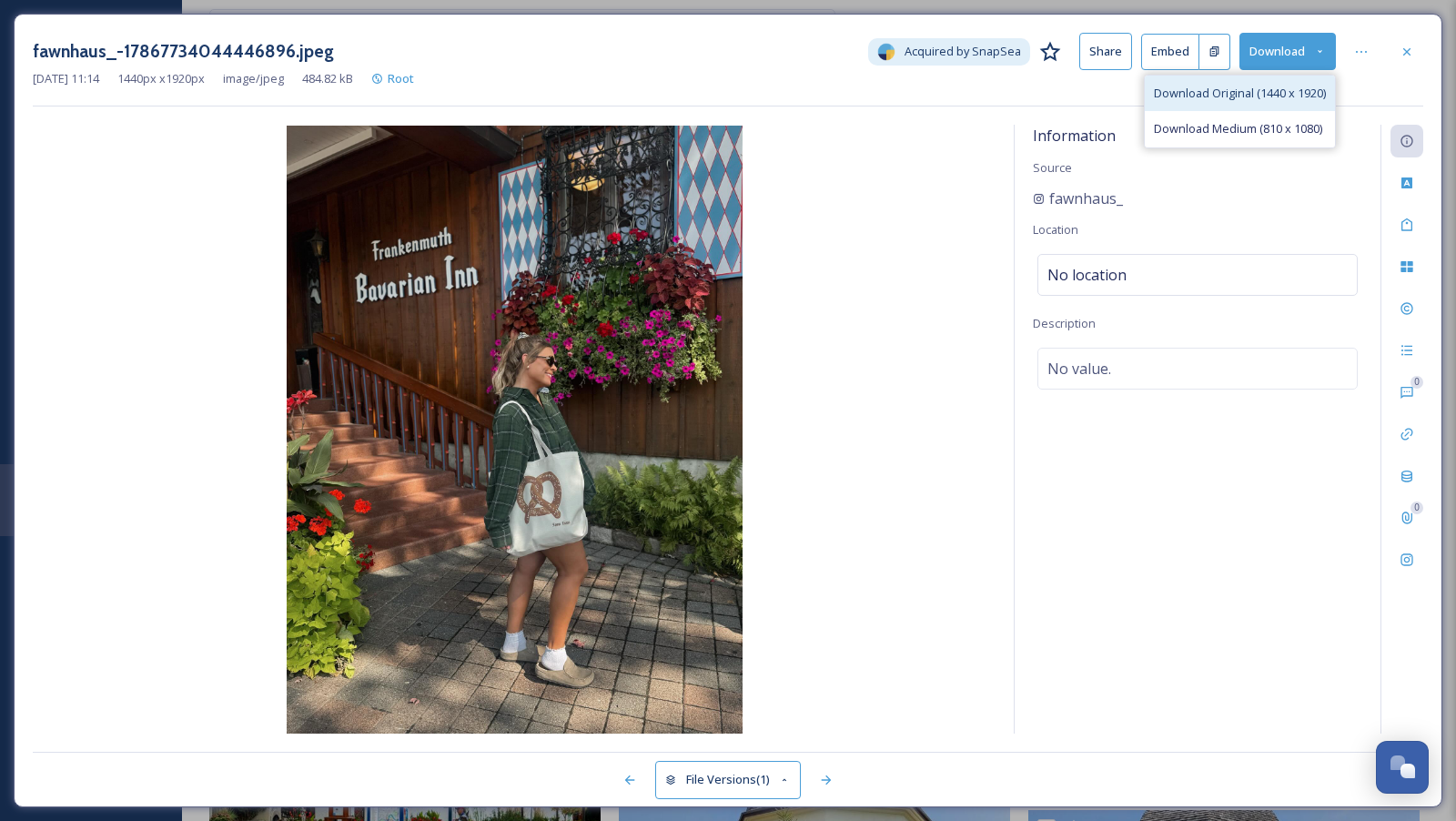
click at [1251, 88] on span "Download Original (1440 x 1920)" at bounding box center [1239, 94] width 172 height 18
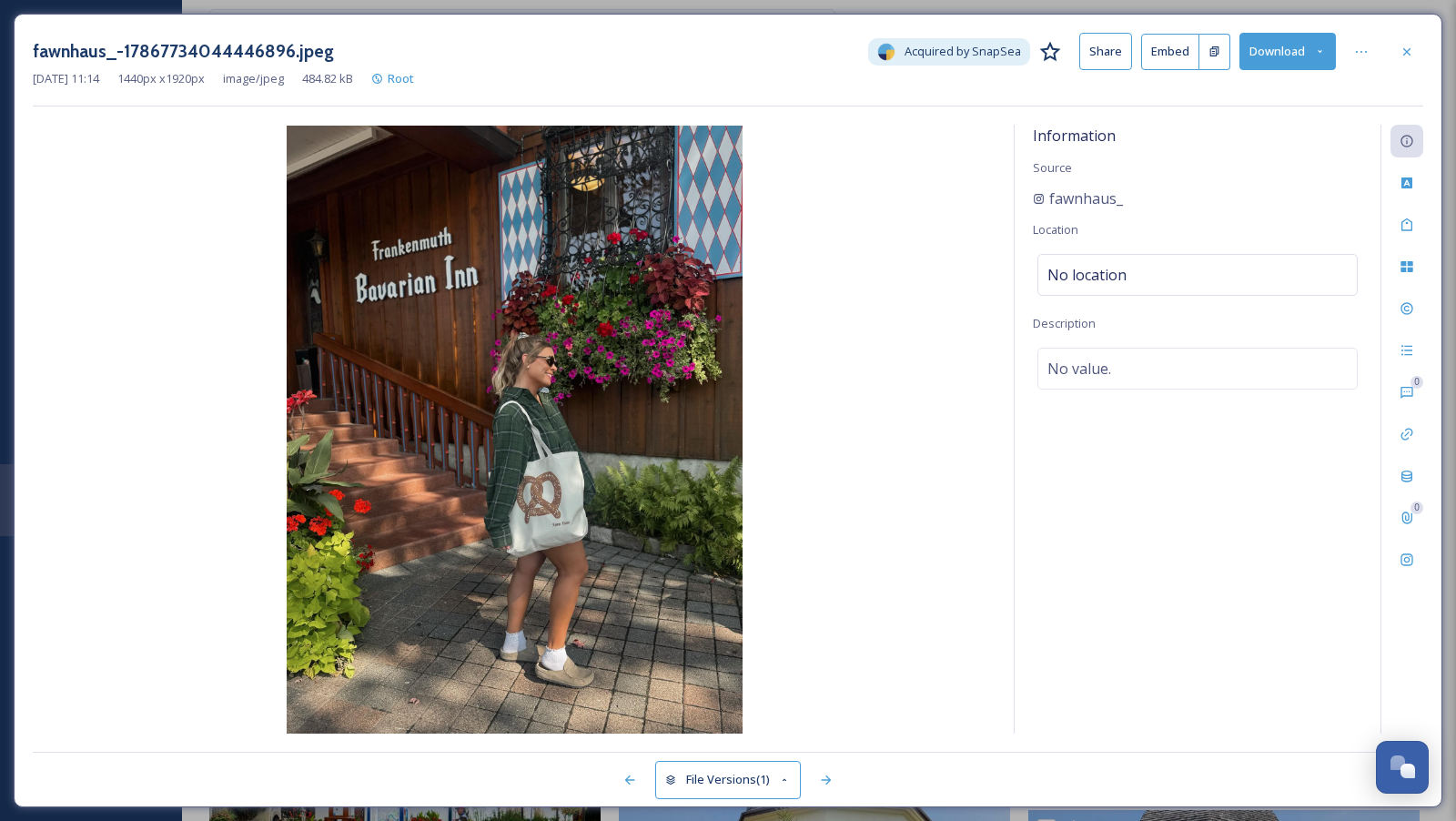
click at [1403, 73] on div "[DATE] 11:14 1440 px x 1920 px image/jpeg 484.82 kB Root" at bounding box center [728, 79] width 1390 height 18
click at [1413, 57] on icon at bounding box center [1406, 51] width 15 height 15
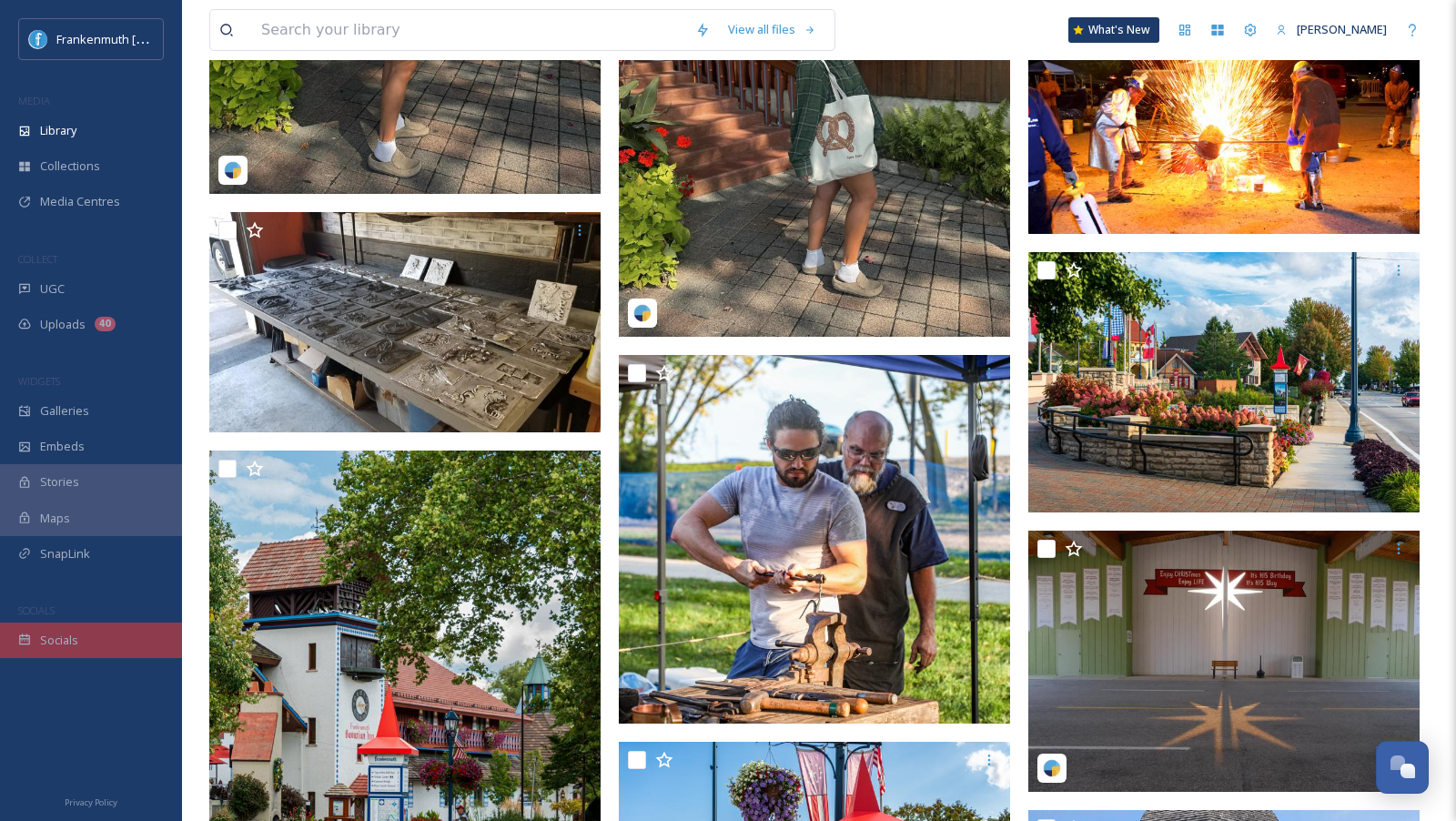
click at [114, 635] on div "Socials" at bounding box center [91, 640] width 182 height 35
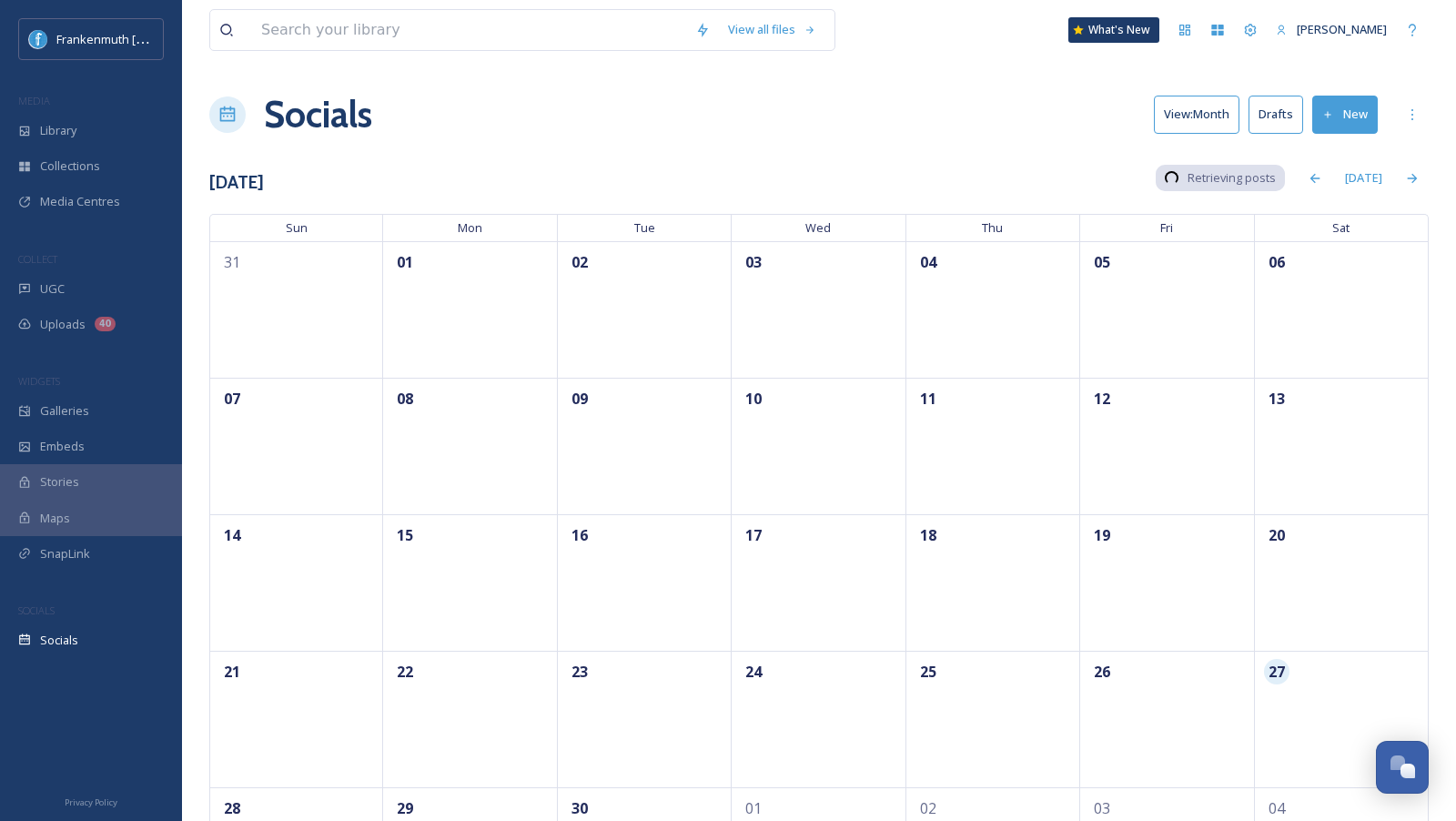
click at [1287, 116] on button "Drafts" at bounding box center [1275, 114] width 54 height 37
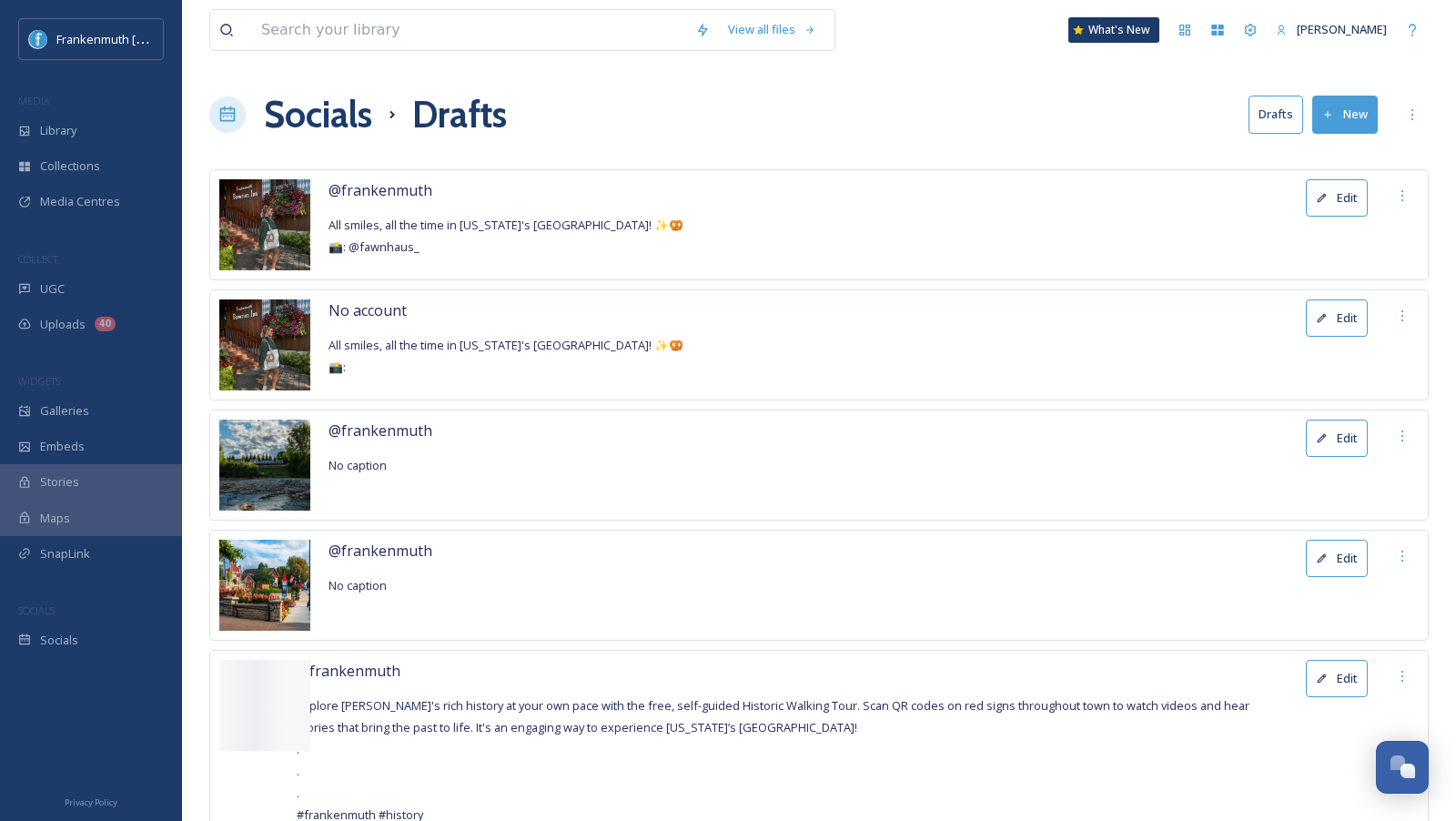
click at [1351, 311] on button "Edit" at bounding box center [1336, 318] width 62 height 37
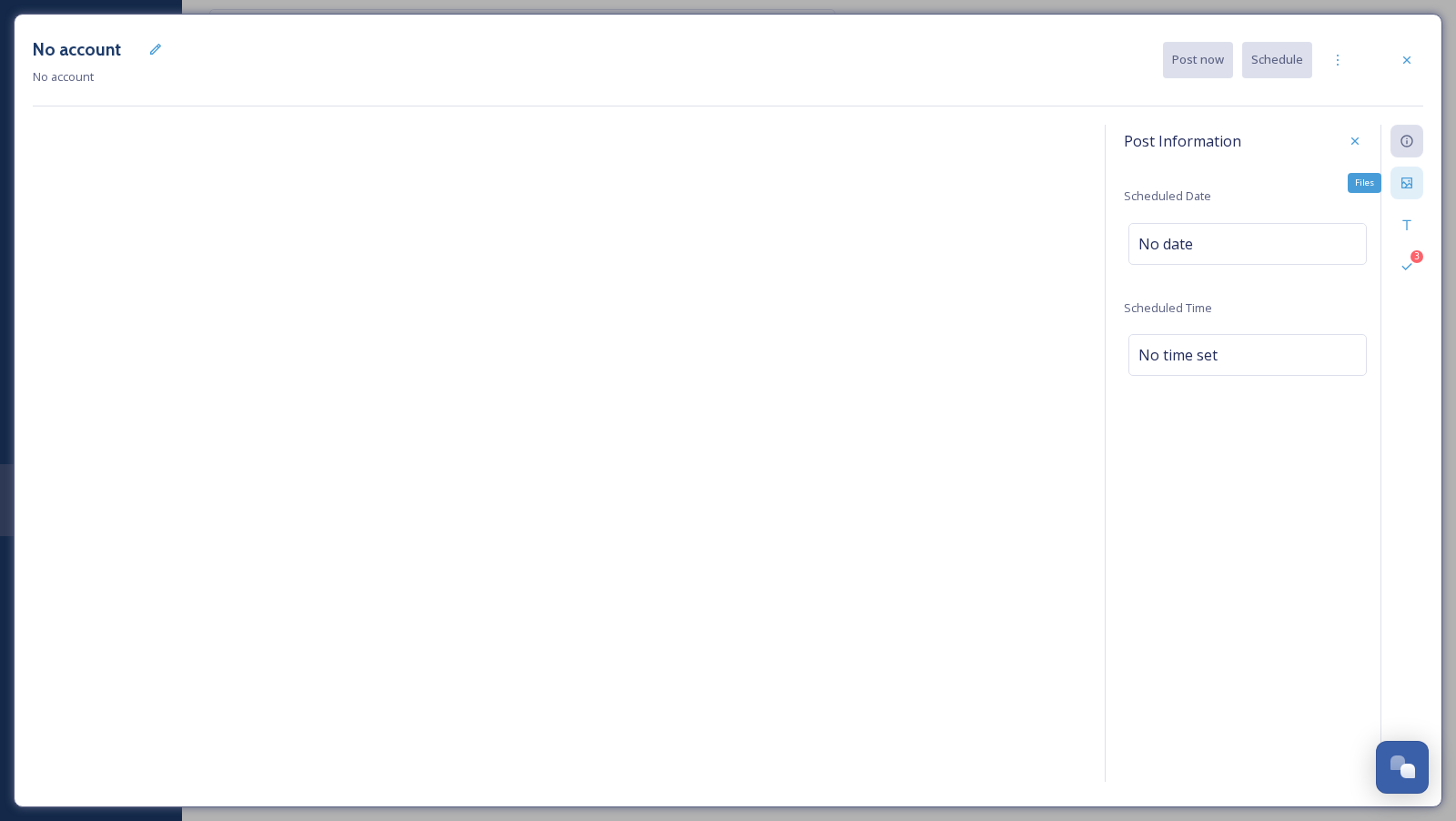
click at [1401, 190] on div "Files" at bounding box center [1406, 182] width 32 height 32
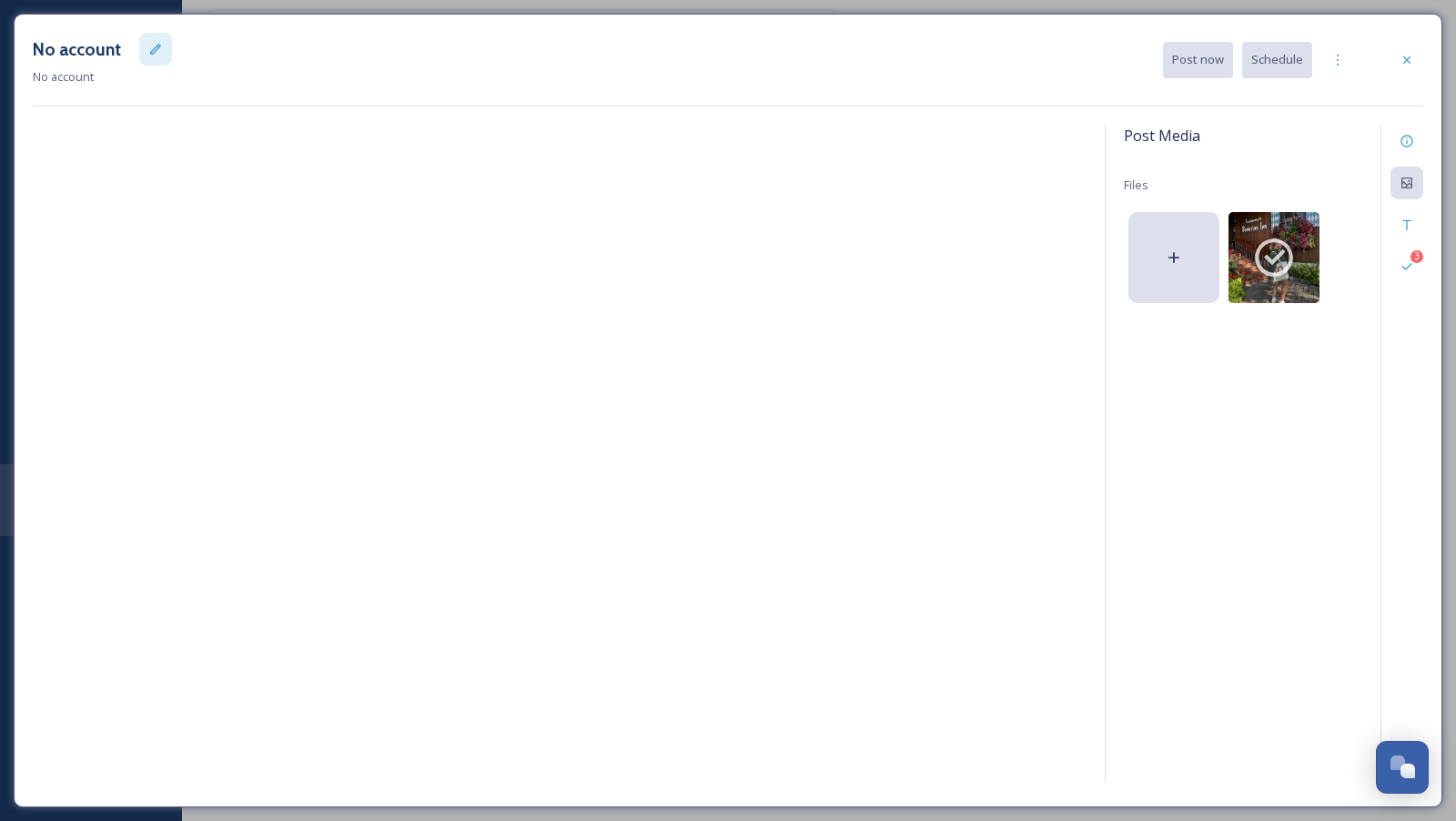
click at [152, 57] on div at bounding box center [155, 48] width 32 height 32
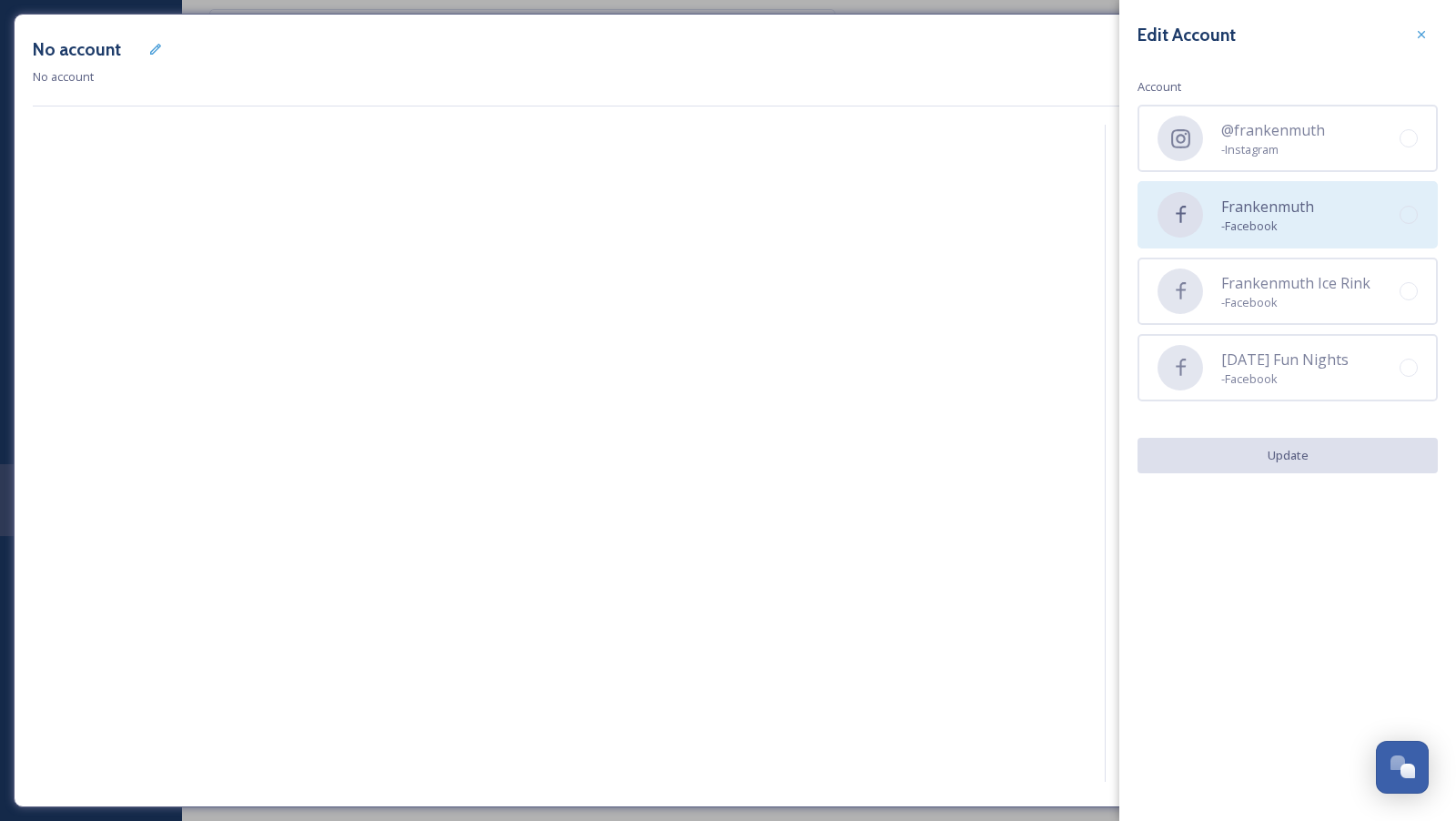
click at [1289, 231] on span "- Facebook" at bounding box center [1267, 226] width 93 height 18
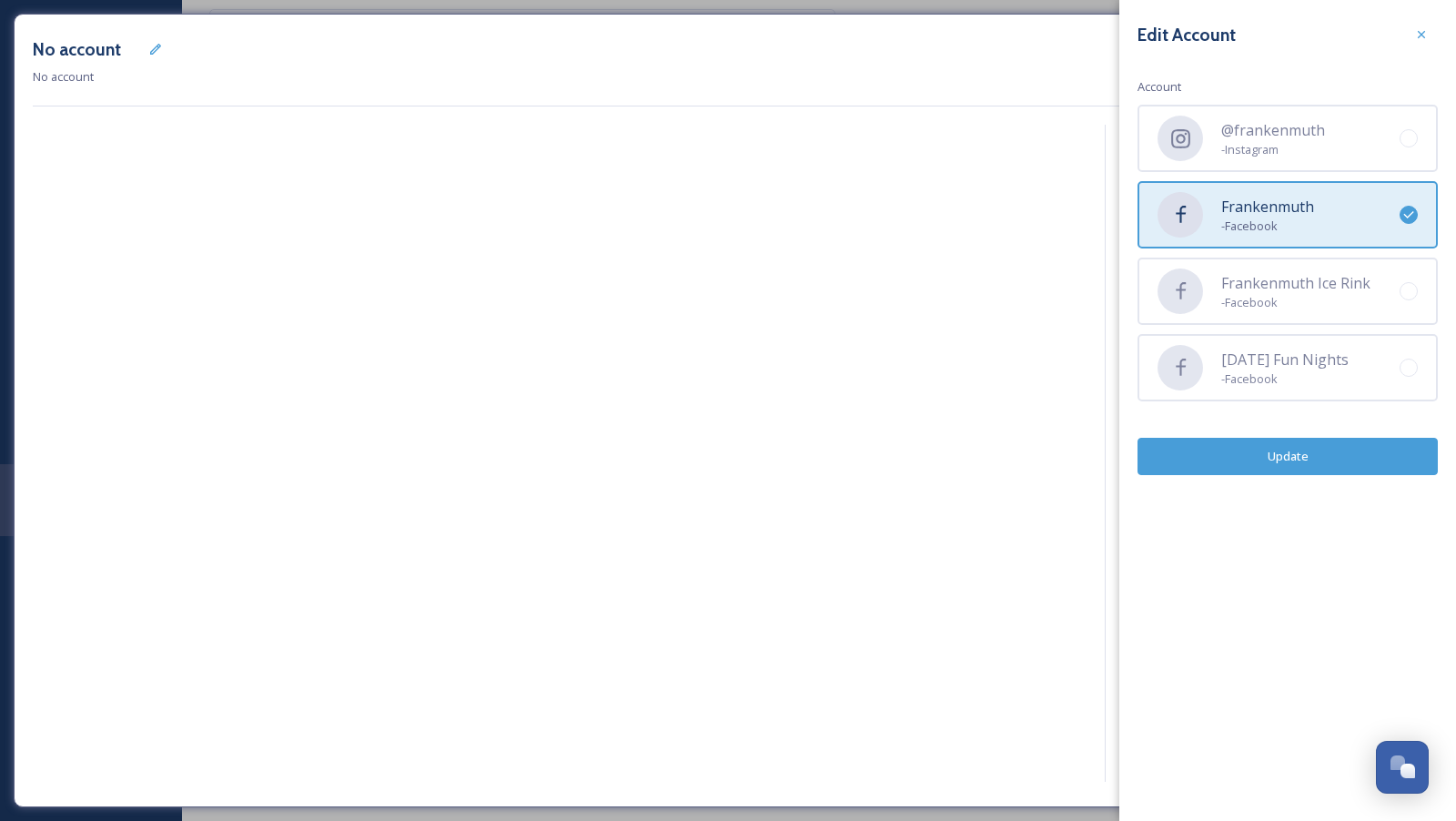
click at [1331, 449] on button "Update" at bounding box center [1287, 457] width 300 height 37
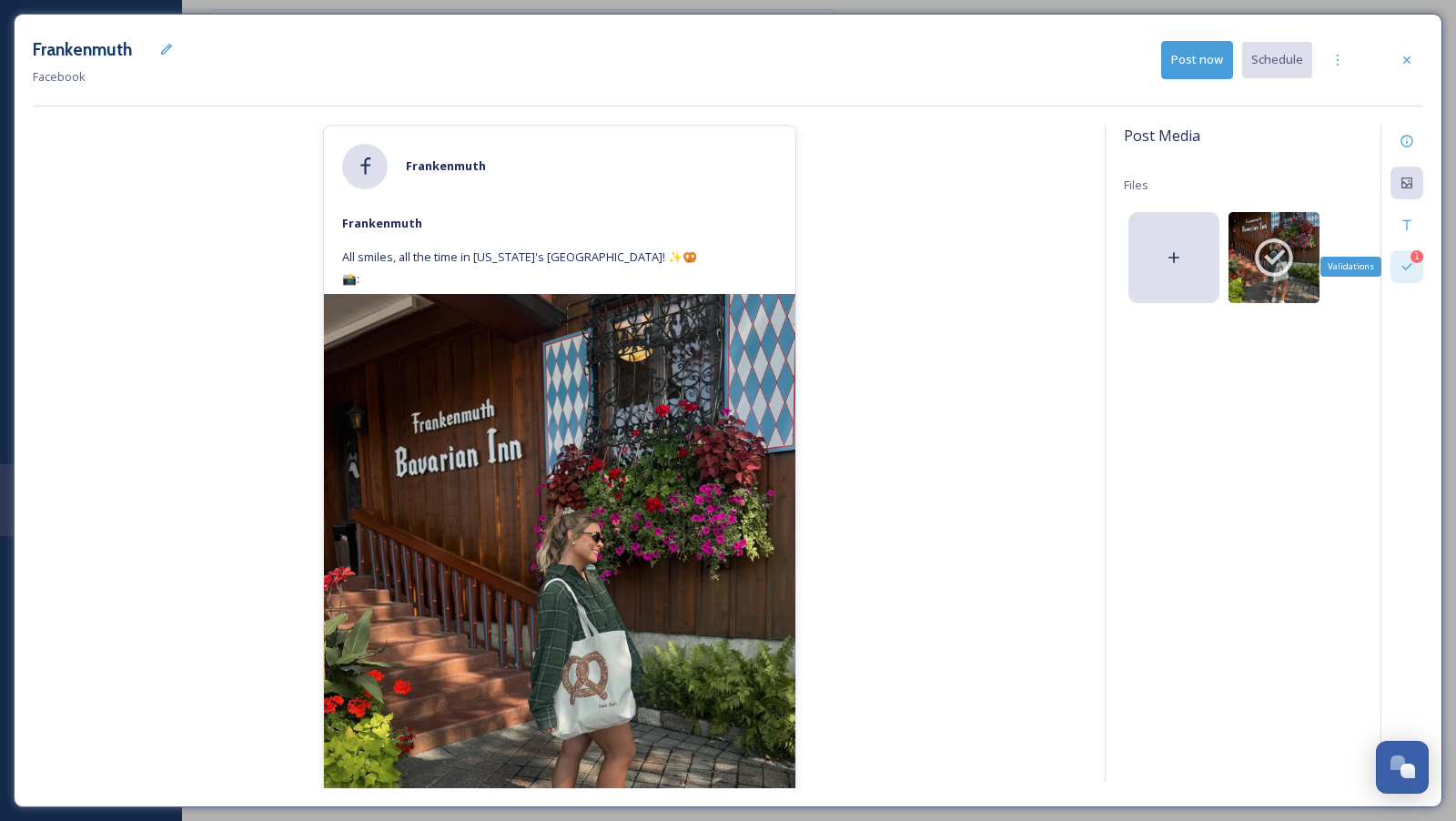
click at [1409, 270] on icon at bounding box center [1406, 266] width 15 height 15
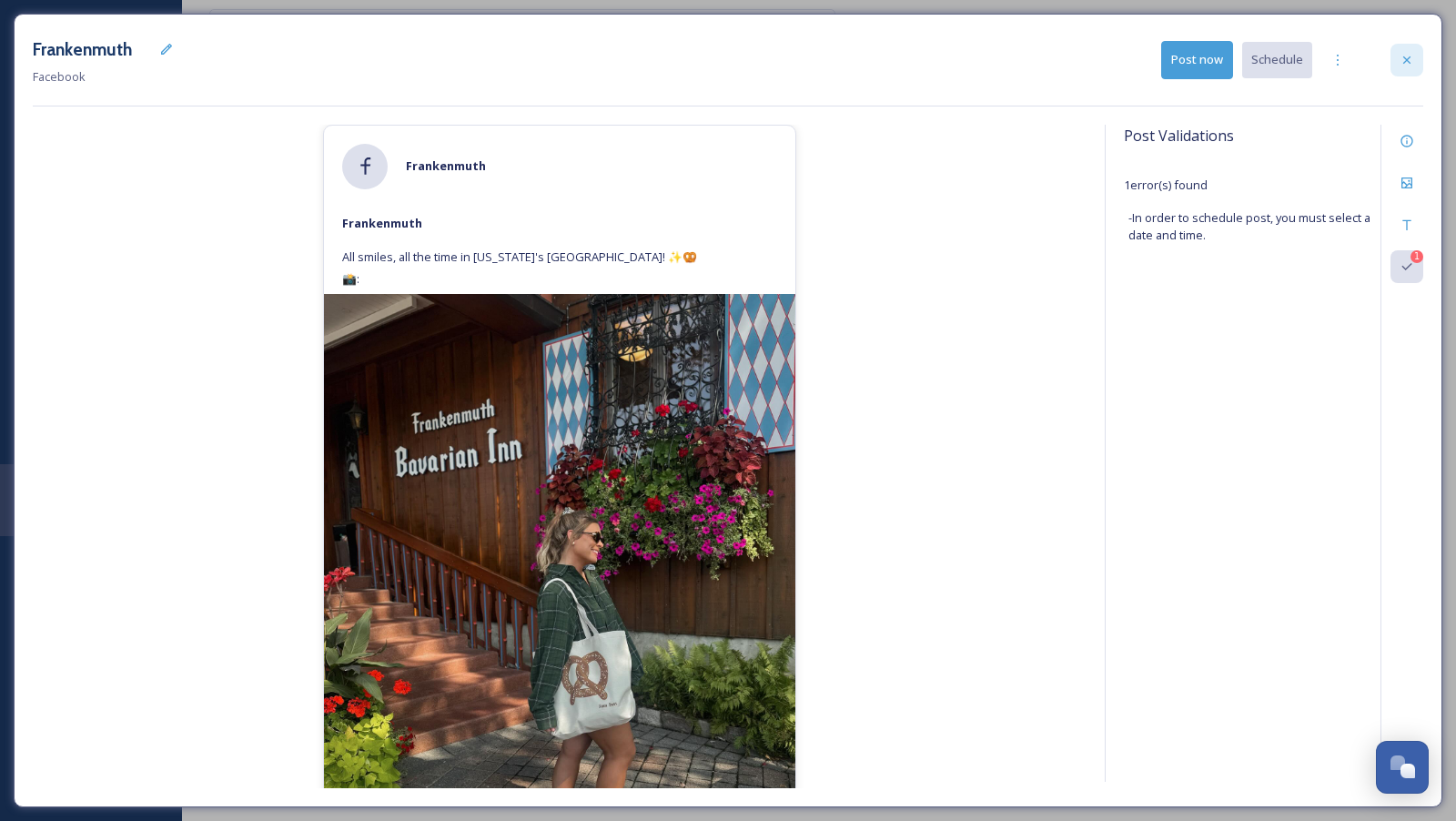
click at [1399, 73] on div at bounding box center [1406, 59] width 32 height 32
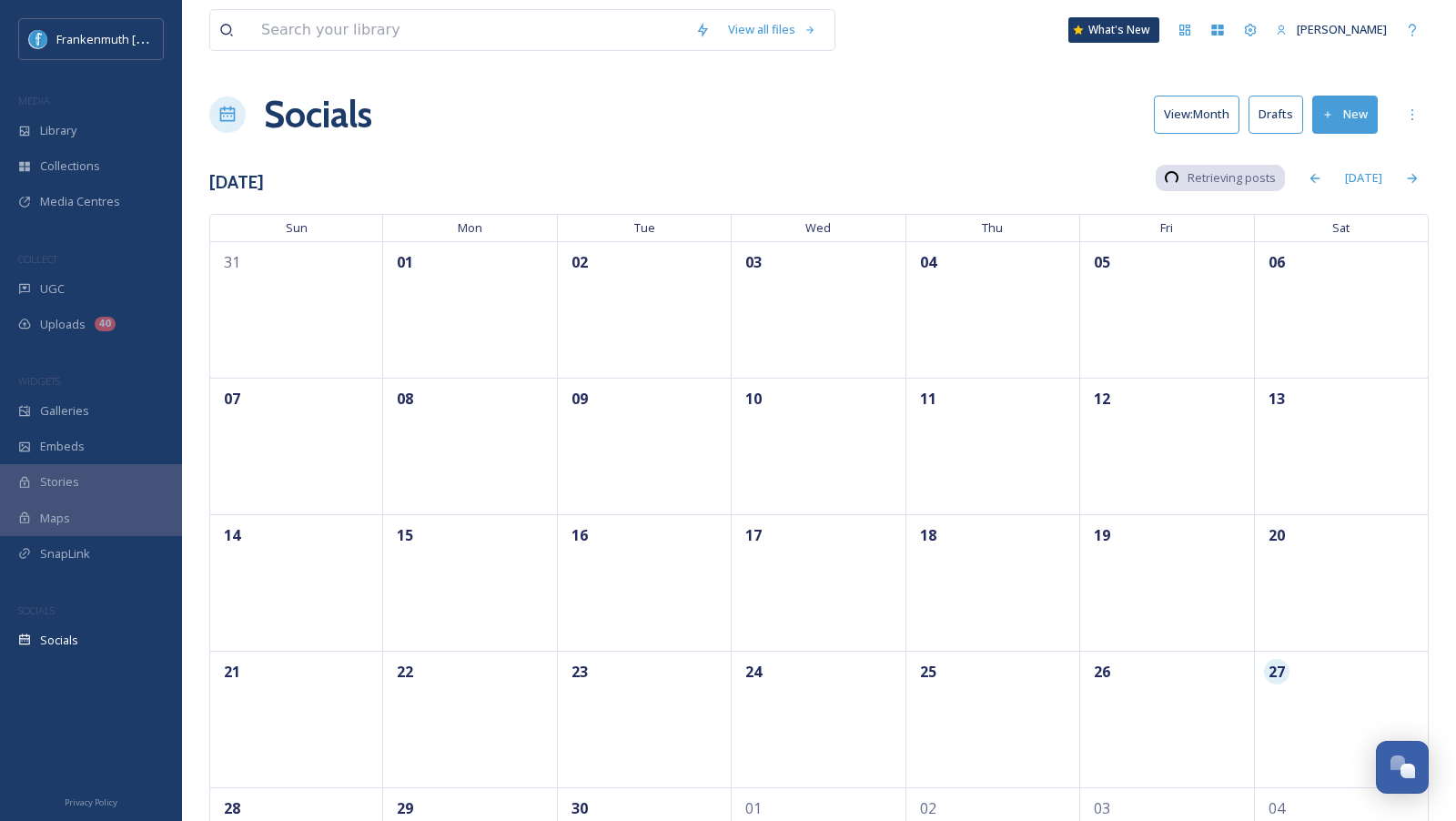
click at [1274, 118] on button "Drafts" at bounding box center [1275, 114] width 54 height 37
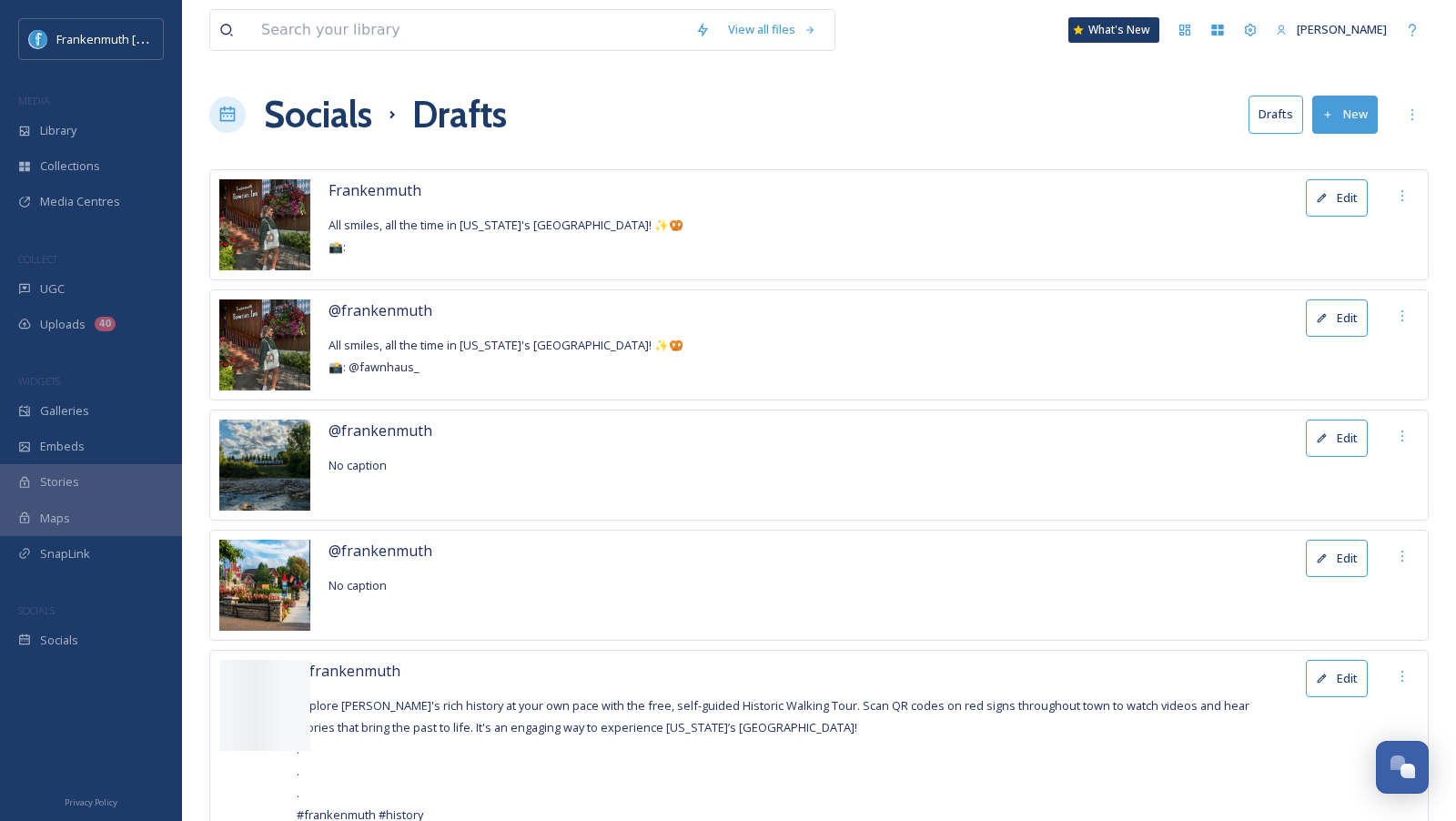
click at [1343, 195] on button "Edit" at bounding box center [1336, 198] width 62 height 37
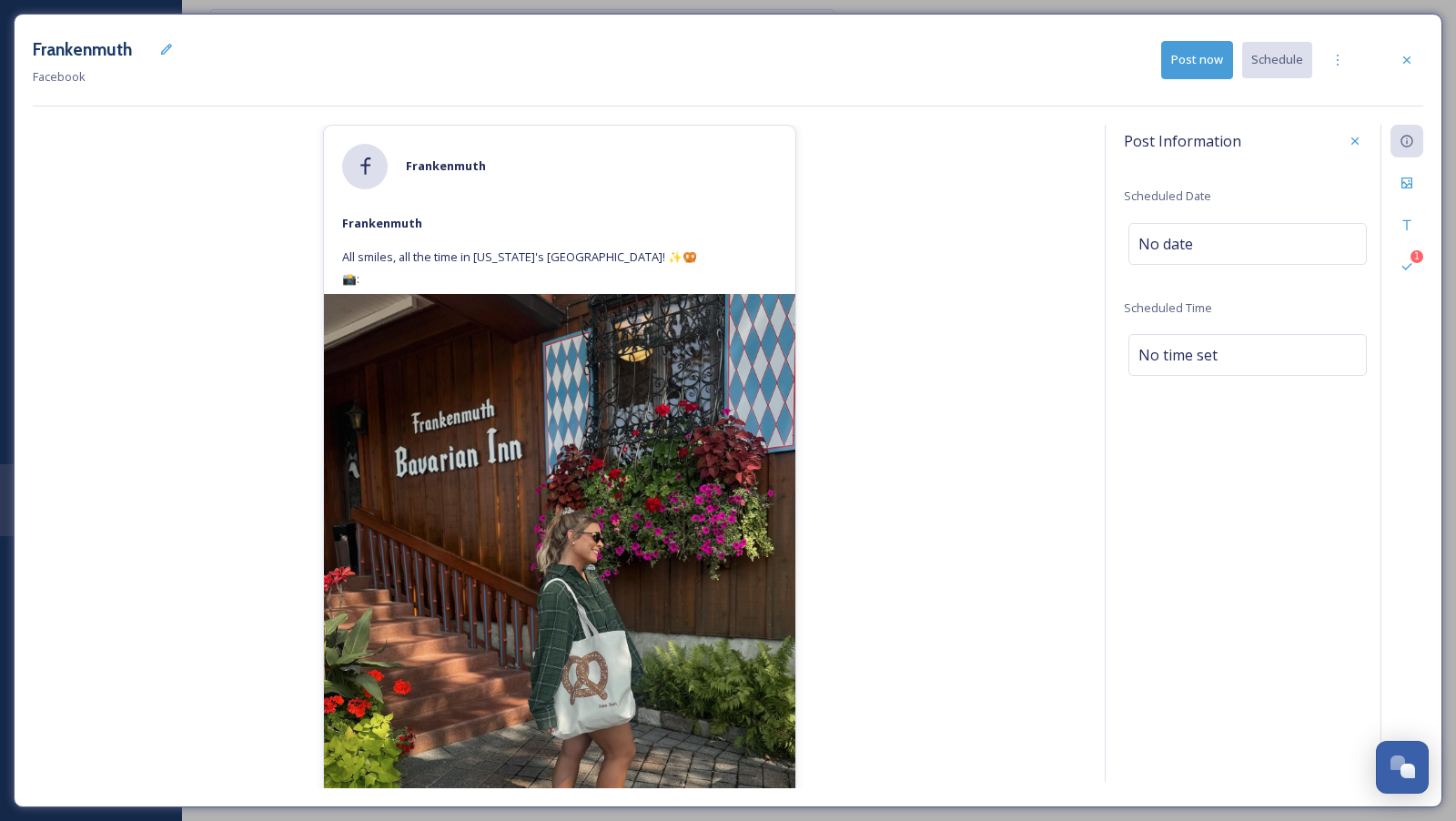
click at [1421, 77] on div "Frankenmuth Facebook Post now Schedule" at bounding box center [728, 59] width 1390 height 54
click at [1413, 67] on div at bounding box center [1406, 59] width 32 height 32
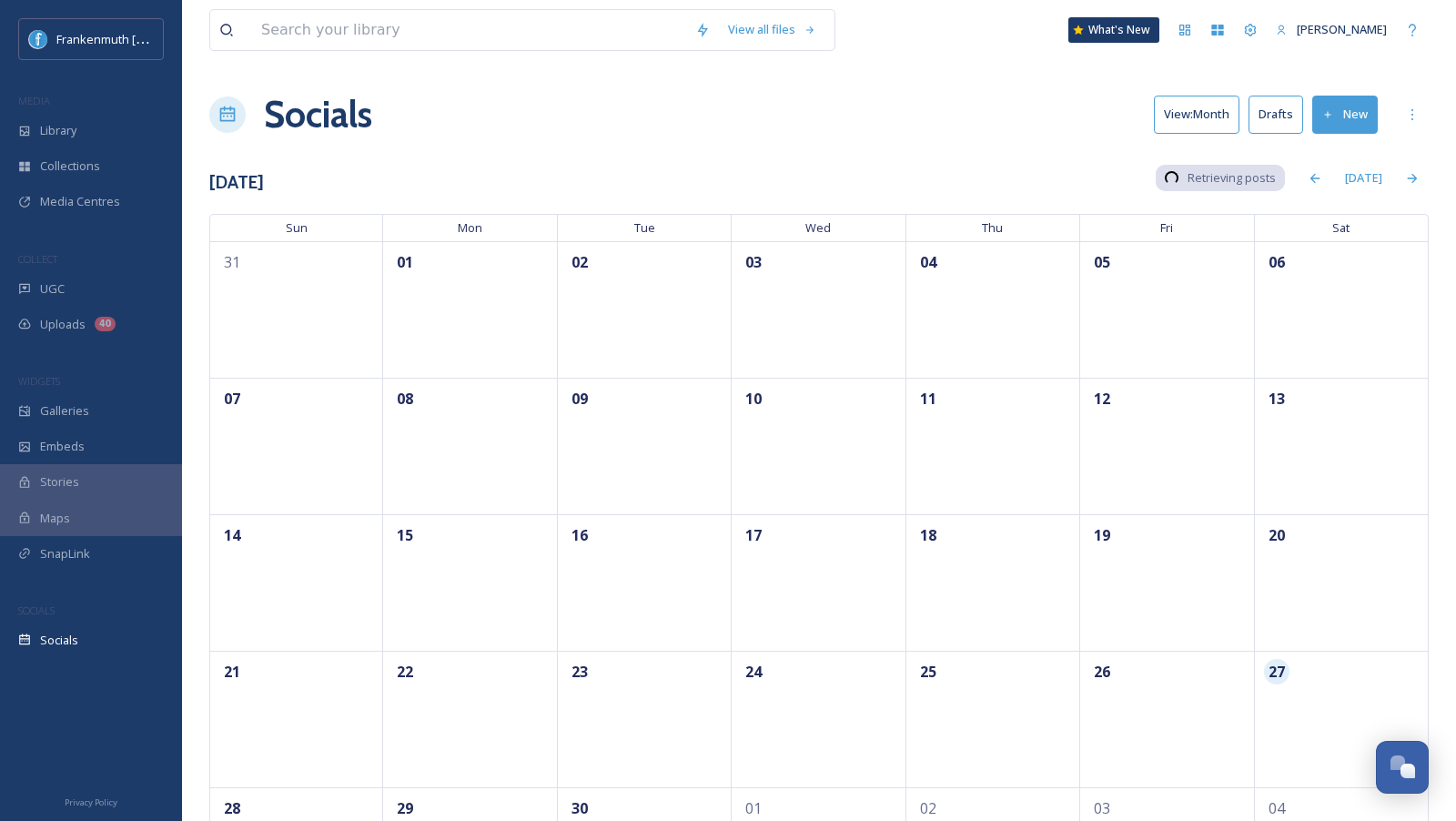
click at [1283, 116] on button "Drafts" at bounding box center [1275, 114] width 54 height 37
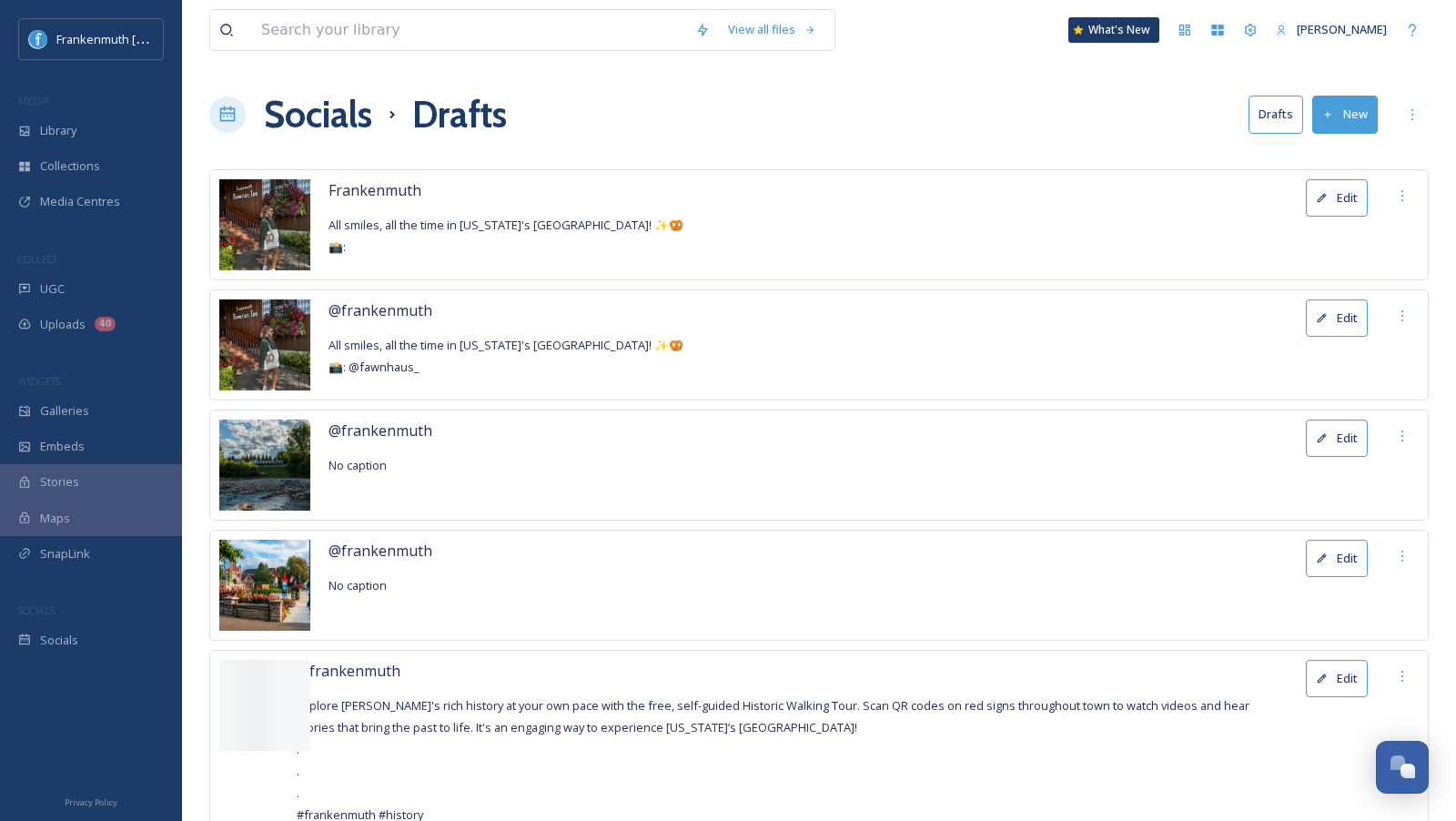
click at [1345, 306] on button "Edit" at bounding box center [1336, 318] width 62 height 37
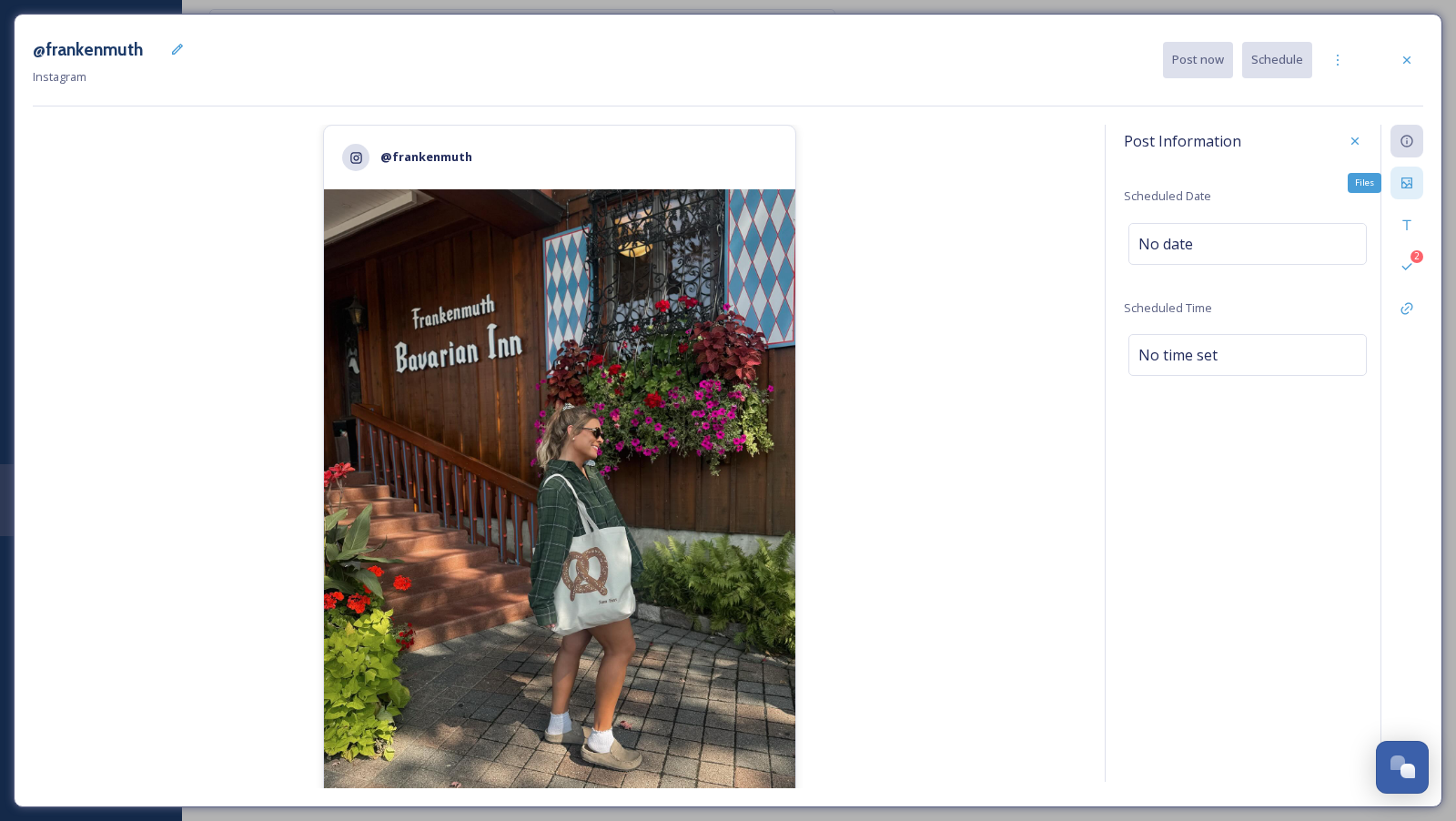
click at [1405, 194] on div "Files" at bounding box center [1406, 182] width 32 height 32
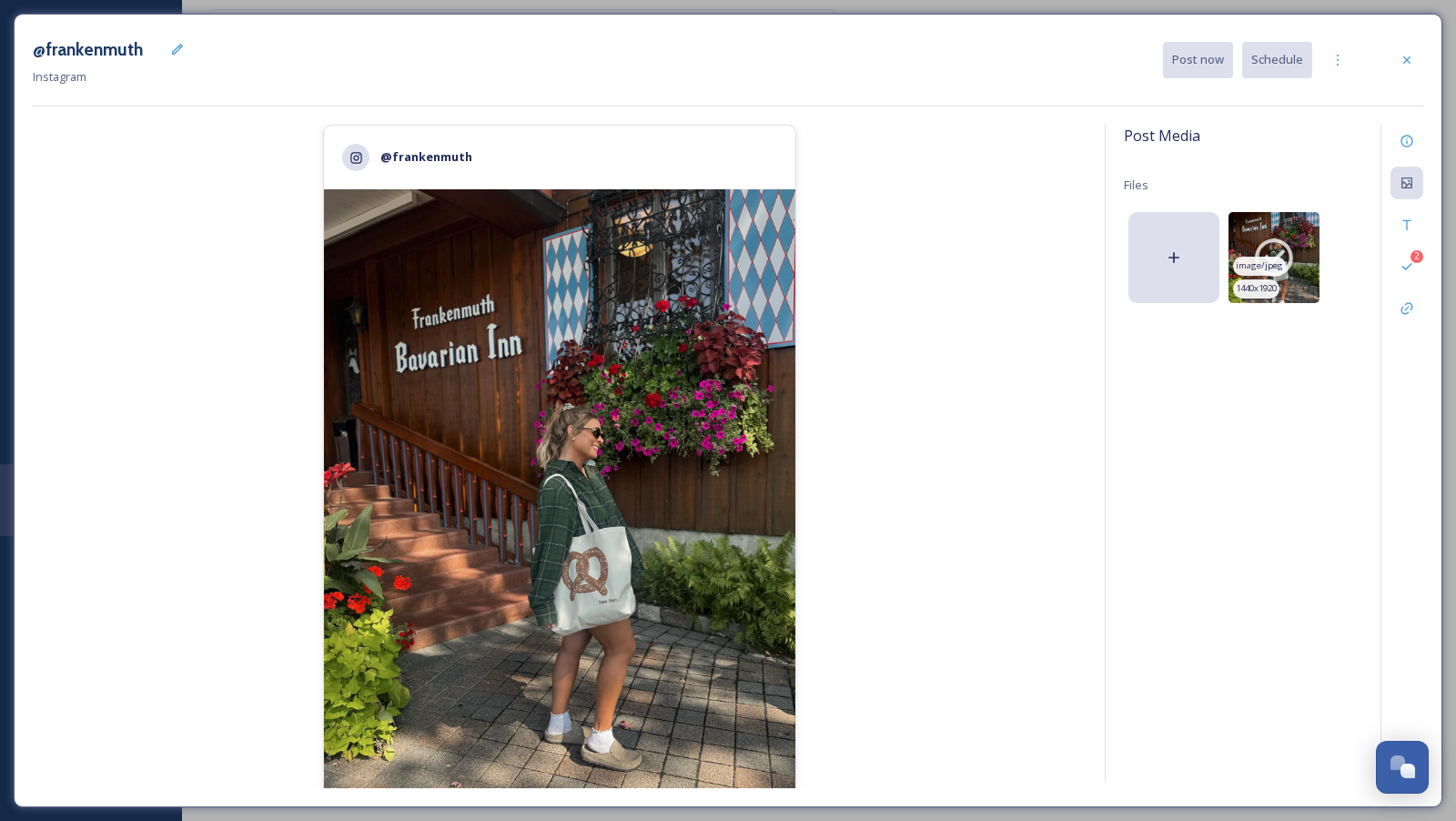
click at [1282, 256] on icon at bounding box center [1274, 257] width 45 height 45
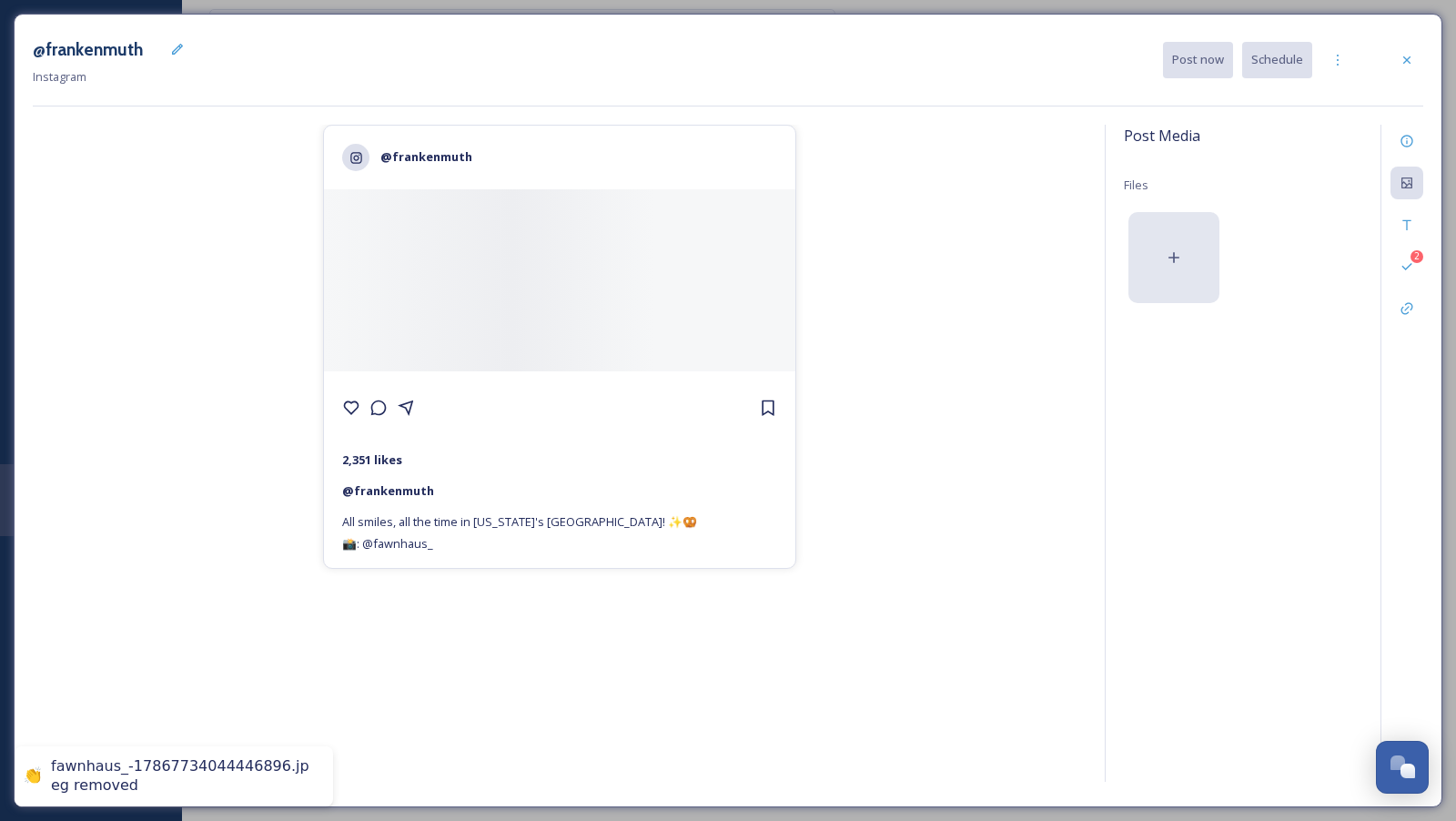
click at [1208, 250] on div at bounding box center [1173, 257] width 91 height 91
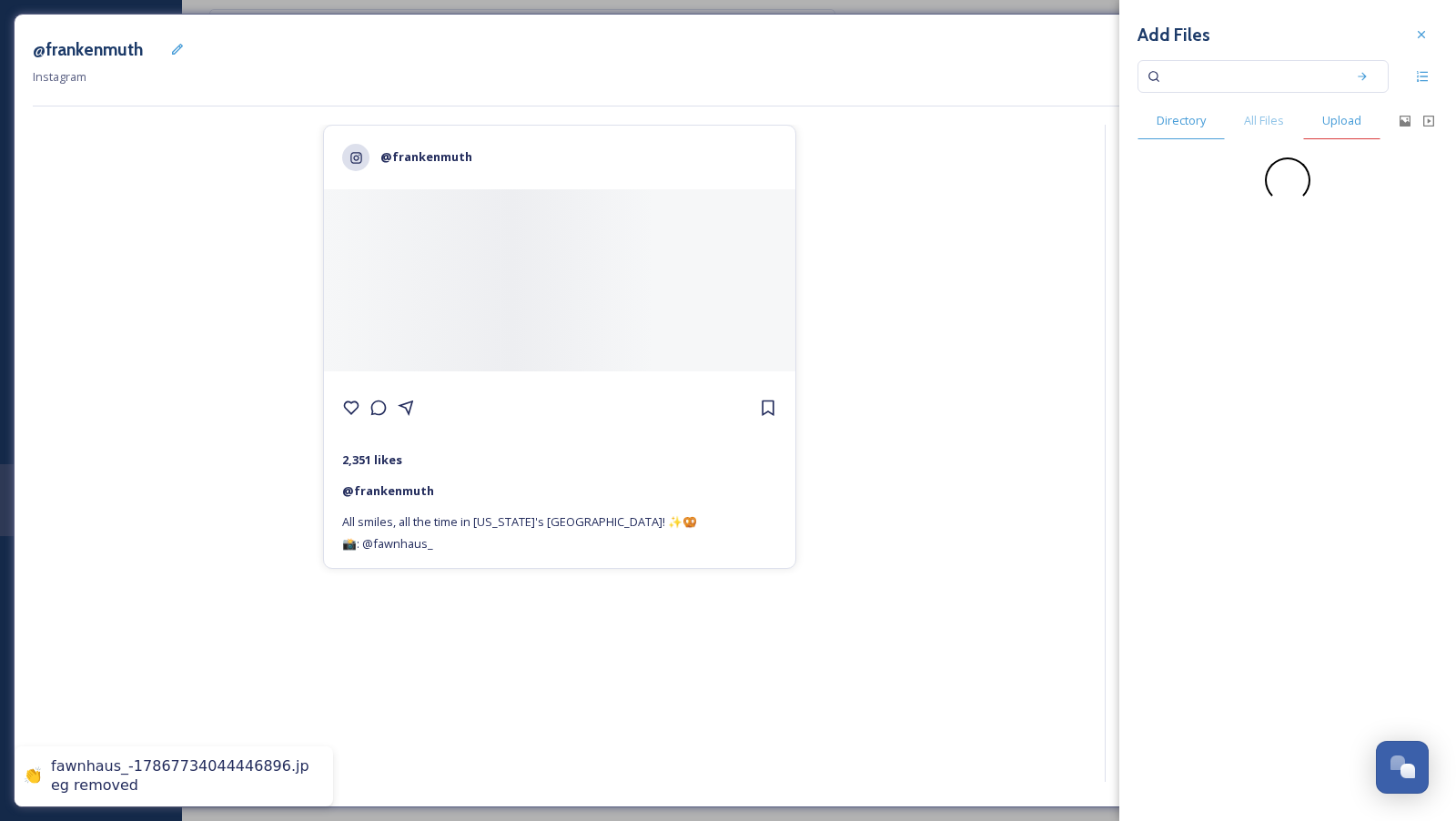
click at [1342, 123] on span "Upload" at bounding box center [1342, 121] width 39 height 18
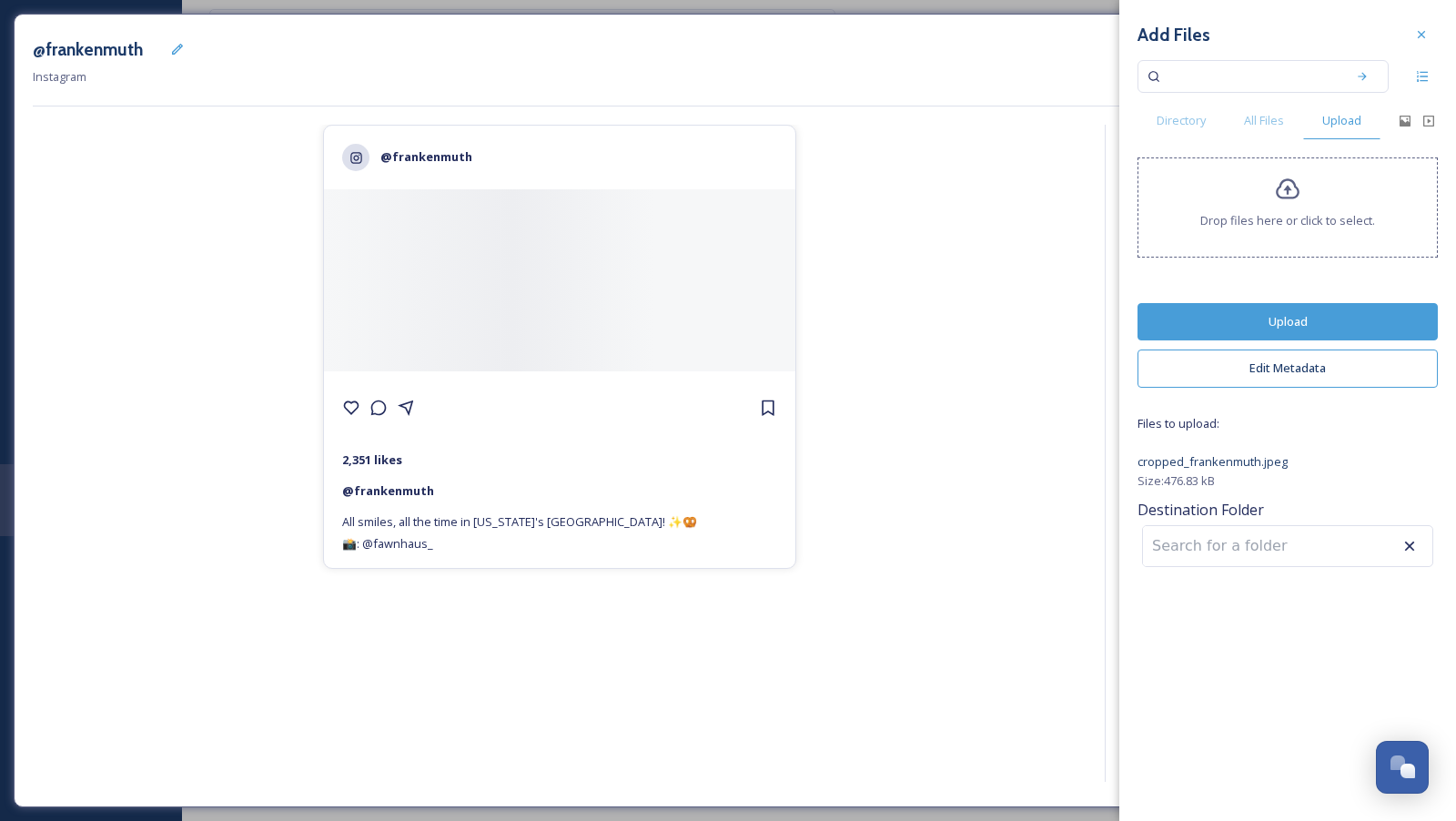
click at [1316, 324] on button "Upload" at bounding box center [1287, 322] width 300 height 37
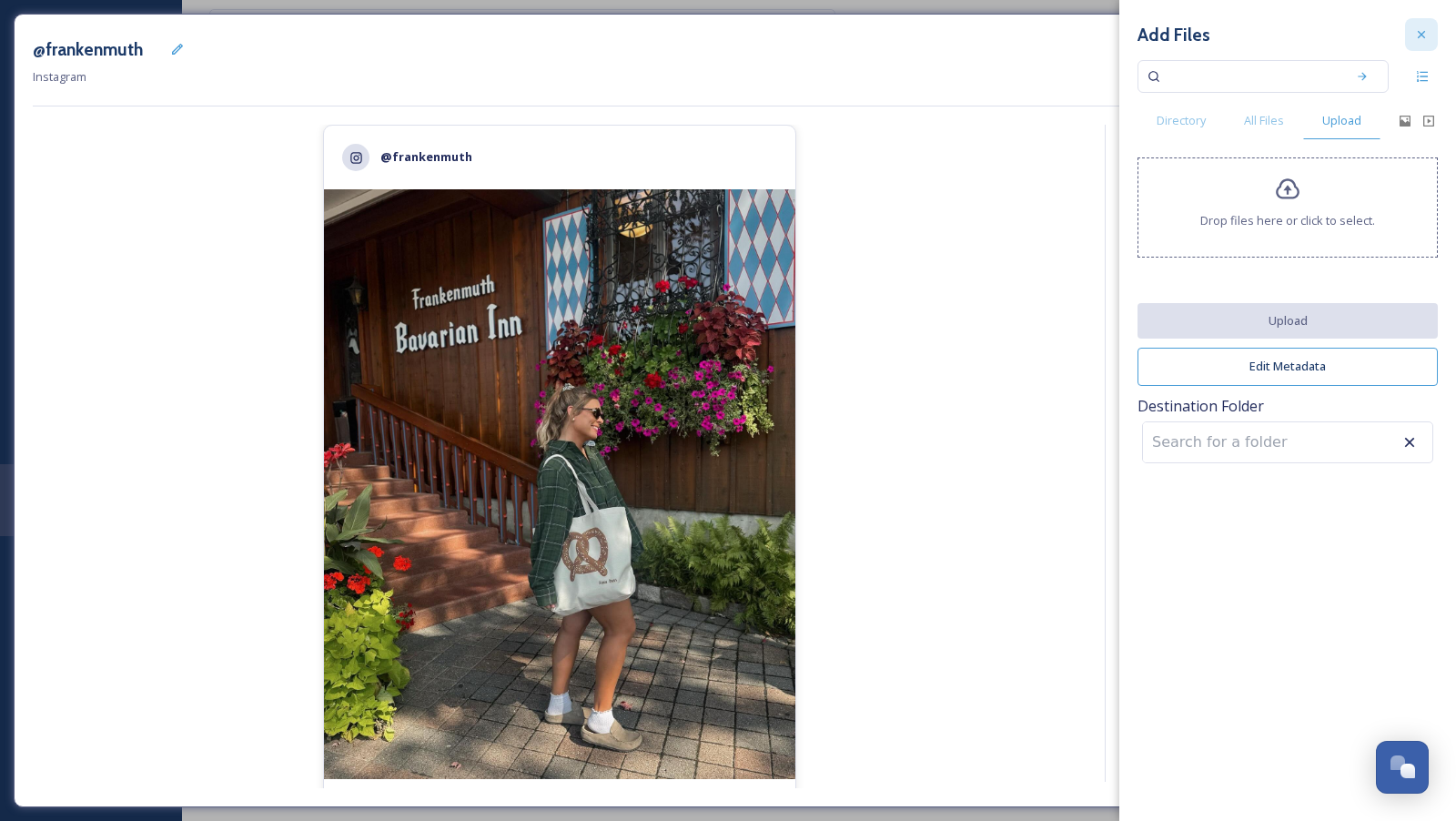
click at [1430, 32] on div at bounding box center [1421, 33] width 32 height 32
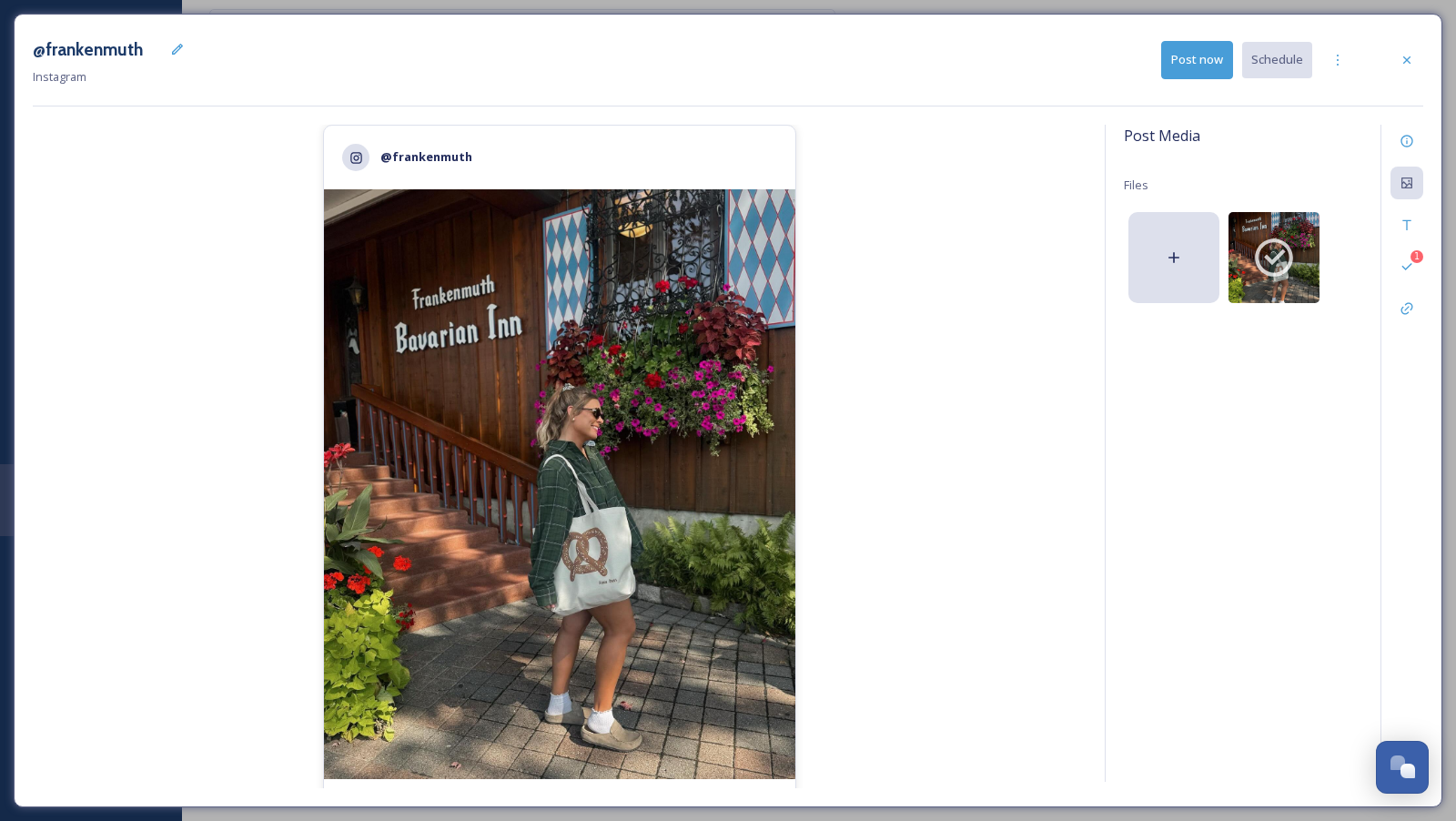
scroll to position [186, 0]
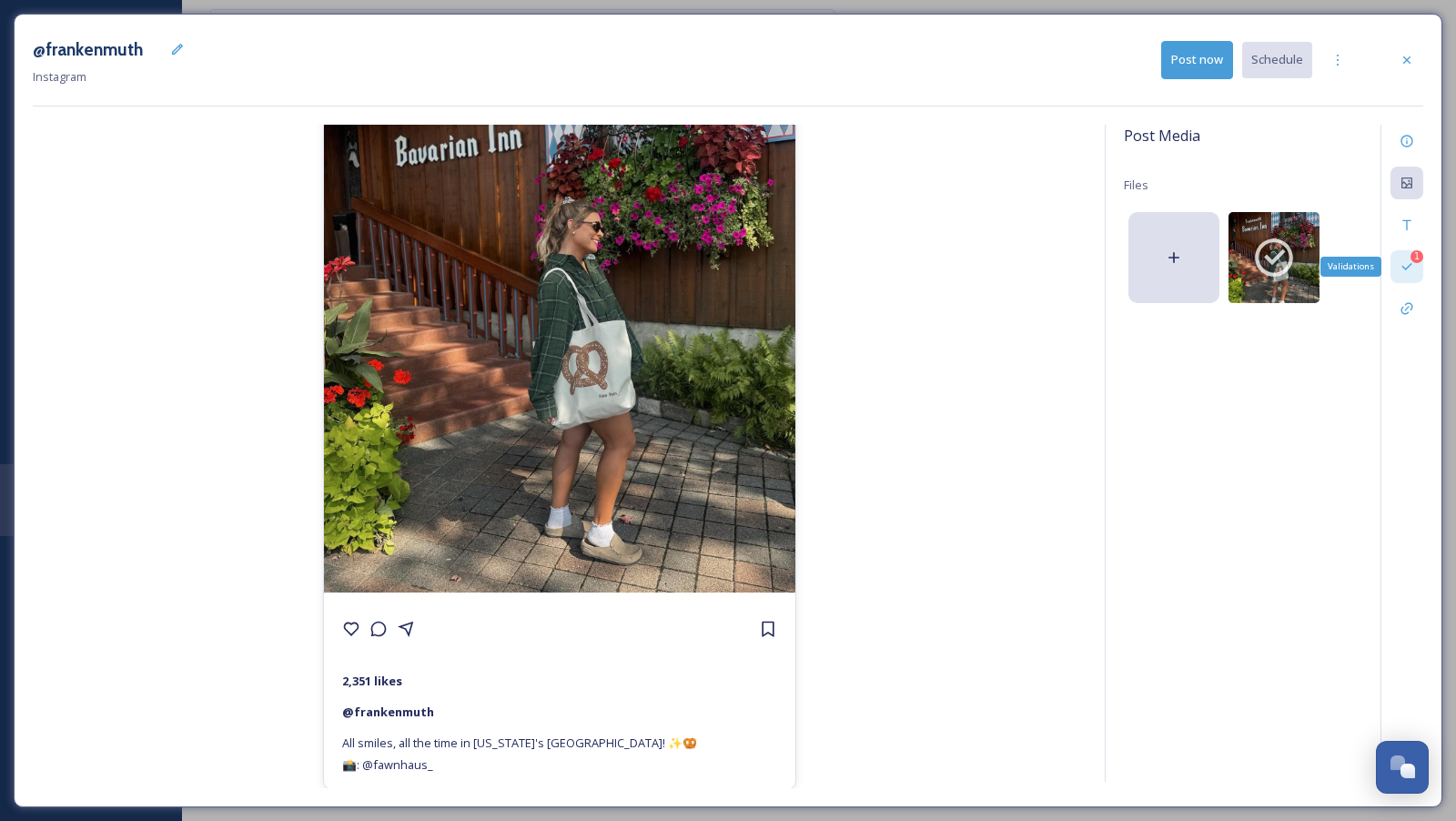
click at [1410, 261] on icon at bounding box center [1406, 266] width 15 height 15
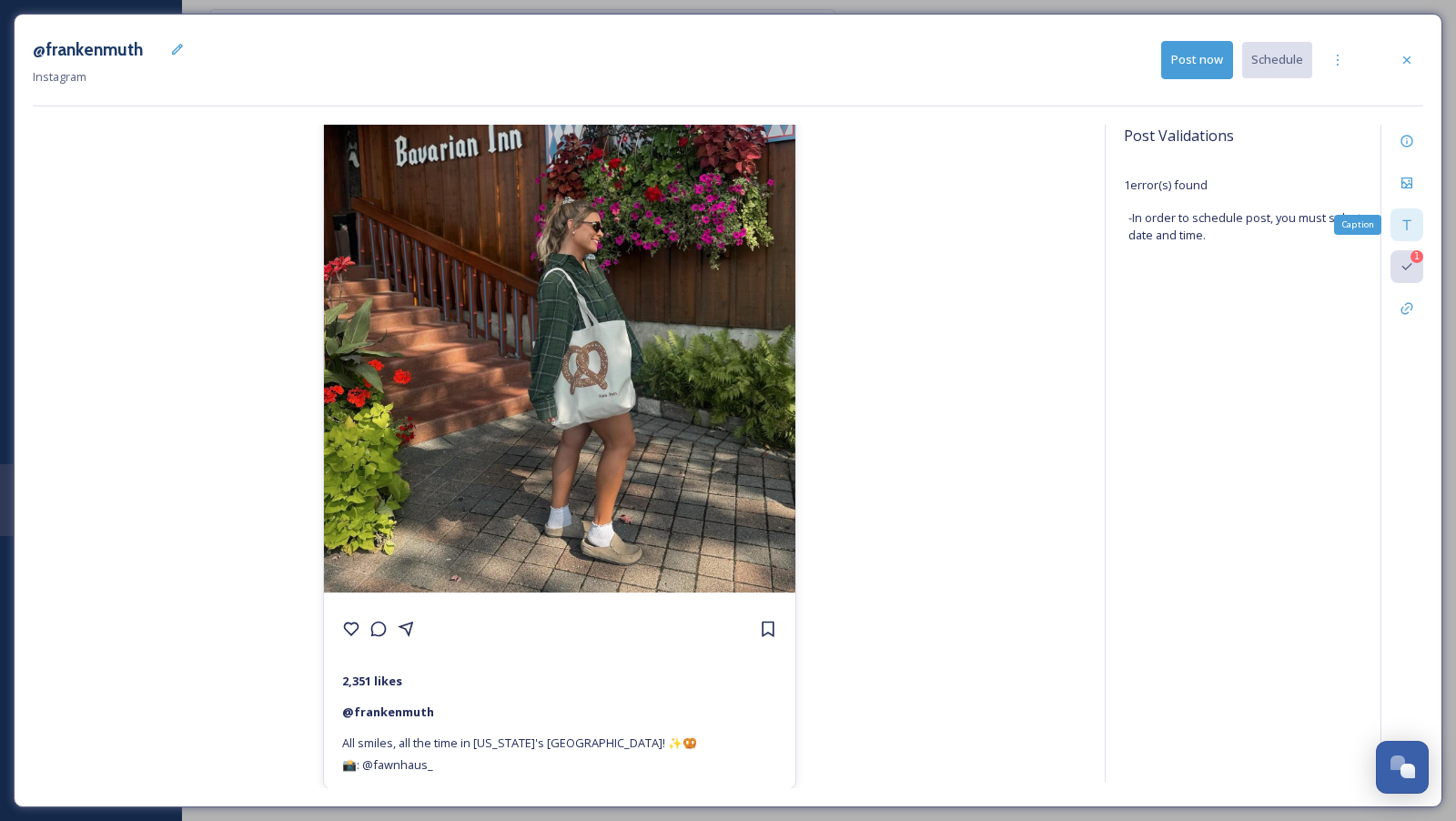
click at [1410, 229] on icon at bounding box center [1406, 224] width 15 height 15
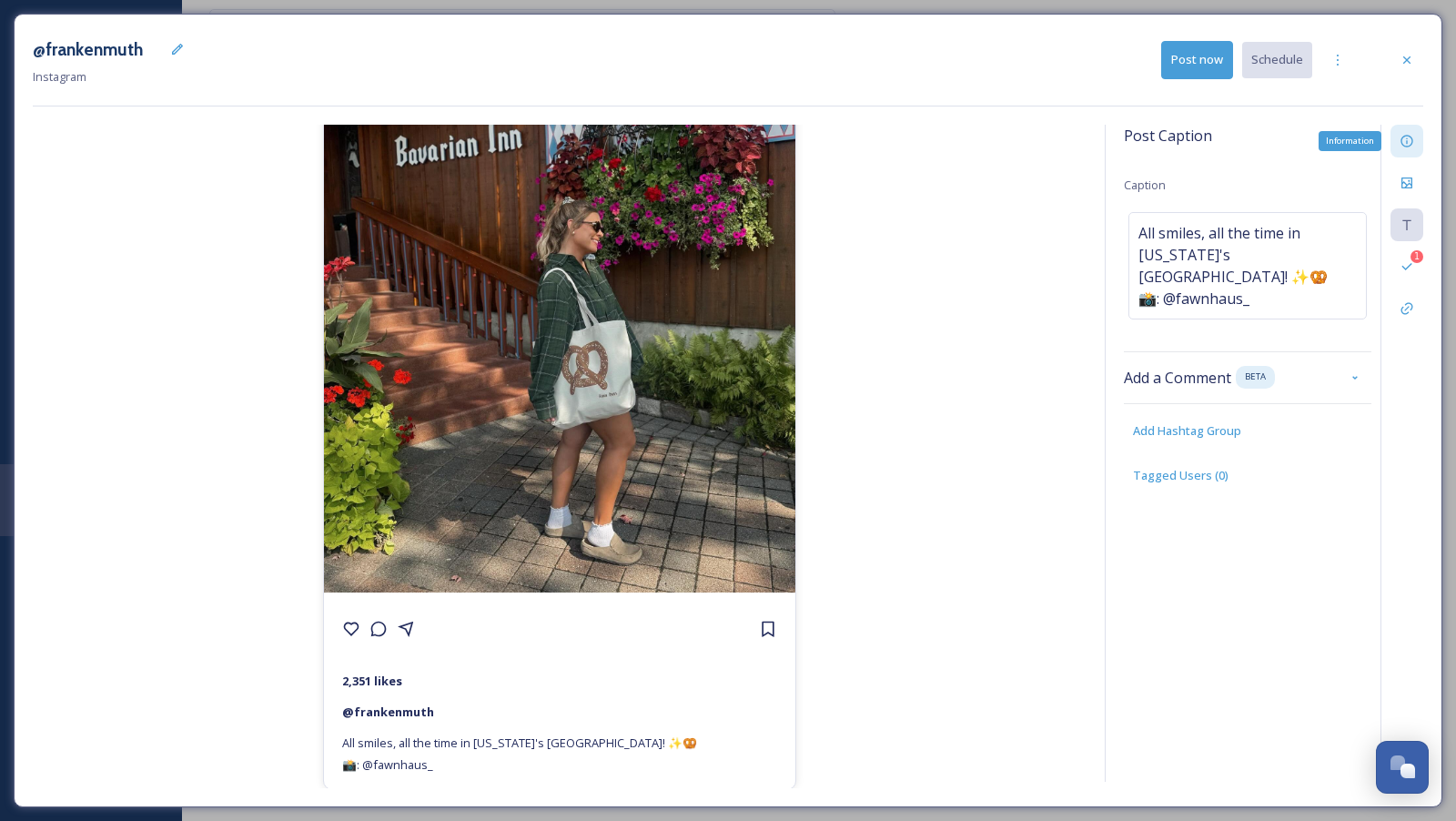
click at [1410, 152] on div "Information" at bounding box center [1406, 141] width 32 height 32
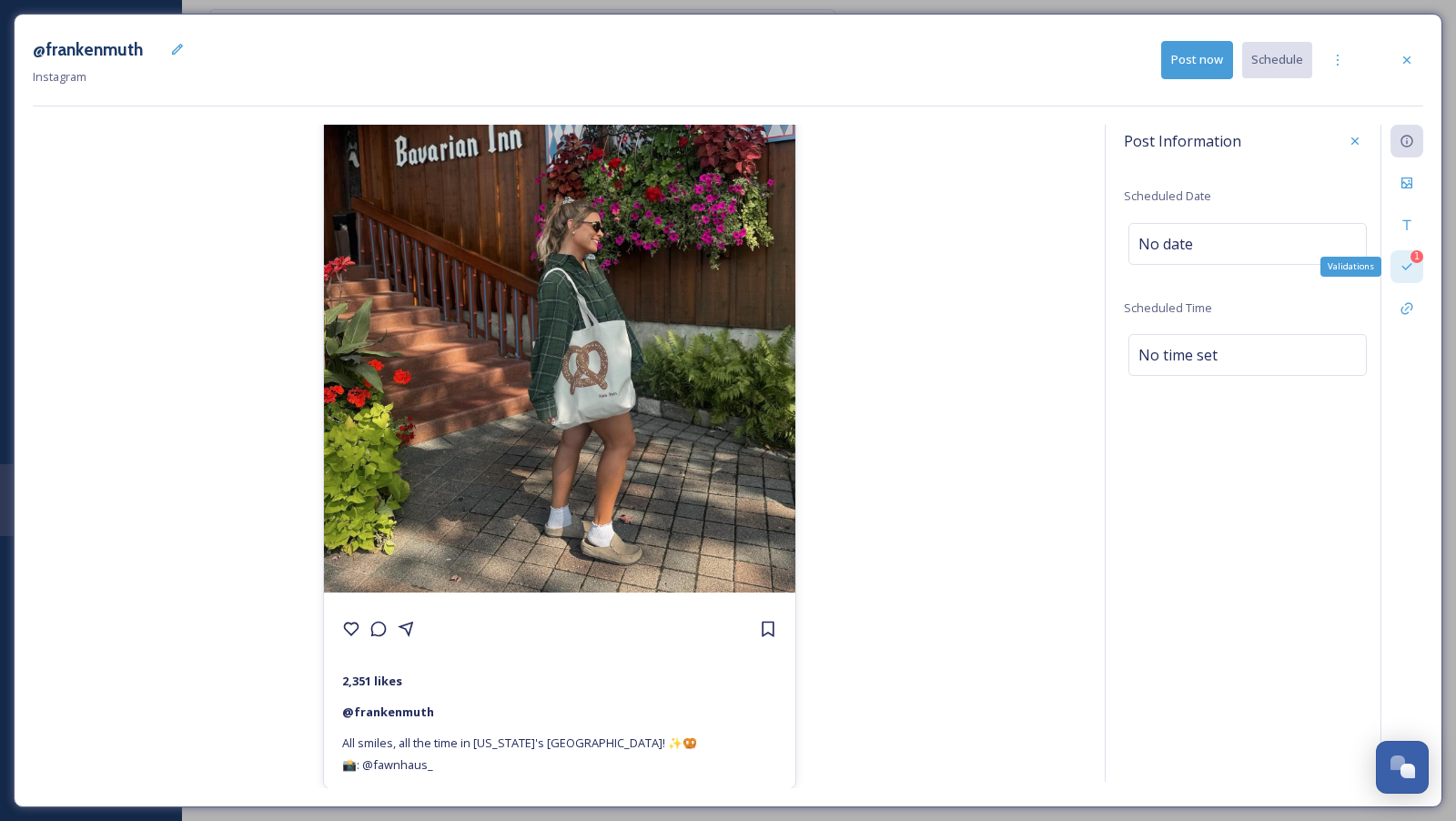
click at [1404, 257] on div "1 Validations" at bounding box center [1406, 266] width 32 height 32
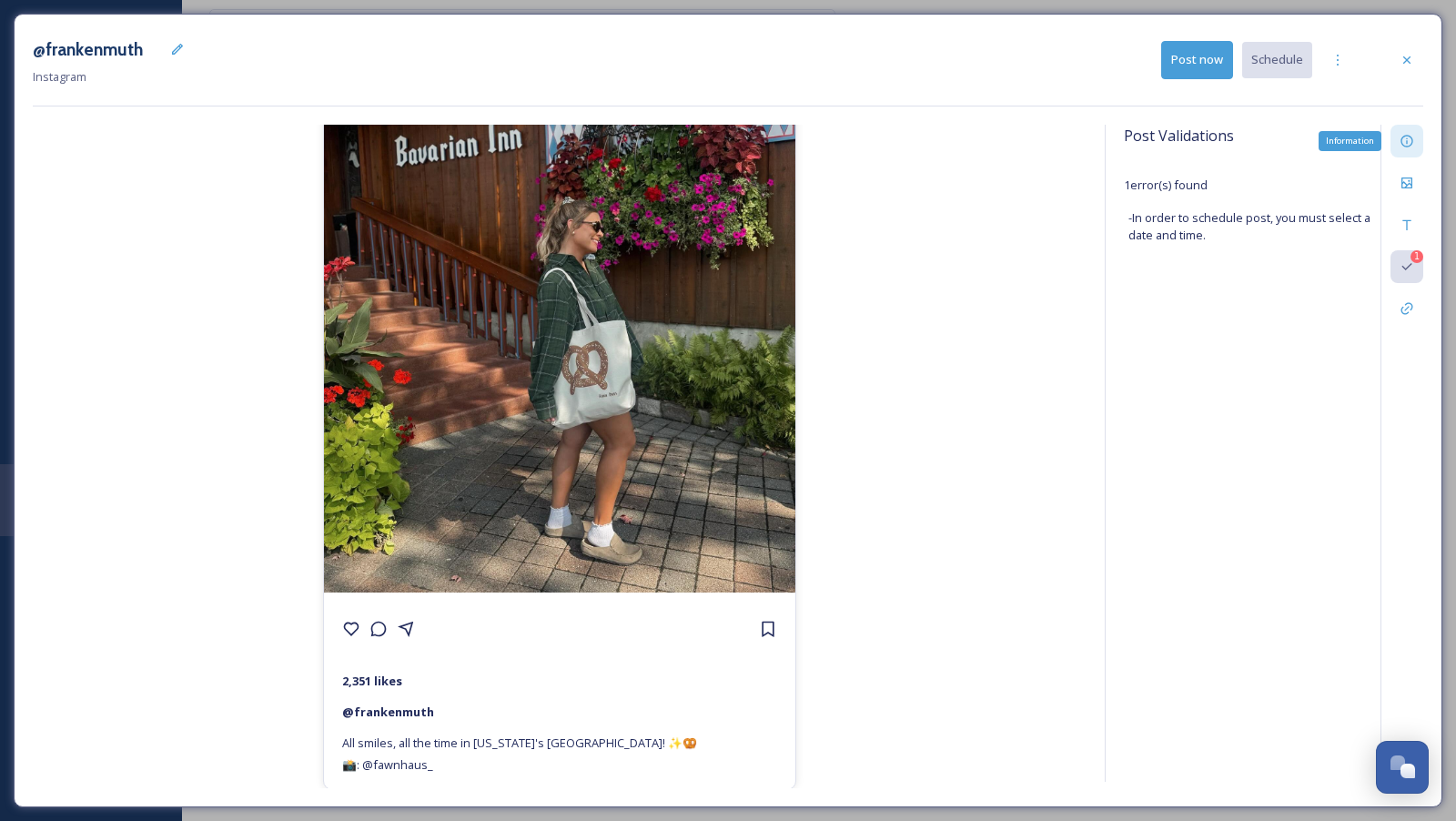
click at [1396, 150] on div "Information" at bounding box center [1406, 141] width 32 height 32
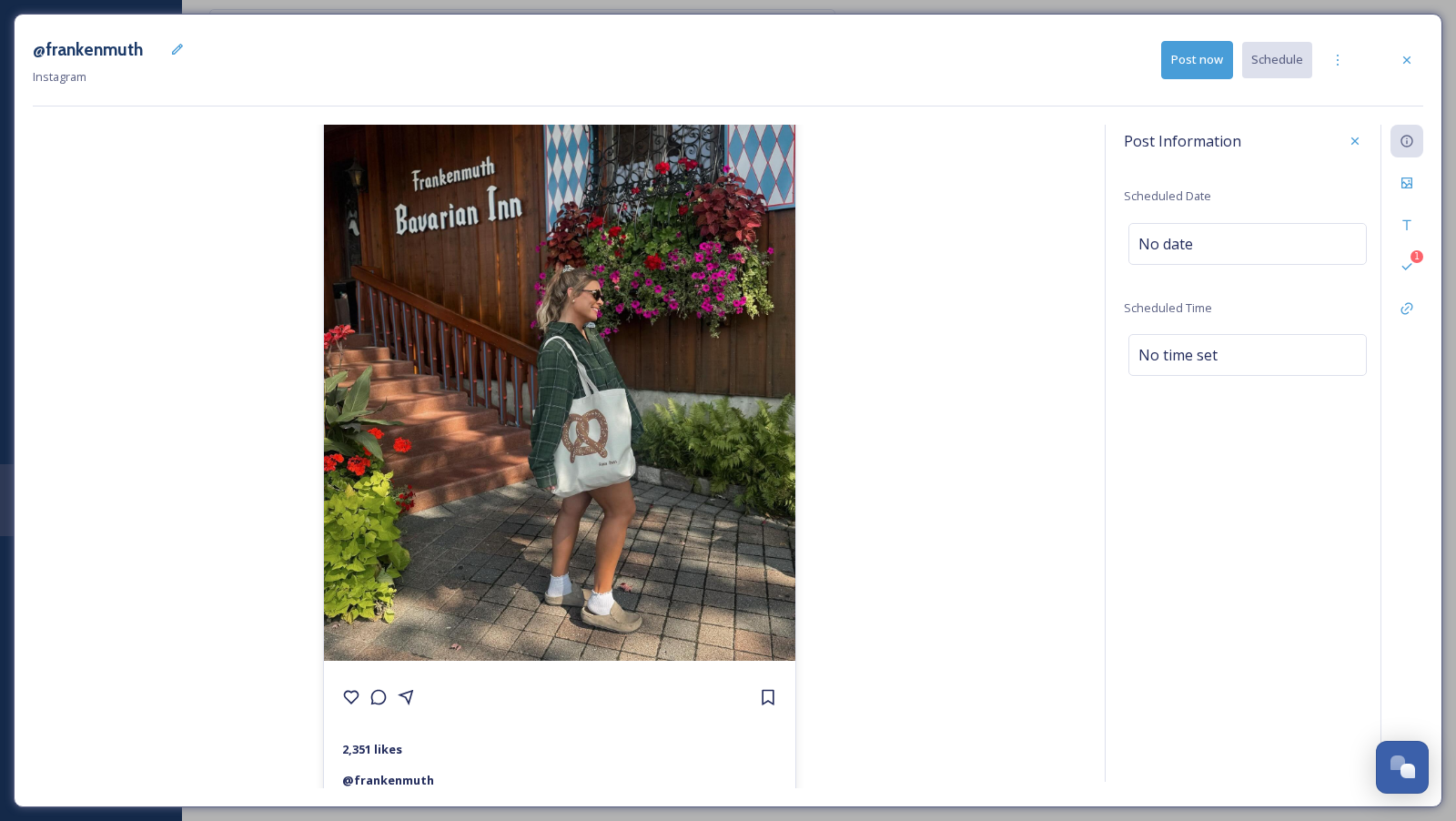
scroll to position [0, 0]
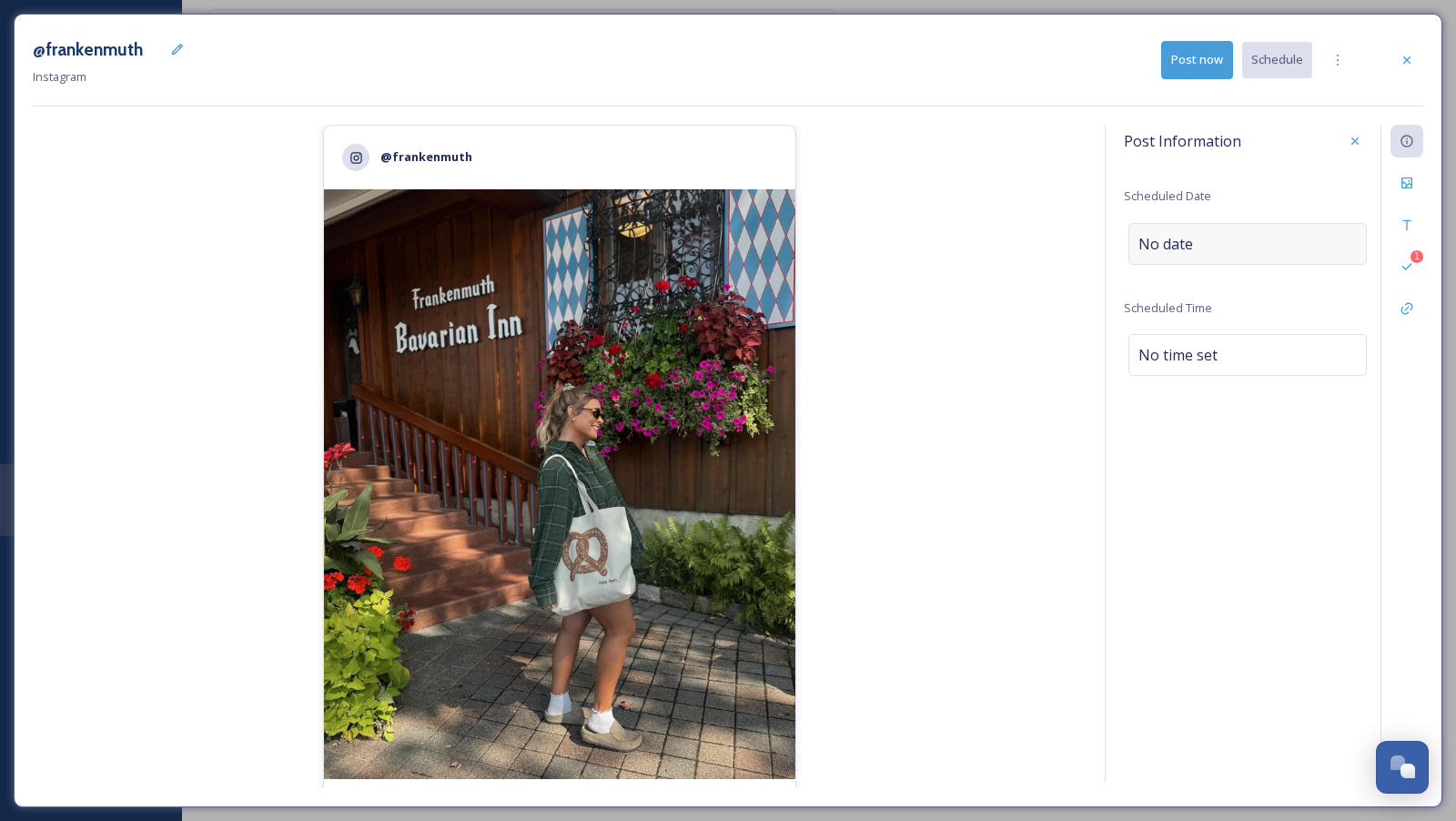
click at [1241, 245] on div "No date" at bounding box center [1247, 243] width 238 height 42
click at [1201, 245] on input "text" at bounding box center [1219, 242] width 181 height 40
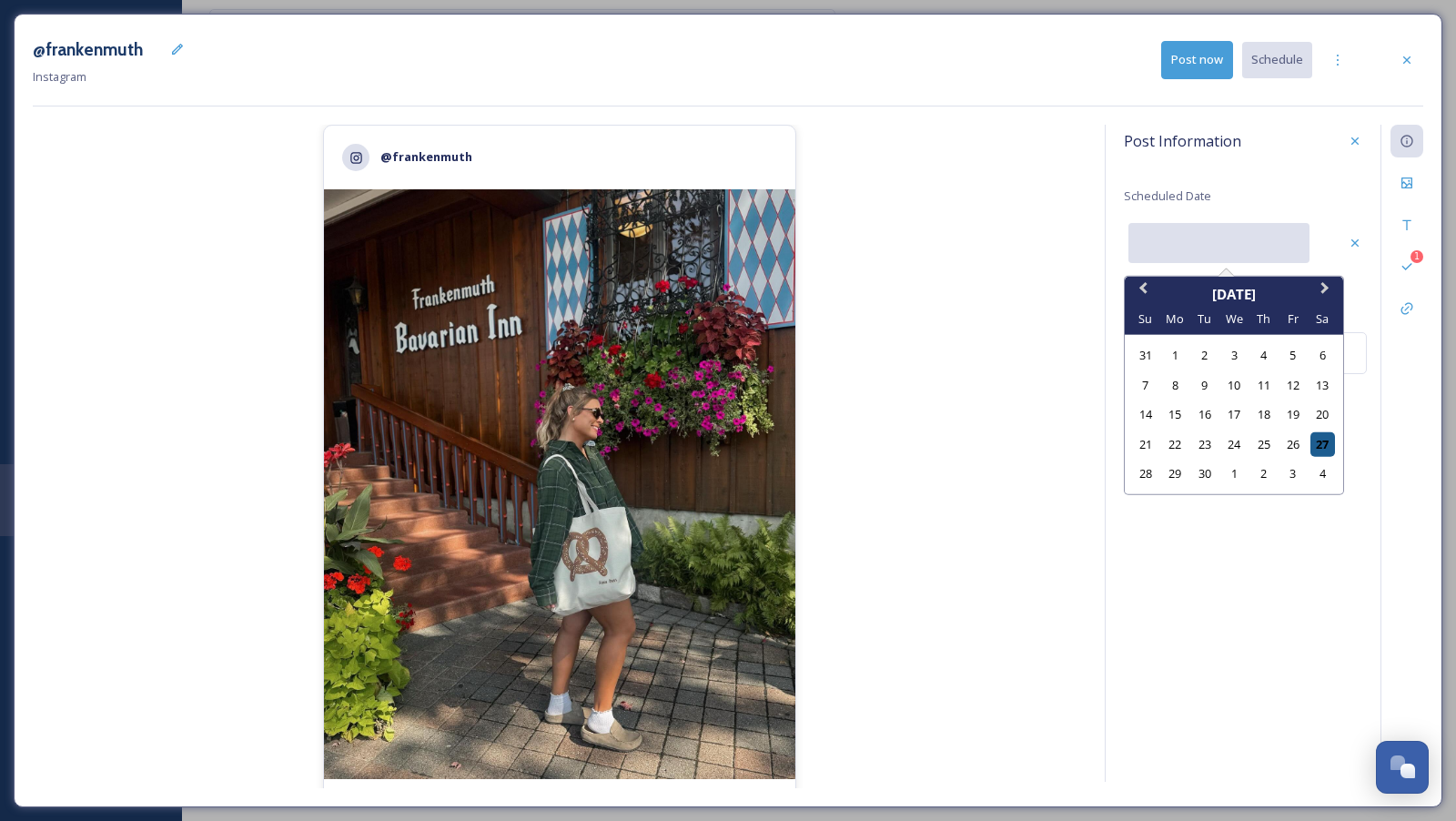
click at [1329, 439] on div "27" at bounding box center [1322, 443] width 25 height 25
type input "[DATE]"
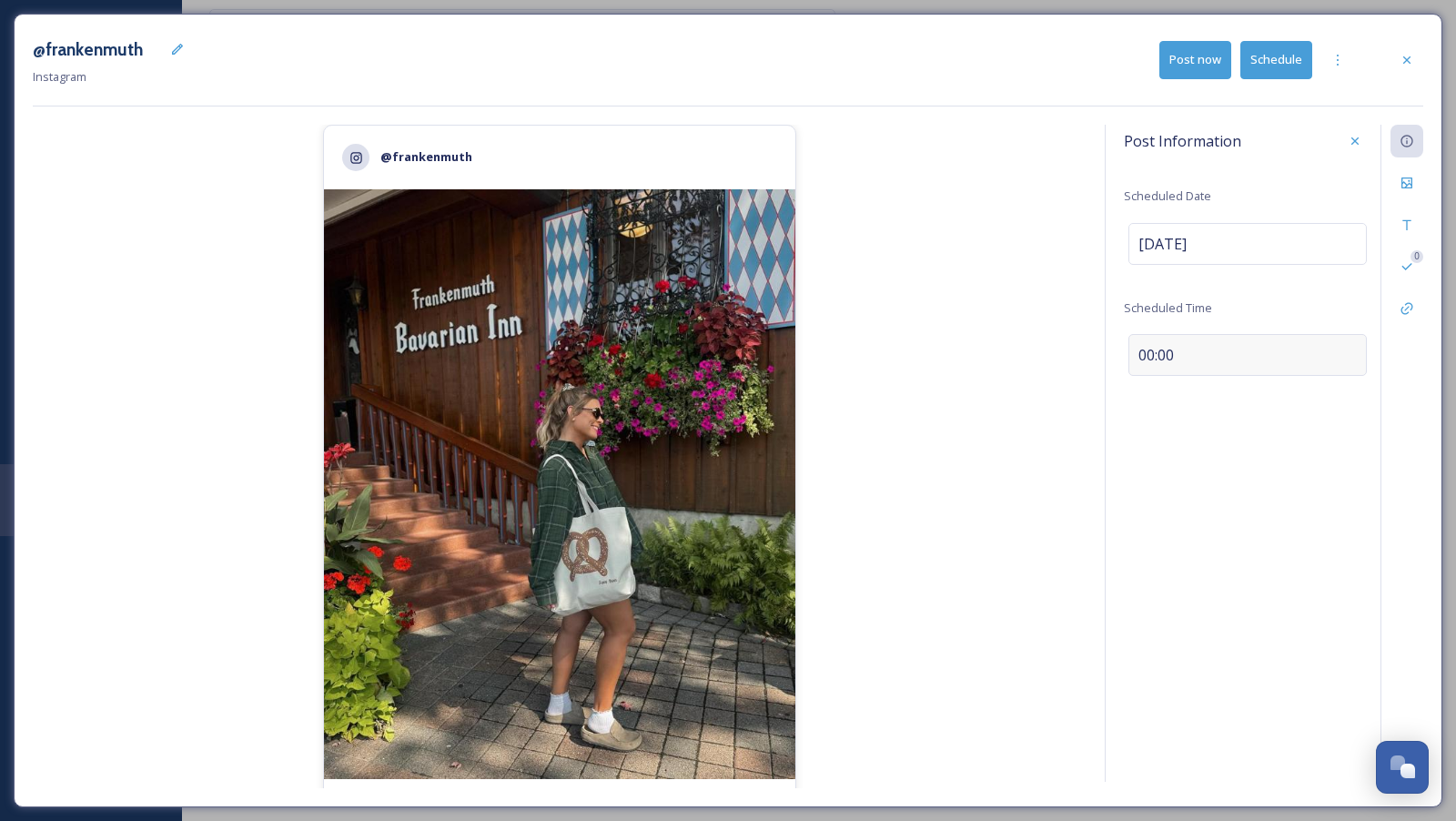
click at [1134, 346] on div "00:00" at bounding box center [1247, 354] width 238 height 42
click at [1134, 346] on input "08:02" at bounding box center [1184, 351] width 122 height 43
click at [1140, 343] on input "18:00" at bounding box center [1184, 351] width 122 height 43
type input "17:00"
click at [1355, 360] on div "Save" at bounding box center [1355, 350] width 32 height 32
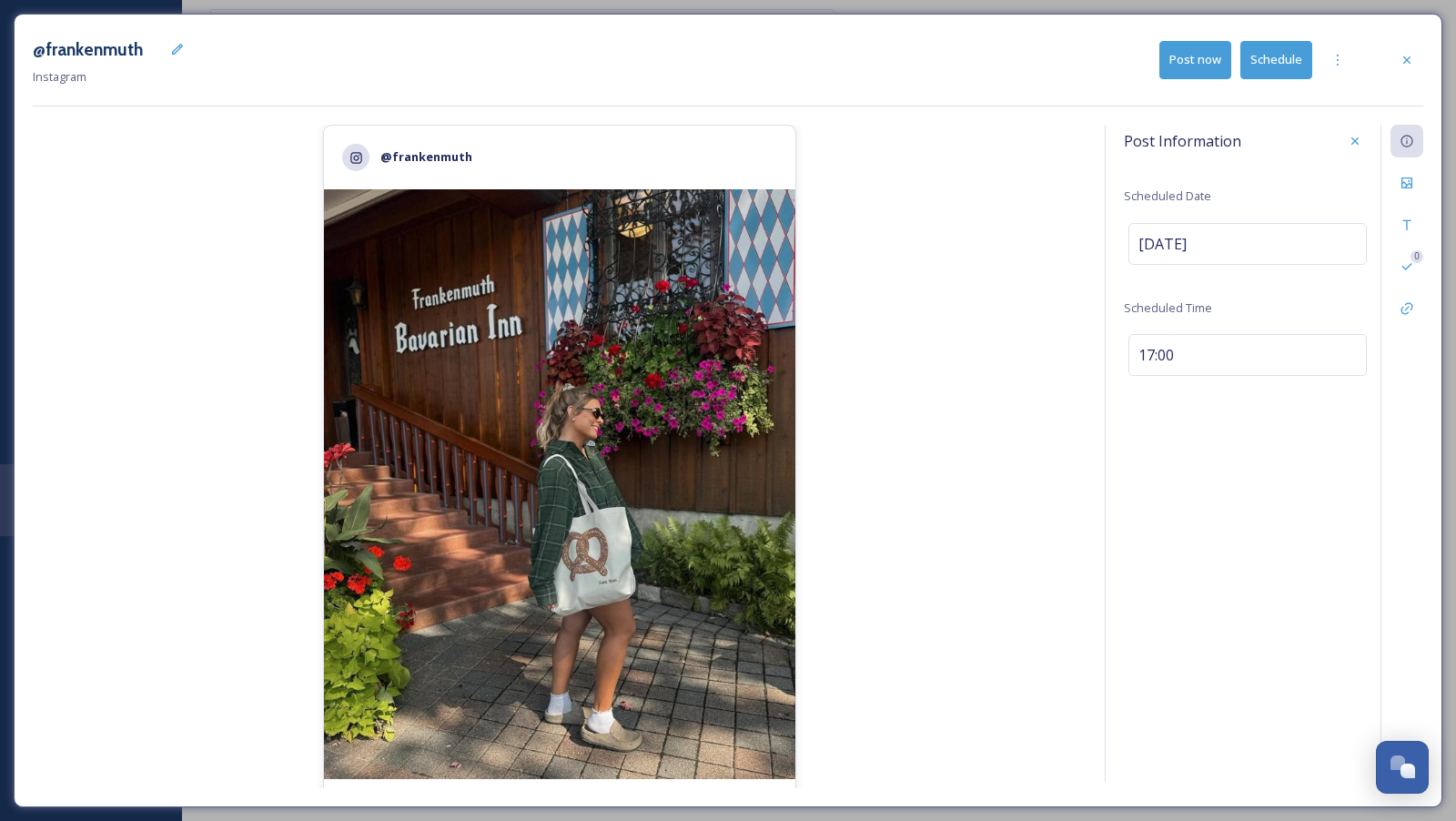
click at [1222, 510] on div "Post Information Scheduled Date [DATE] Scheduled Time 17:00 0" at bounding box center [1263, 453] width 318 height 657
click at [1220, 355] on div "17:00" at bounding box center [1247, 354] width 238 height 42
click at [1258, 425] on div "Post Information Scheduled Date [DATE] Scheduled Time 17:00 0" at bounding box center [1263, 453] width 318 height 657
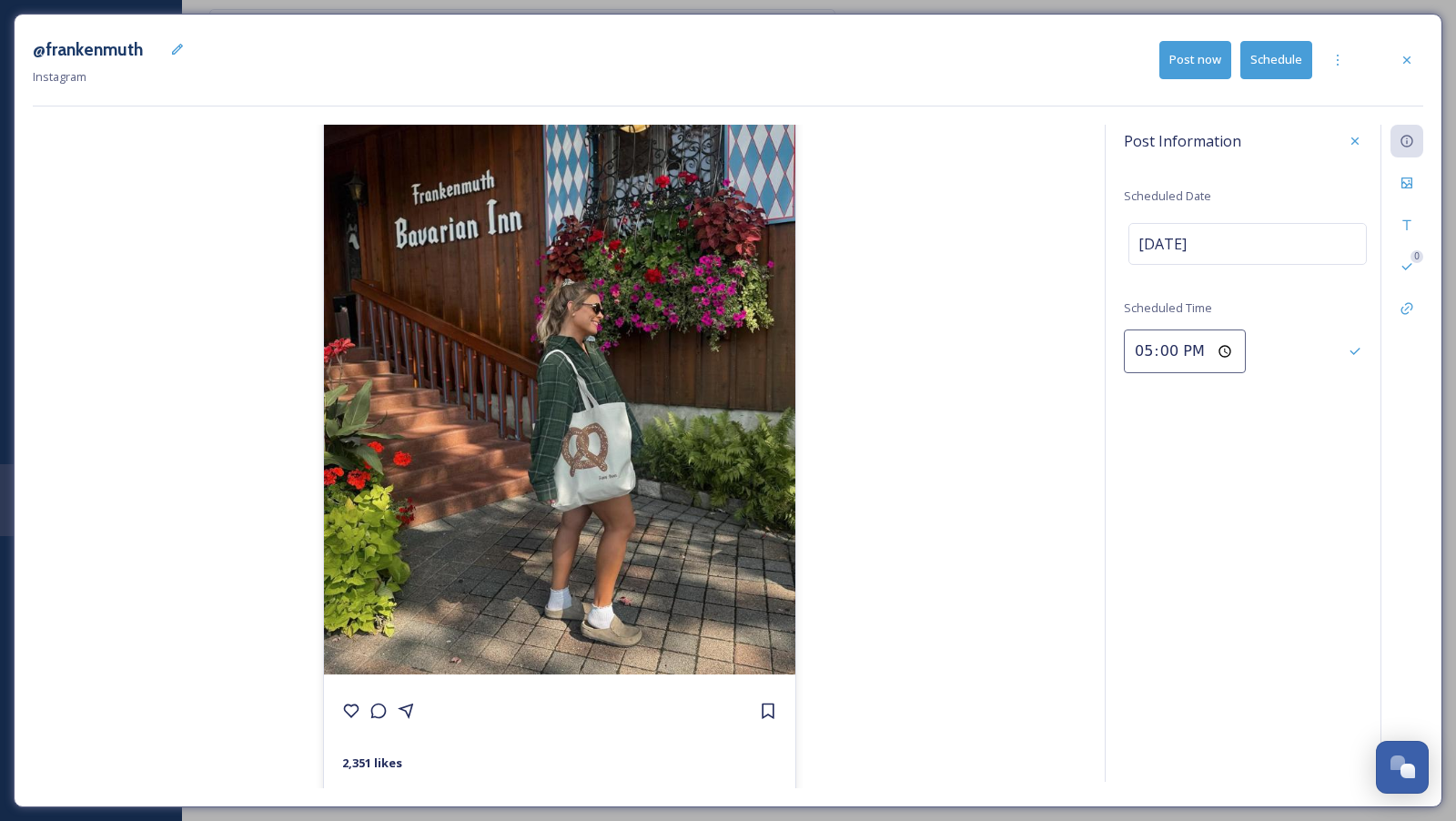
scroll to position [186, 0]
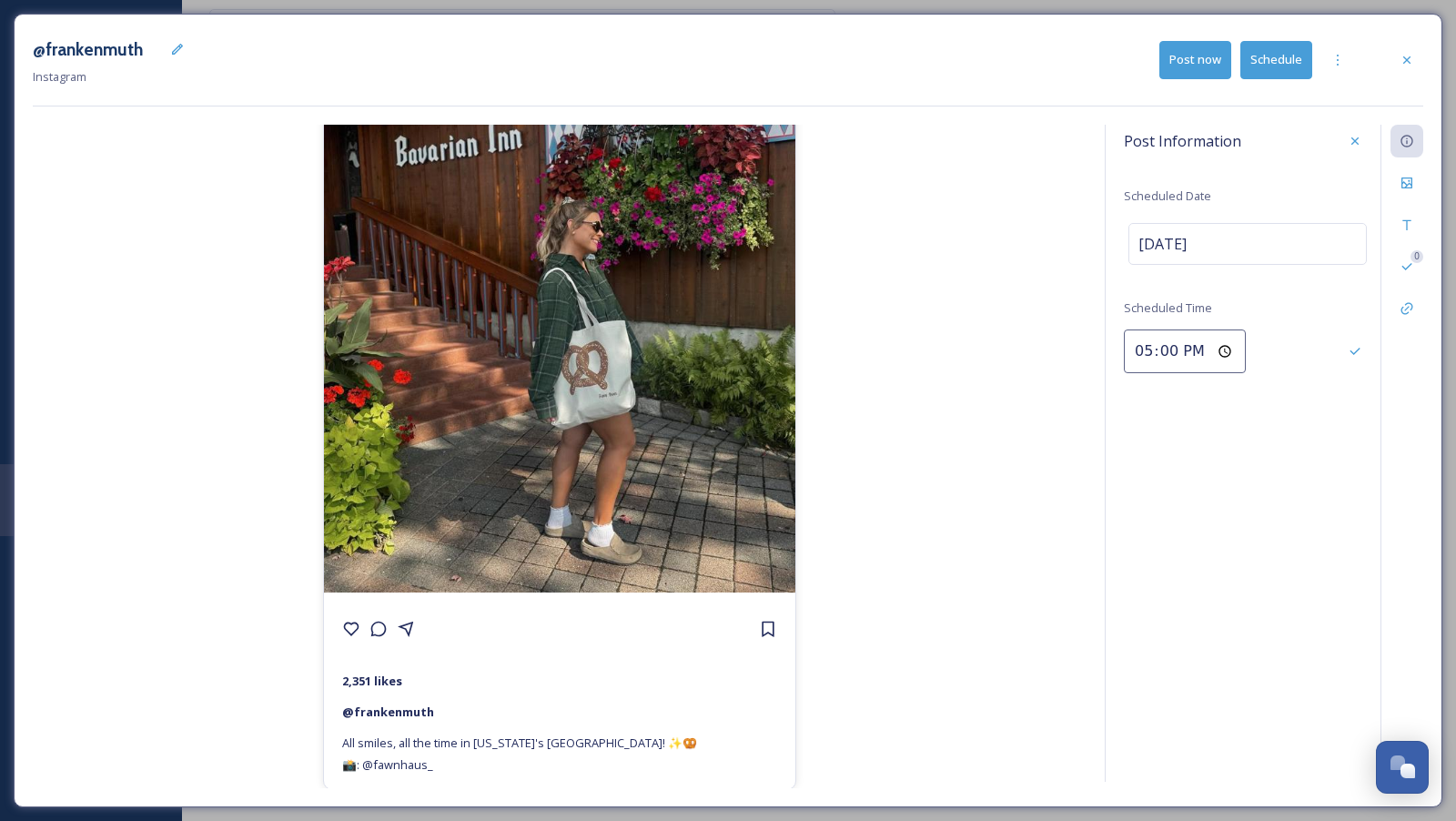
click at [1280, 58] on button "Schedule" at bounding box center [1276, 60] width 72 height 37
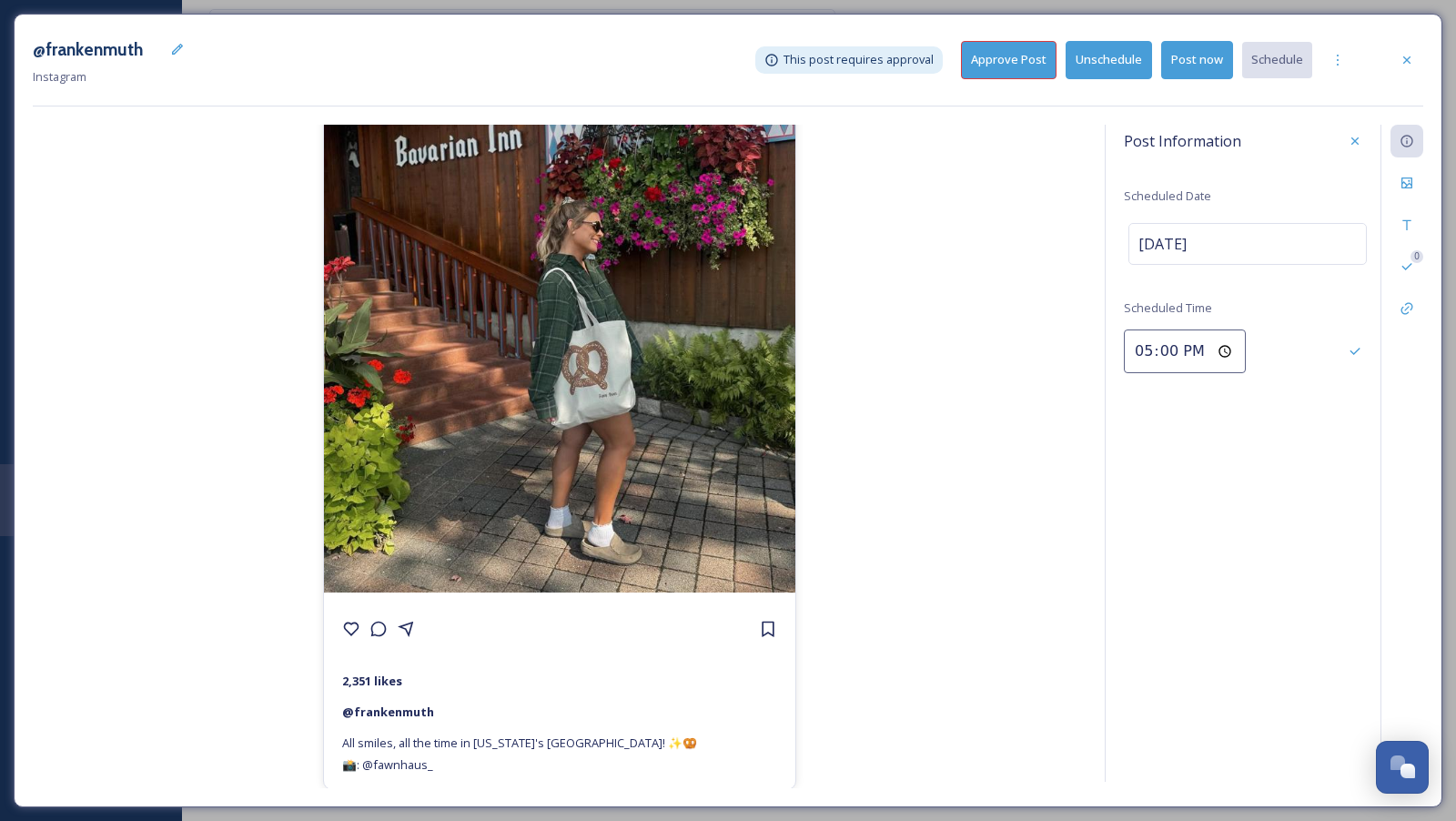
click at [1045, 55] on button "Approve Post" at bounding box center [1008, 60] width 95 height 37
drag, startPoint x: 1050, startPoint y: 69, endPoint x: 1082, endPoint y: 77, distance: 33.0
click at [1082, 77] on div "@frankenmuth Instagram Scheduled for [DATE] 17:00 Unschedule Post now Schedule" at bounding box center [728, 59] width 1390 height 54
click at [797, 812] on div "@frankenmuth Instagram Scheduled for [DATE] 17:00 Unschedule Post now Schedule …" at bounding box center [728, 410] width 1456 height 821
